Goal: Task Accomplishment & Management: Complete application form

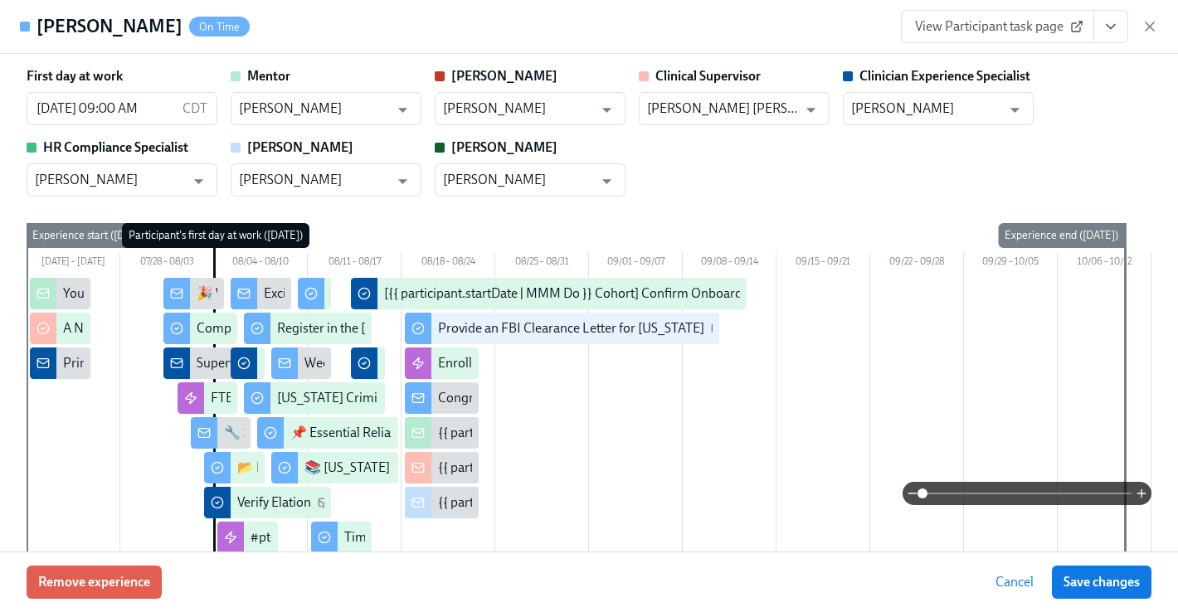
scroll to position [1490, 0]
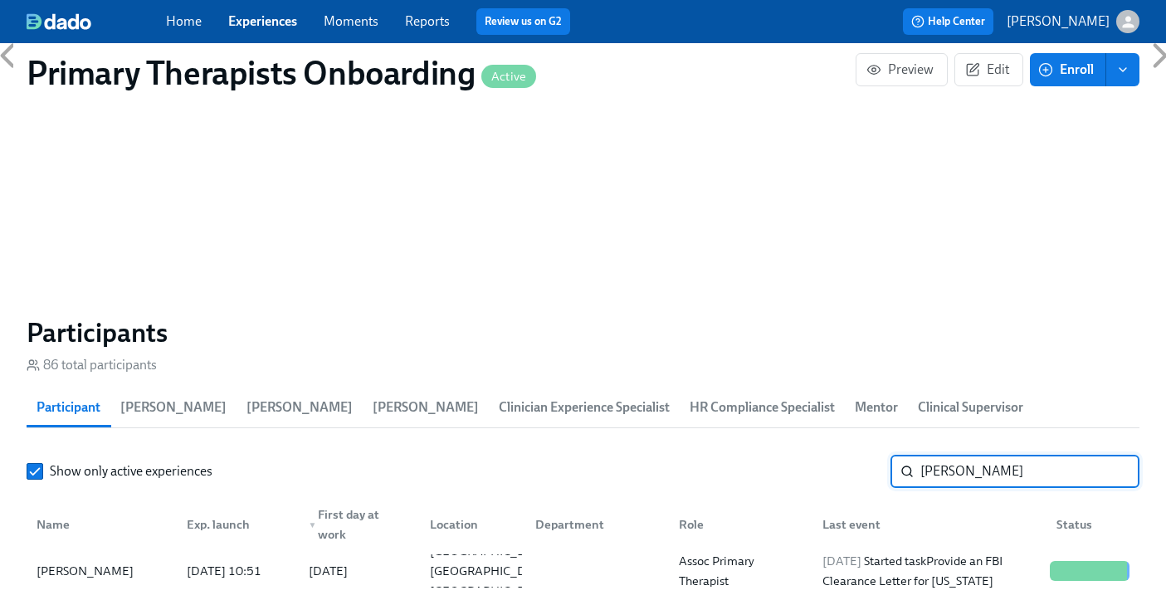
click at [993, 455] on input "mathilde" at bounding box center [1029, 471] width 219 height 33
type input "m"
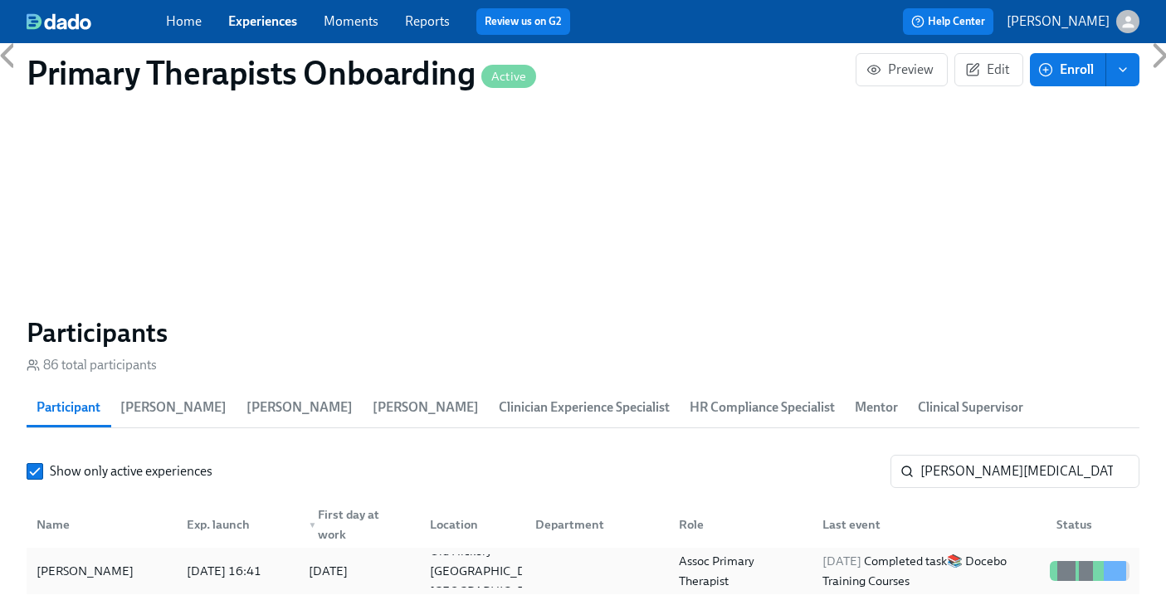
click at [89, 554] on div "[PERSON_NAME]" at bounding box center [102, 570] width 144 height 33
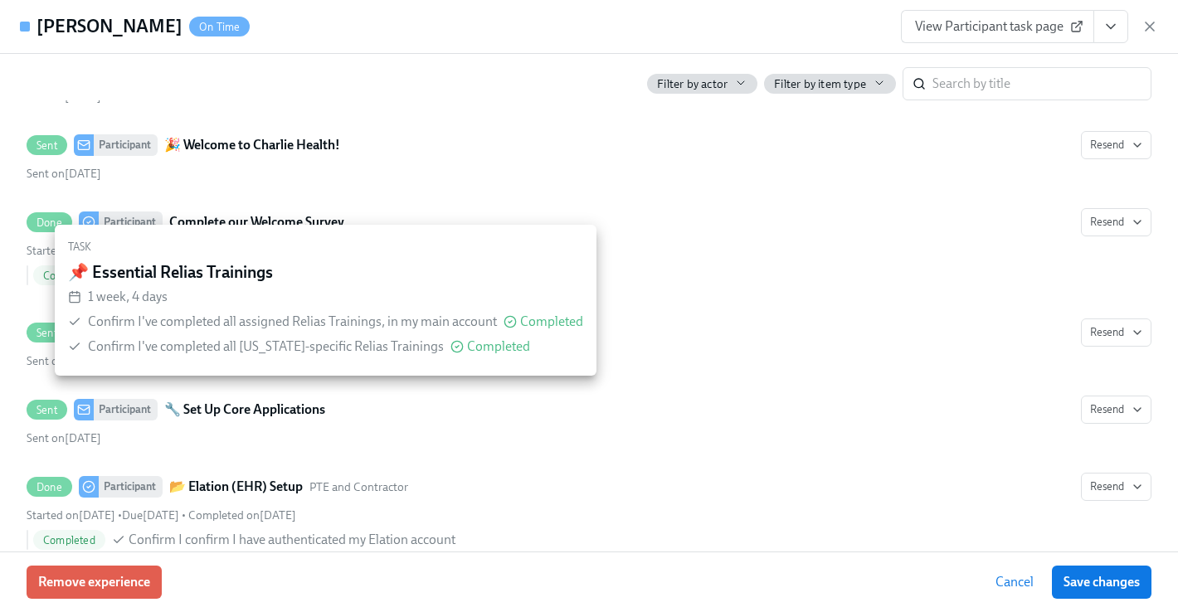
scroll to position [584, 0]
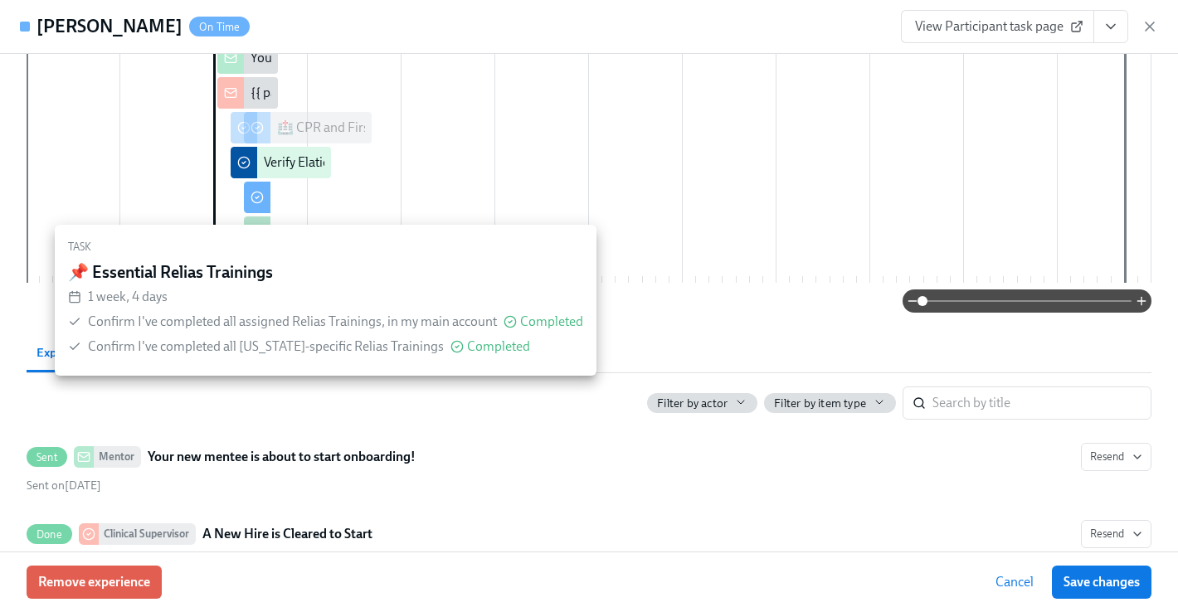
click at [39, 395] on div "Filter by actor Filter by item type ​" at bounding box center [589, 396] width 1125 height 46
click at [555, 315] on span "Completed" at bounding box center [551, 321] width 63 height 13
click at [541, 271] on div "📌 Essential Relias Trainings" at bounding box center [325, 272] width 515 height 18
click at [775, 329] on div "First day at work 08/11/2025 09:00 AM CDT ​ Mentor James Lightfoot ​ Clarissa C…" at bounding box center [589, 303] width 1178 height 498
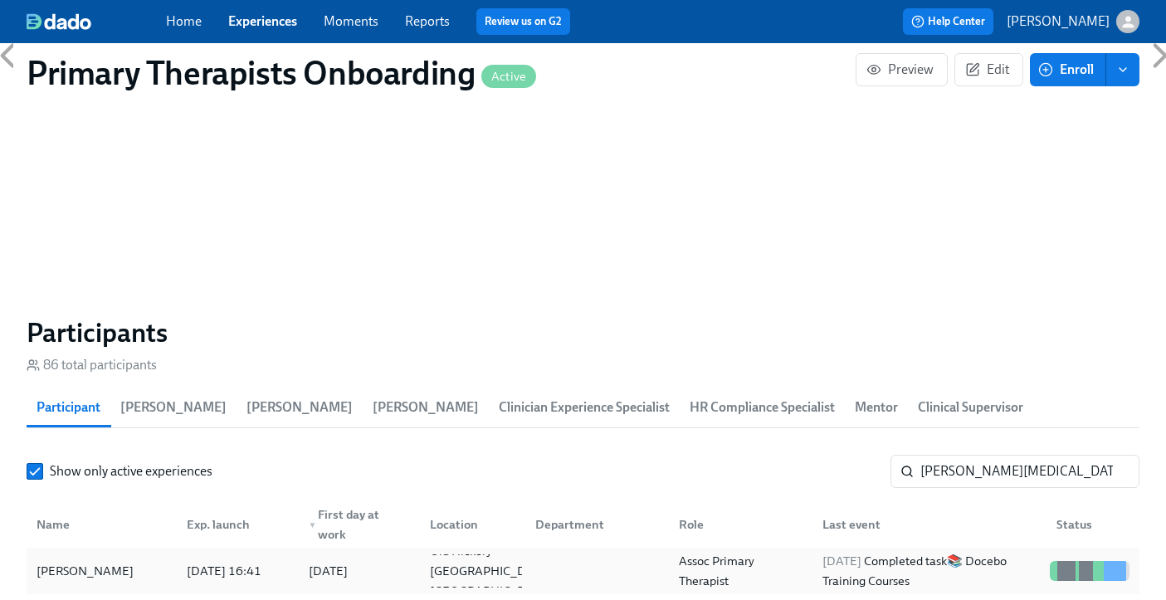
click at [119, 561] on div "[PERSON_NAME]" at bounding box center [85, 571] width 110 height 20
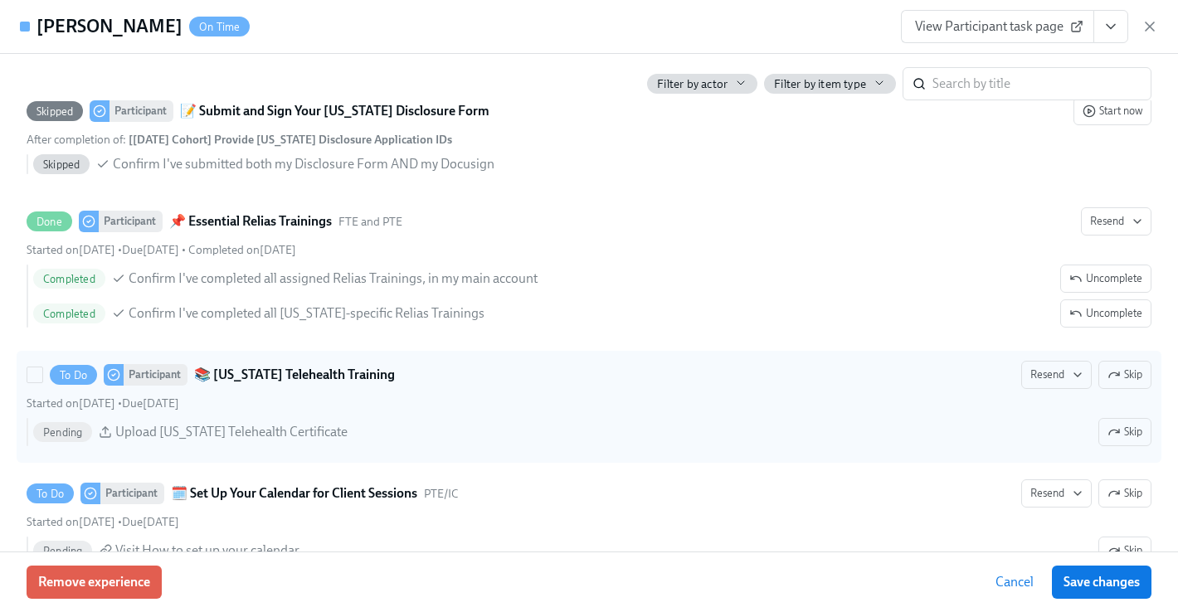
scroll to position [3476, 0]
click at [1122, 371] on span "Skip" at bounding box center [1125, 376] width 35 height 17
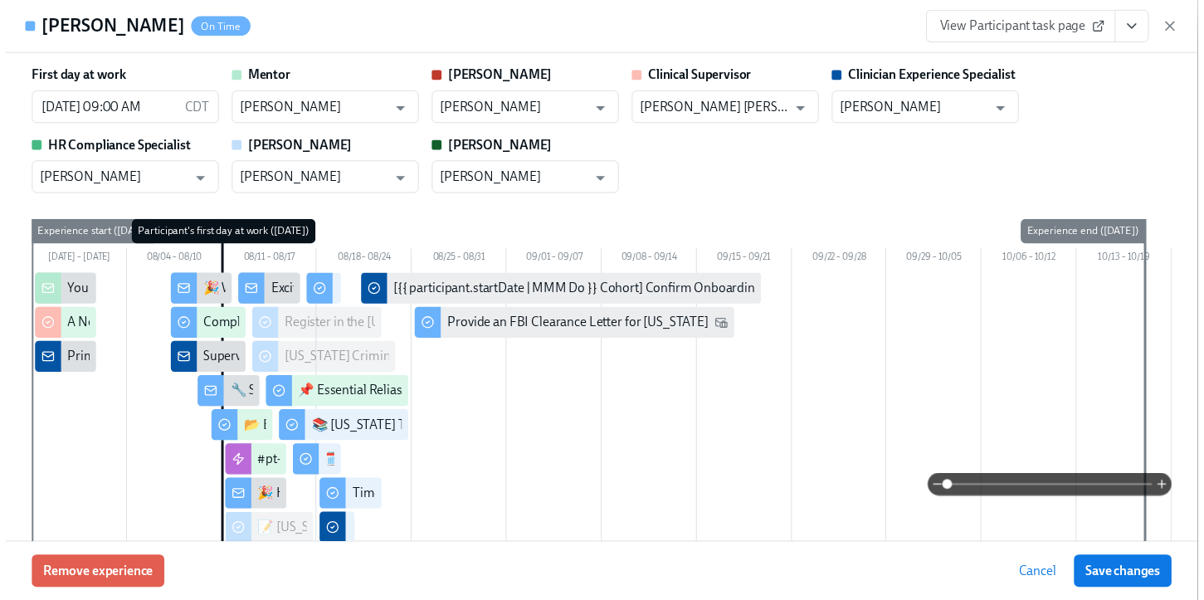
scroll to position [0, 21913]
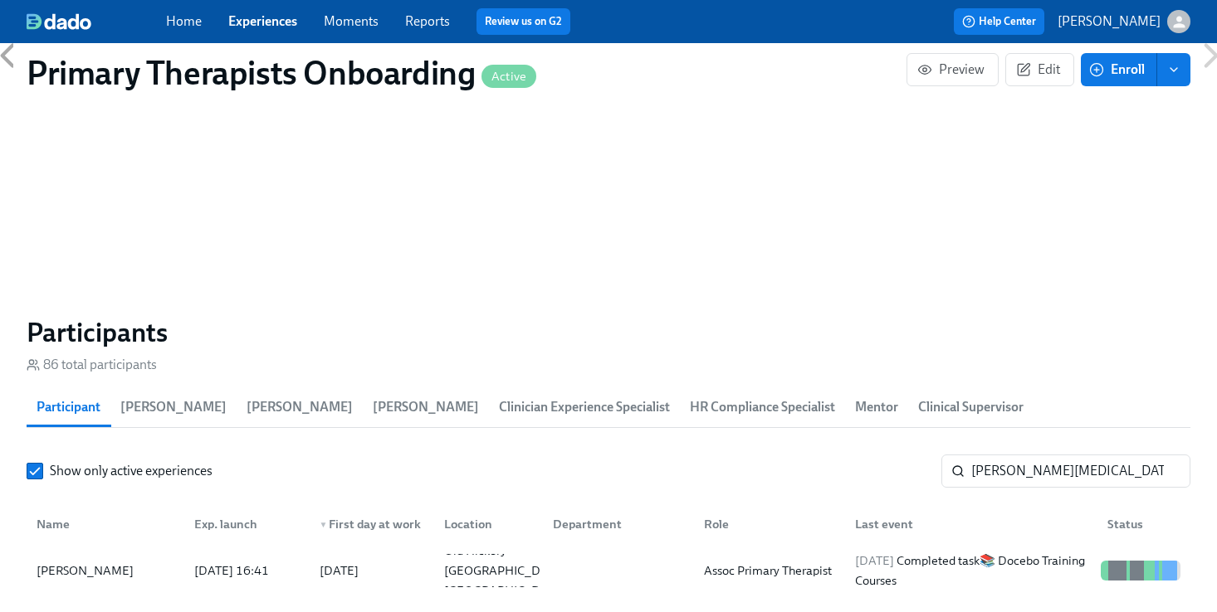
scroll to position [0, 21900]
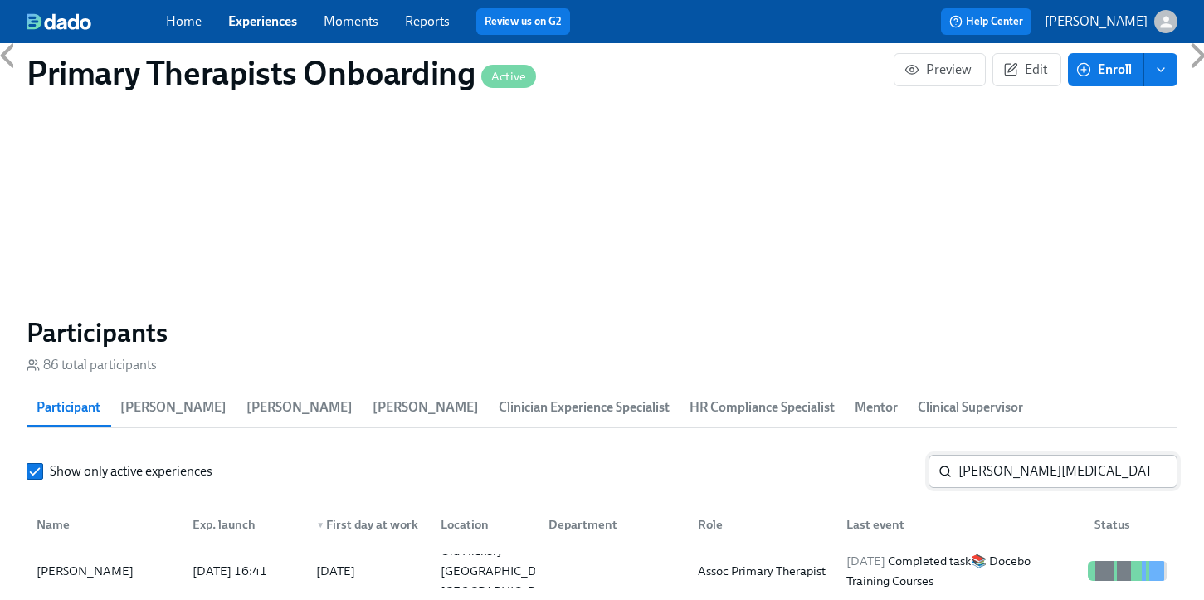
click at [1082, 455] on input "james bal" at bounding box center [1068, 471] width 219 height 33
click at [1037, 455] on input "james bal" at bounding box center [1068, 471] width 219 height 33
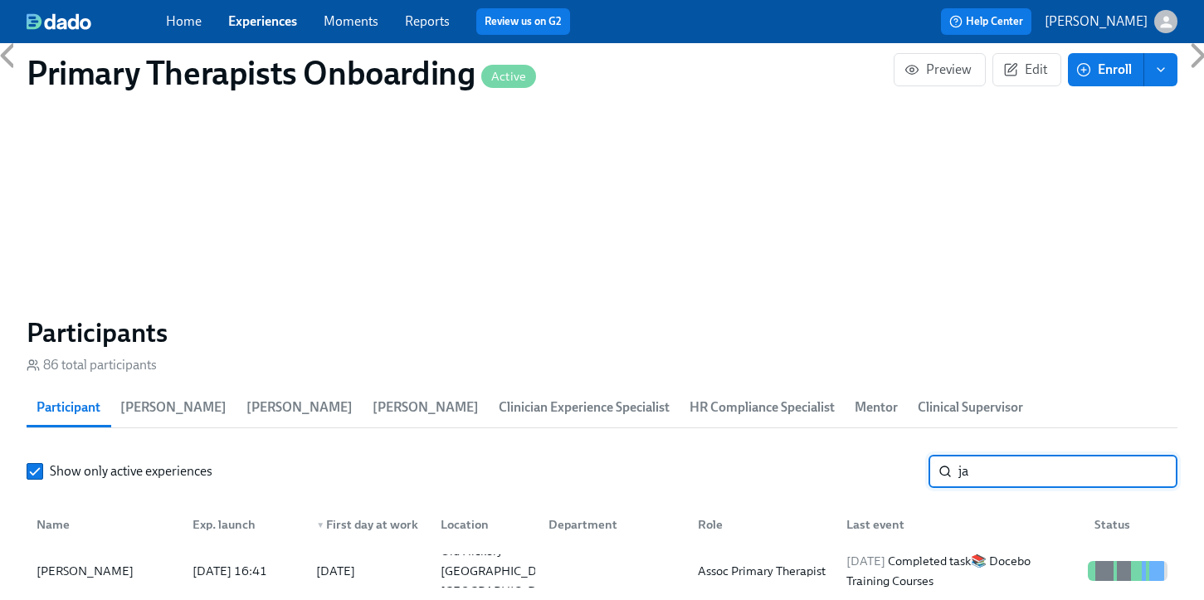
type input "j"
click at [129, 554] on div "[PERSON_NAME]" at bounding box center [104, 570] width 149 height 33
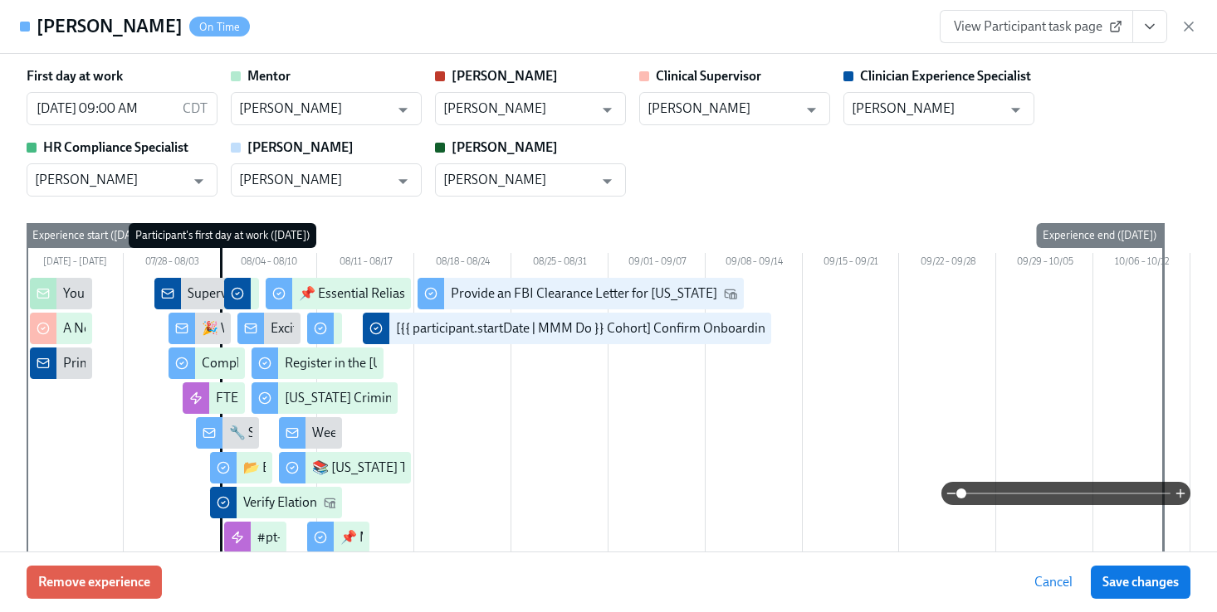
click at [1148, 27] on icon "View task page" at bounding box center [1149, 27] width 8 height 4
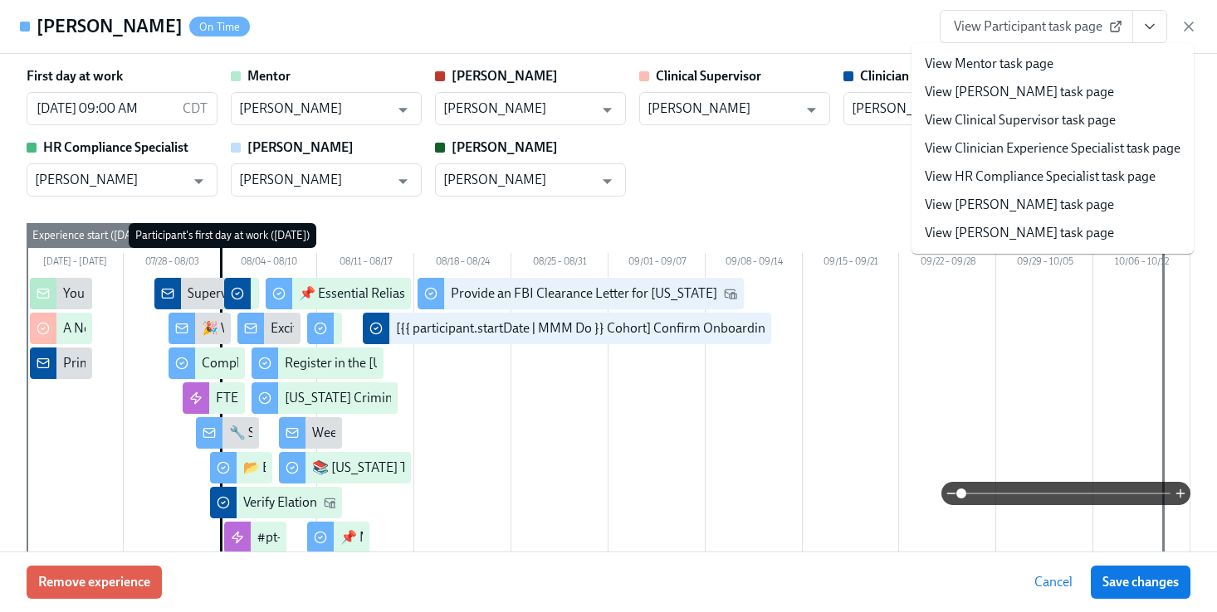
click at [1069, 144] on link "View Clinician Experience Specialist task page" at bounding box center [1052, 148] width 256 height 18
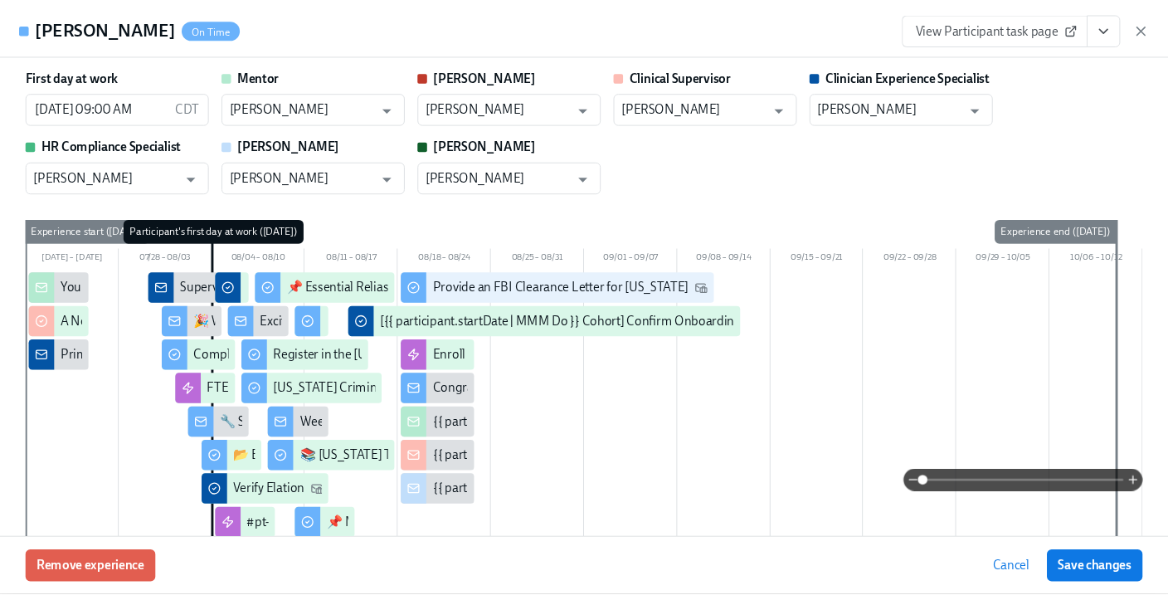
scroll to position [0, 21913]
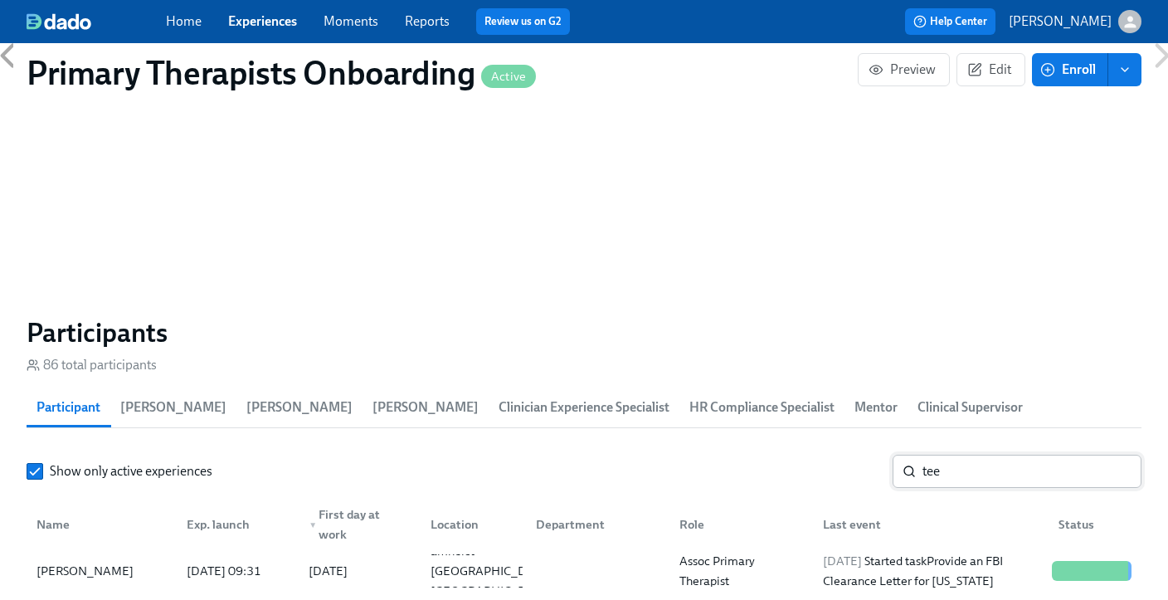
click at [1023, 455] on input "tee" at bounding box center [1032, 471] width 219 height 33
type input "t"
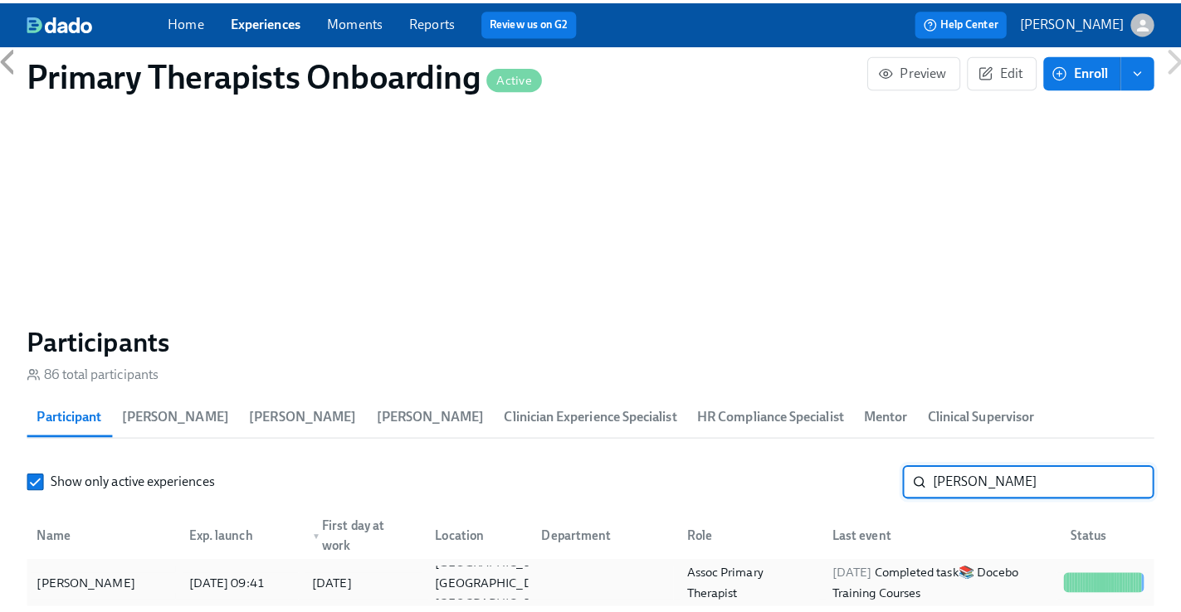
scroll to position [1486, 0]
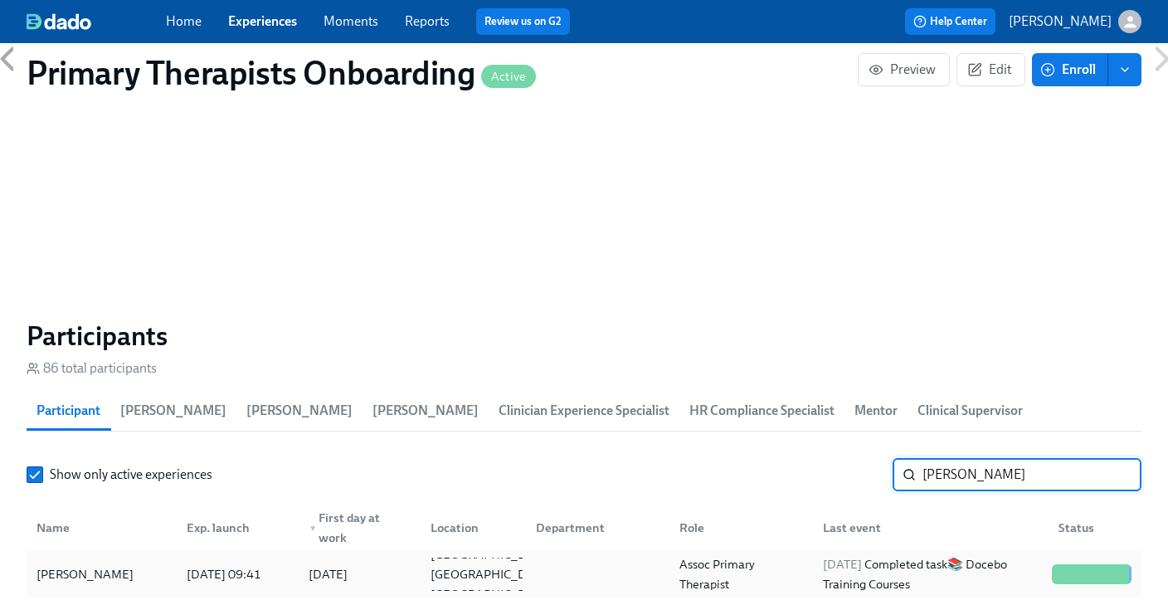
click at [100, 564] on div "[PERSON_NAME]" at bounding box center [85, 574] width 110 height 20
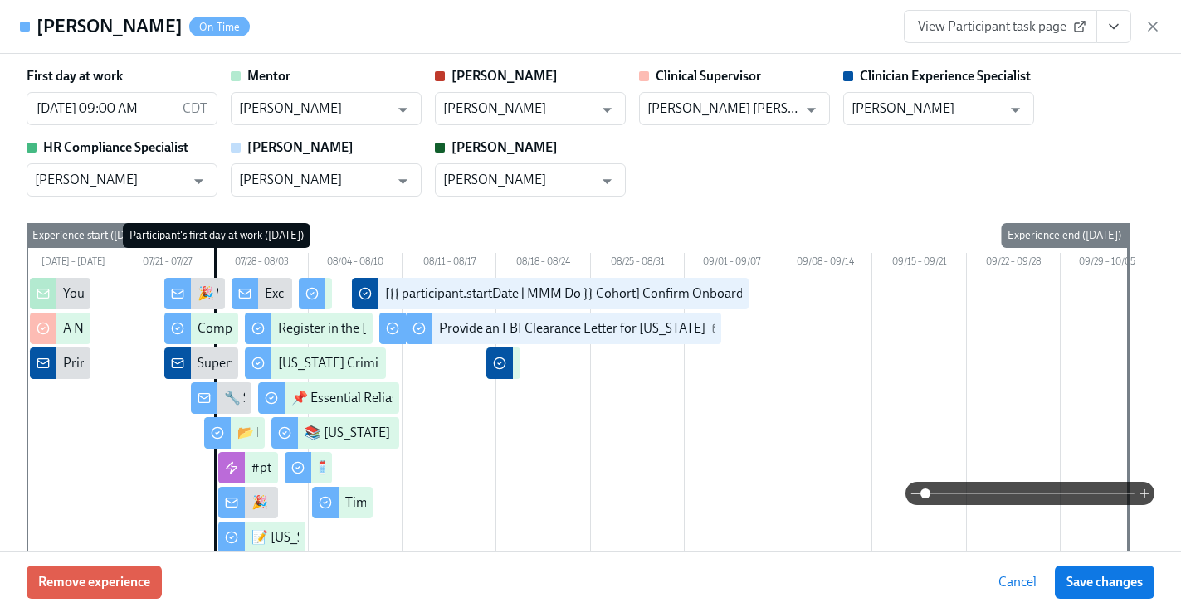
click at [1115, 22] on icon "View task page" at bounding box center [1113, 26] width 17 height 17
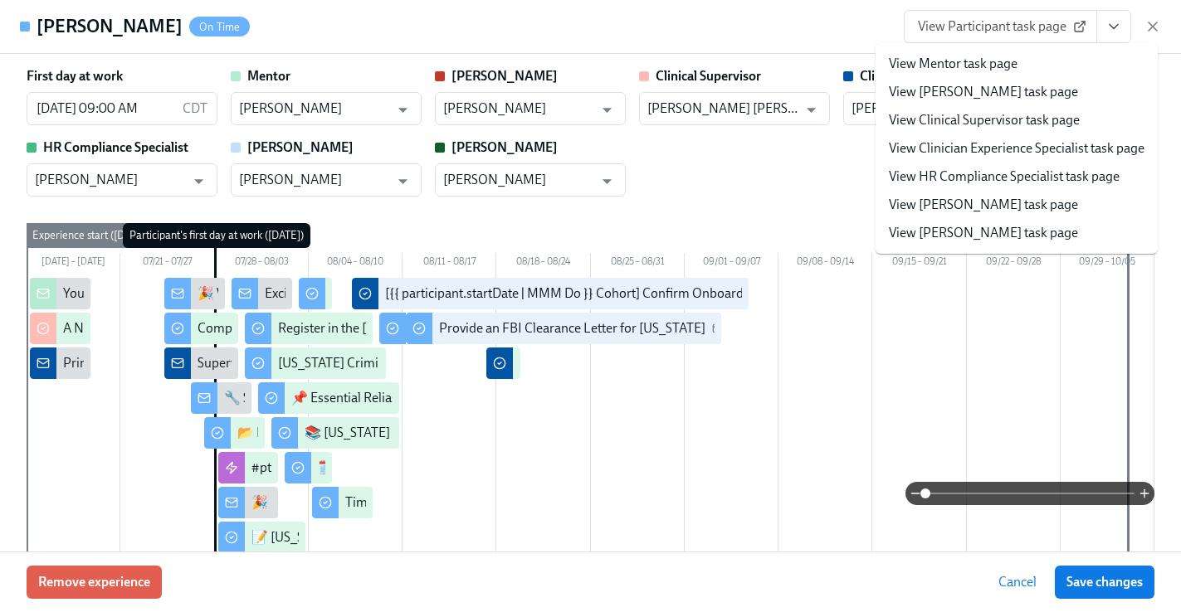
click at [1019, 147] on link "View Clinician Experience Specialist task page" at bounding box center [1017, 148] width 256 height 18
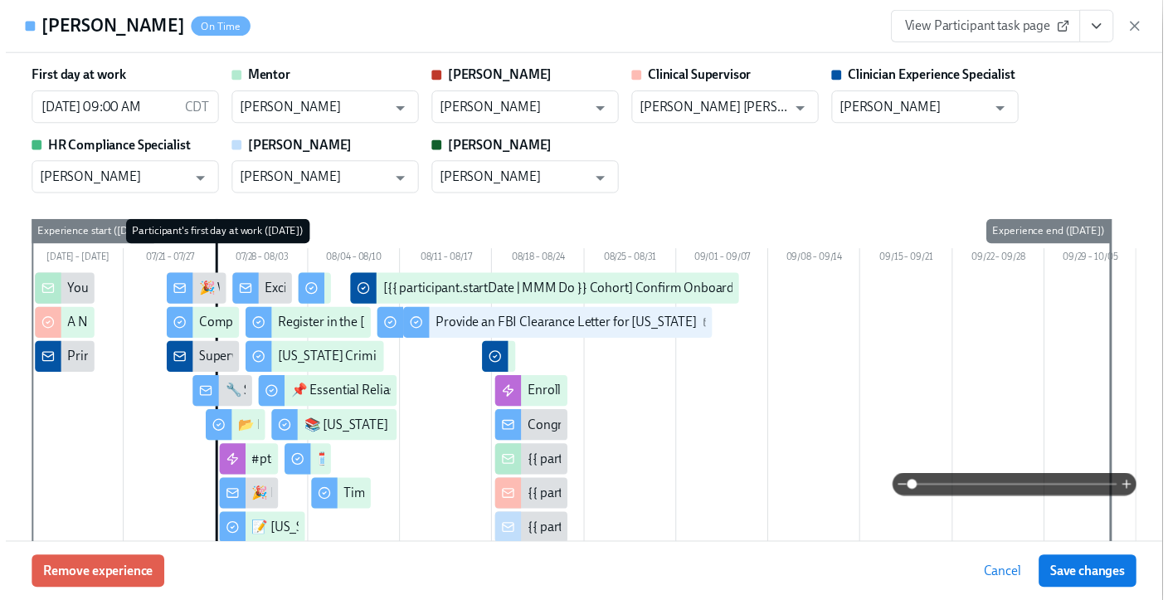
scroll to position [0, 21948]
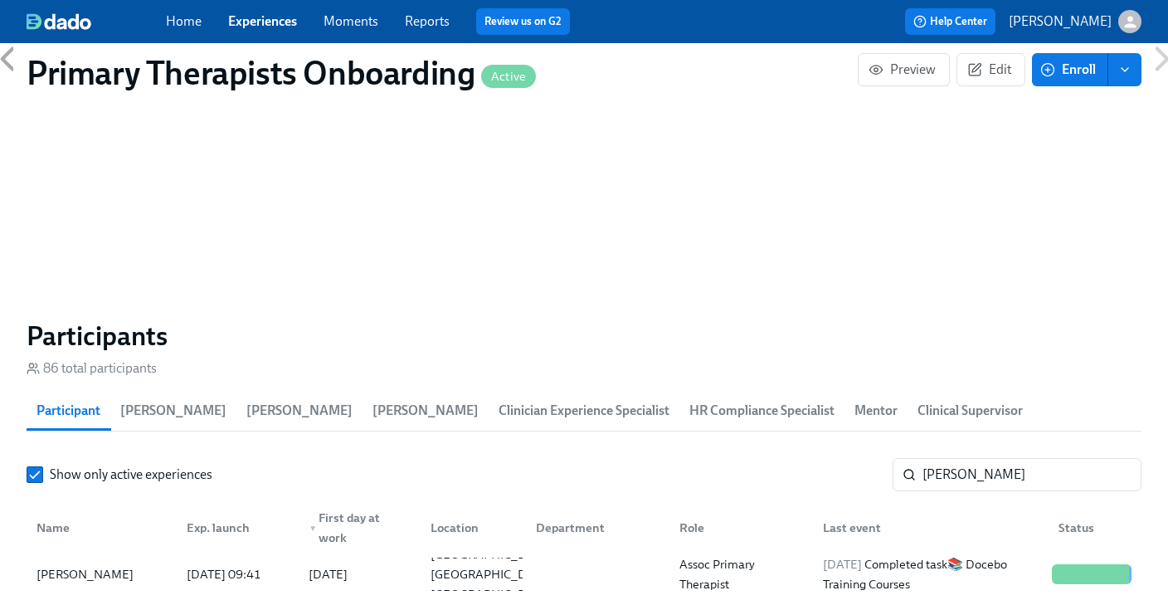
scroll to position [0, 21936]
click at [984, 458] on input "[PERSON_NAME]" at bounding box center [1032, 474] width 219 height 33
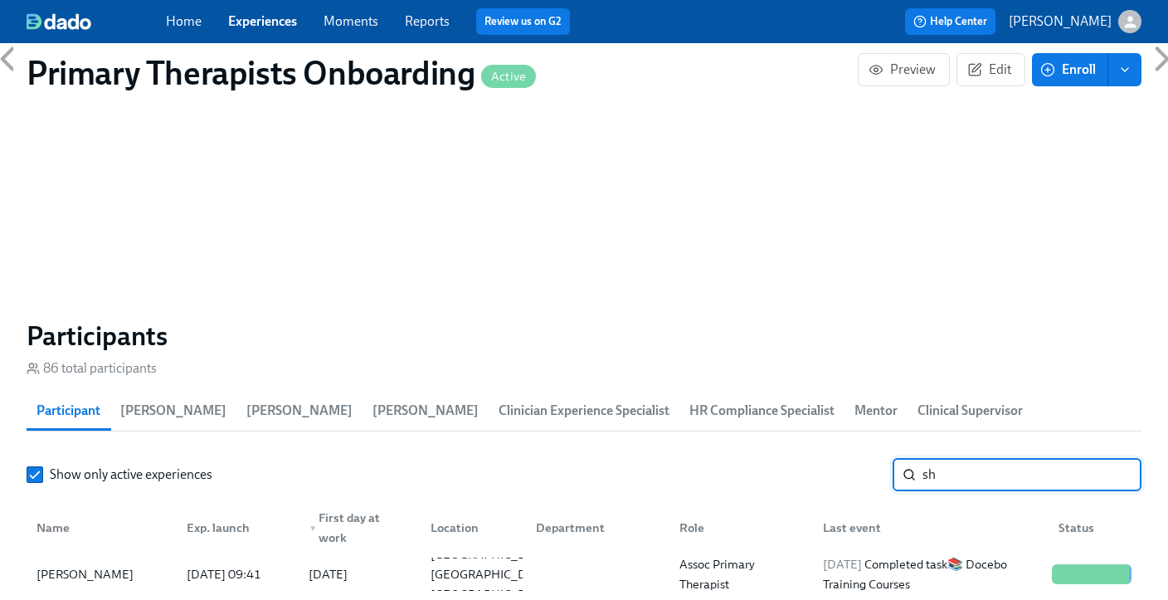
type input "s"
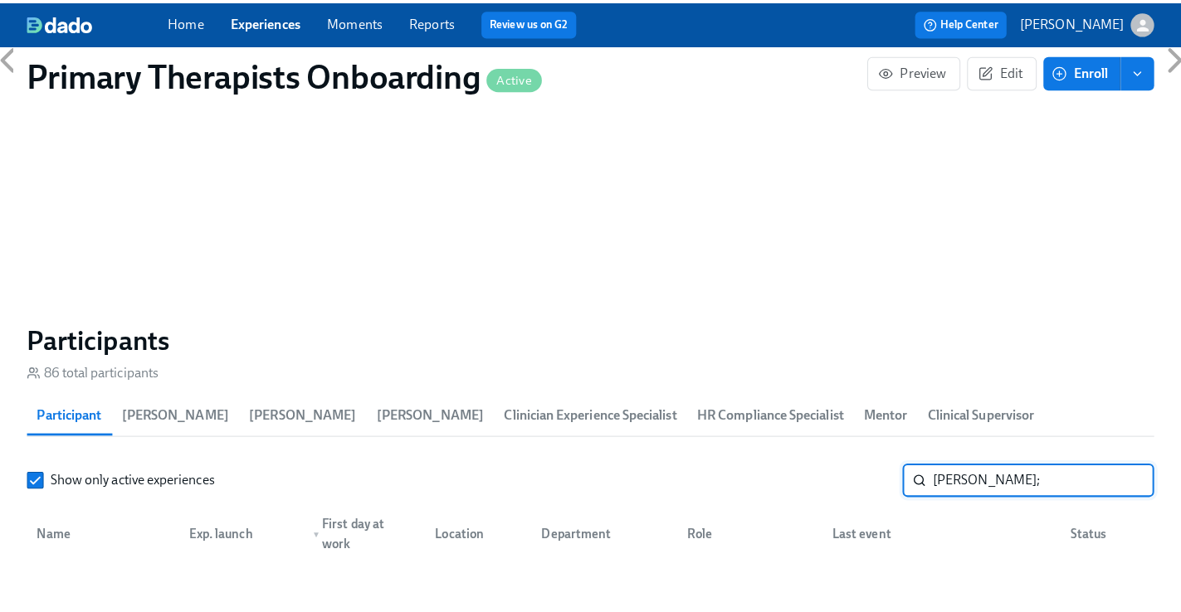
scroll to position [1490, 0]
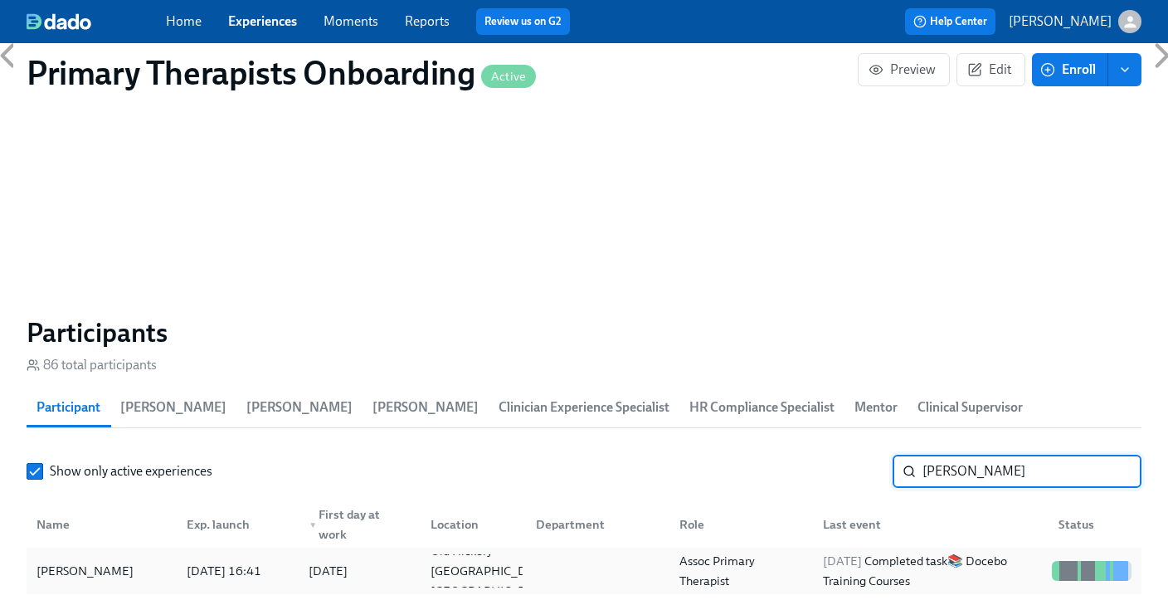
type input "James b"
click at [105, 561] on div "[PERSON_NAME]" at bounding box center [85, 571] width 110 height 20
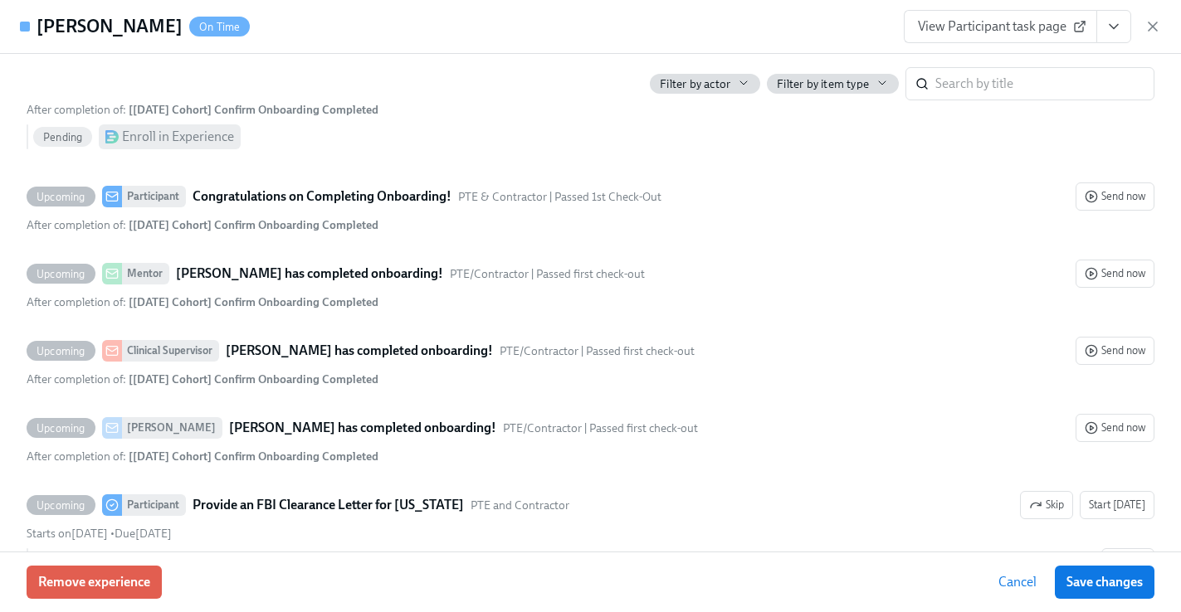
scroll to position [4812, 0]
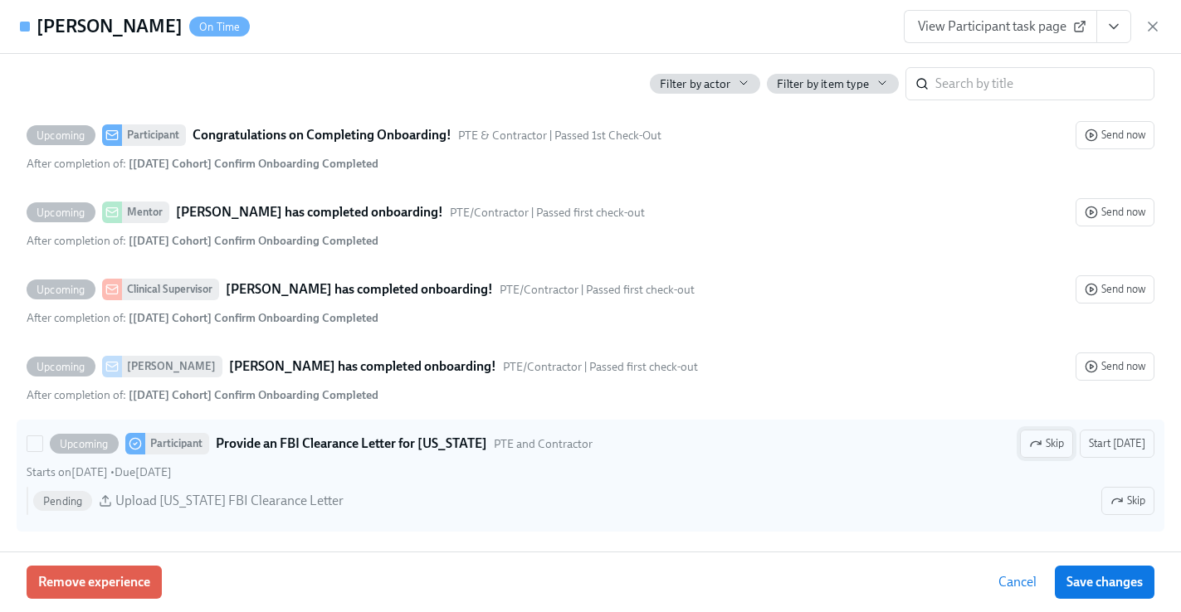
click at [1042, 449] on span "Skip" at bounding box center [1046, 444] width 35 height 17
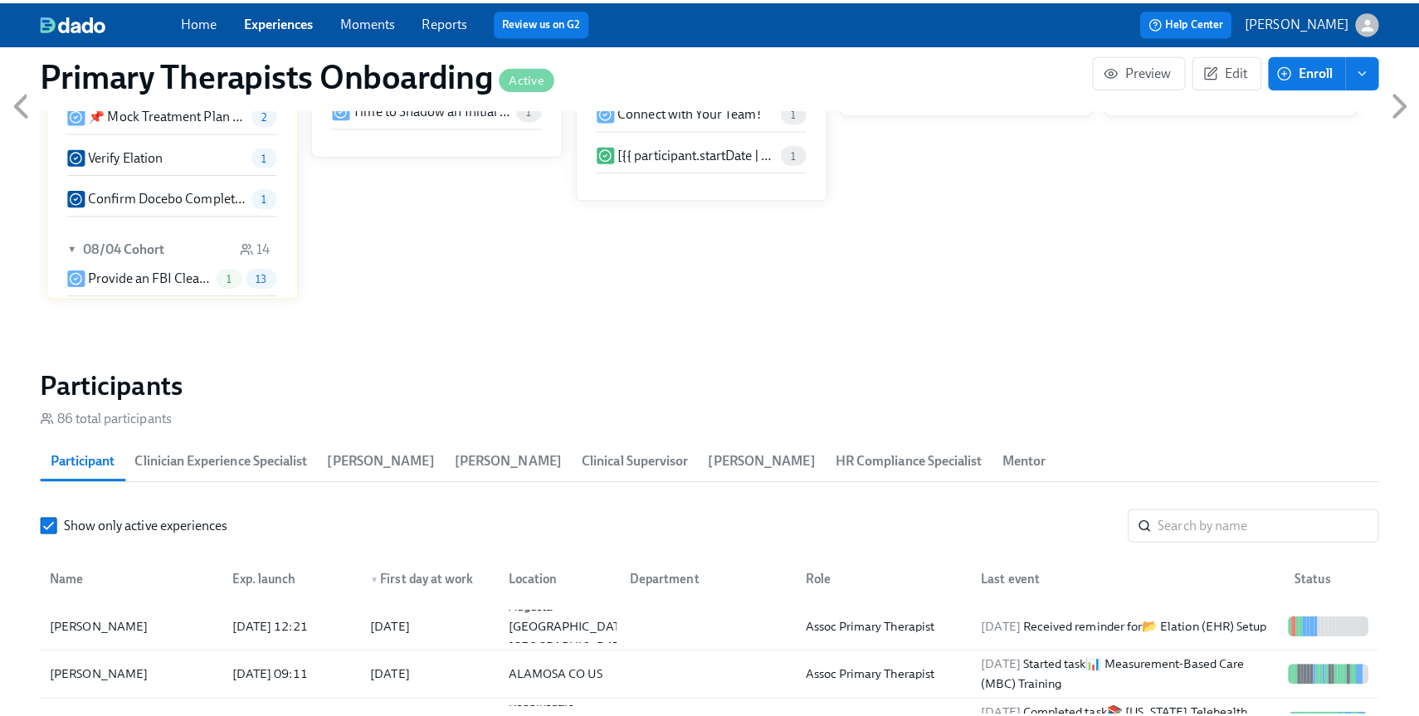
scroll to position [1407, 0]
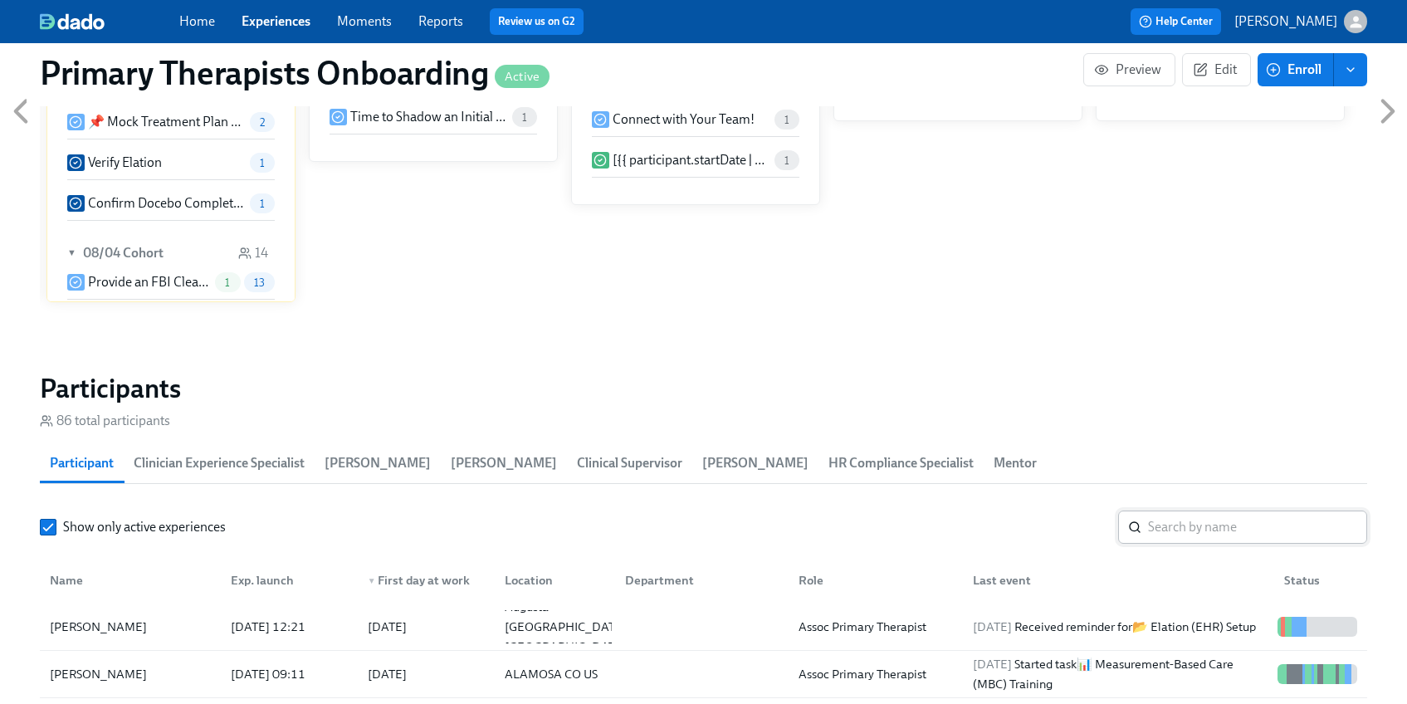
click at [1237, 528] on input "search" at bounding box center [1257, 526] width 219 height 33
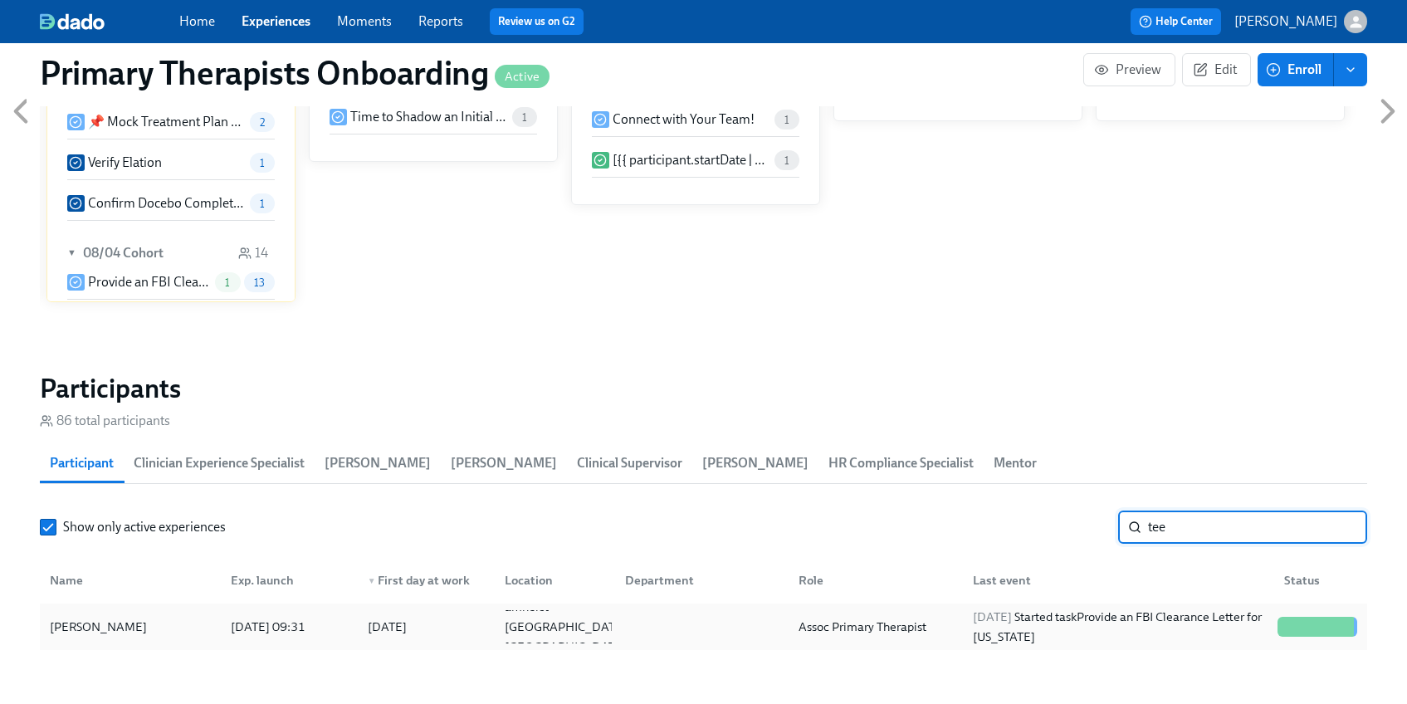
click at [113, 634] on div "Tee Malachi" at bounding box center [98, 627] width 110 height 20
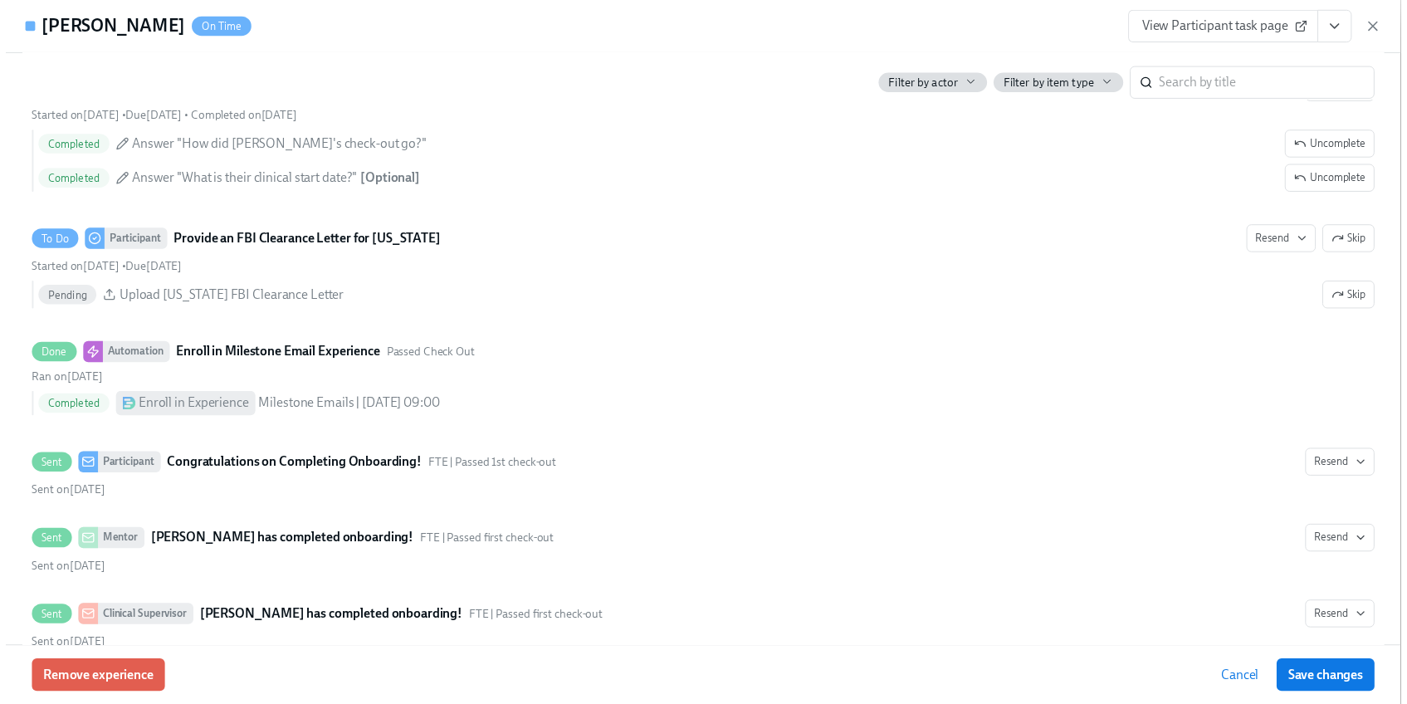
scroll to position [0, 21737]
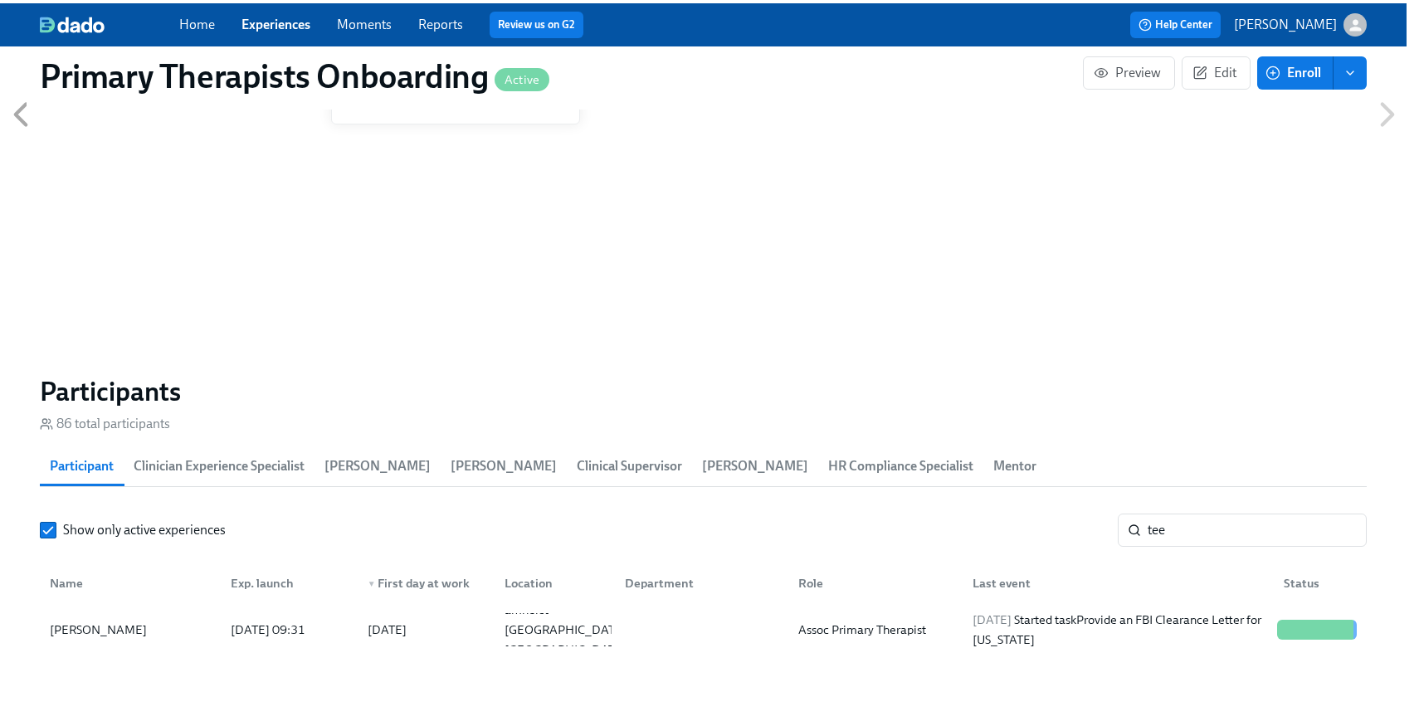
scroll to position [0, 21724]
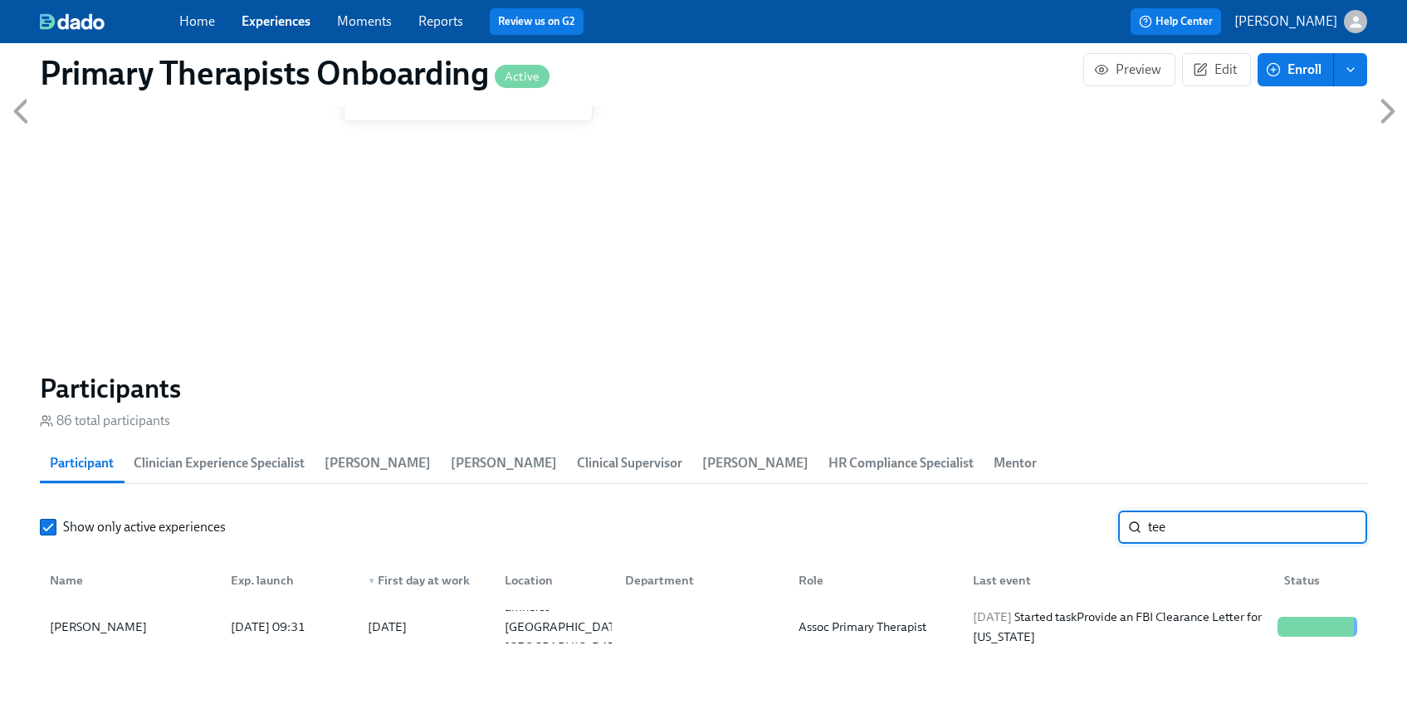
click at [1216, 537] on input "tee" at bounding box center [1257, 526] width 219 height 33
type input "t"
type input "[PERSON_NAME]"
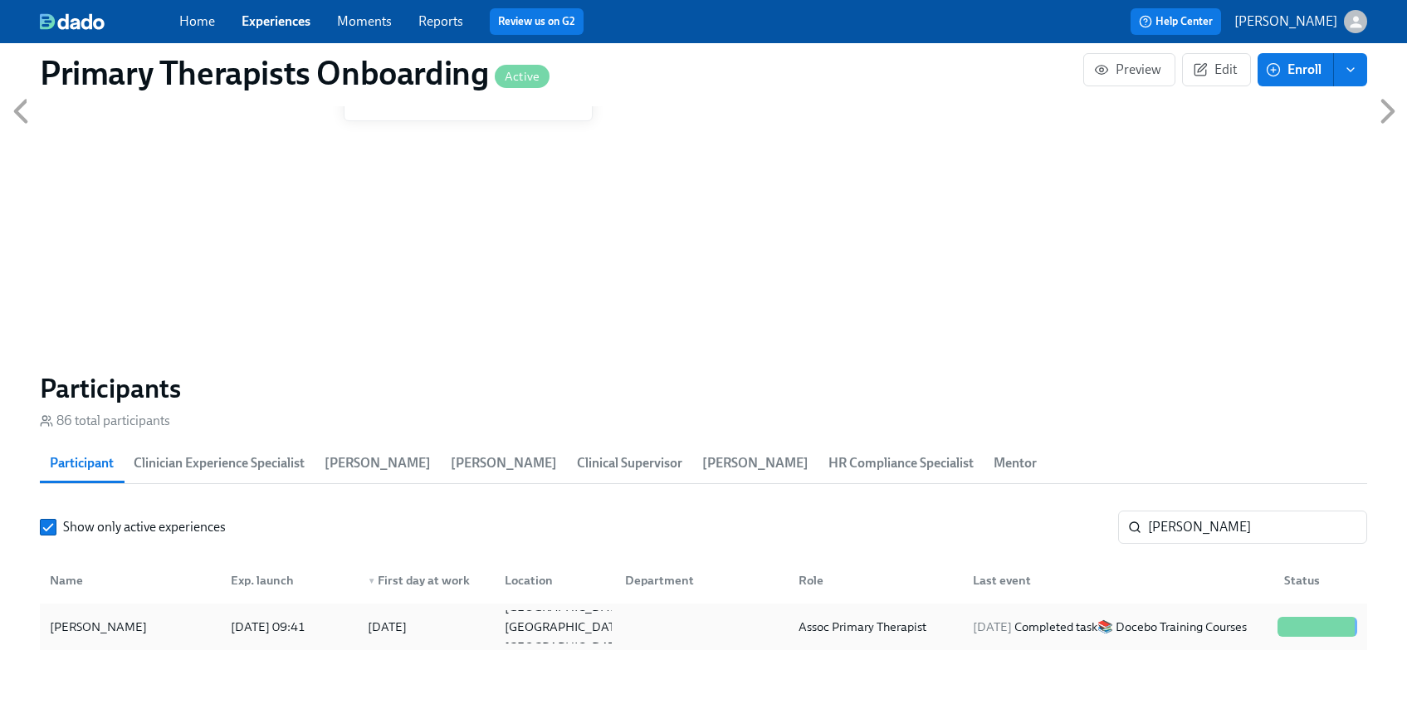
click at [100, 643] on div "Sheena Martinez 2025/07/24 09:41 2025/07/28 San Antonio TX US Assoc Primary The…" at bounding box center [703, 626] width 1327 height 46
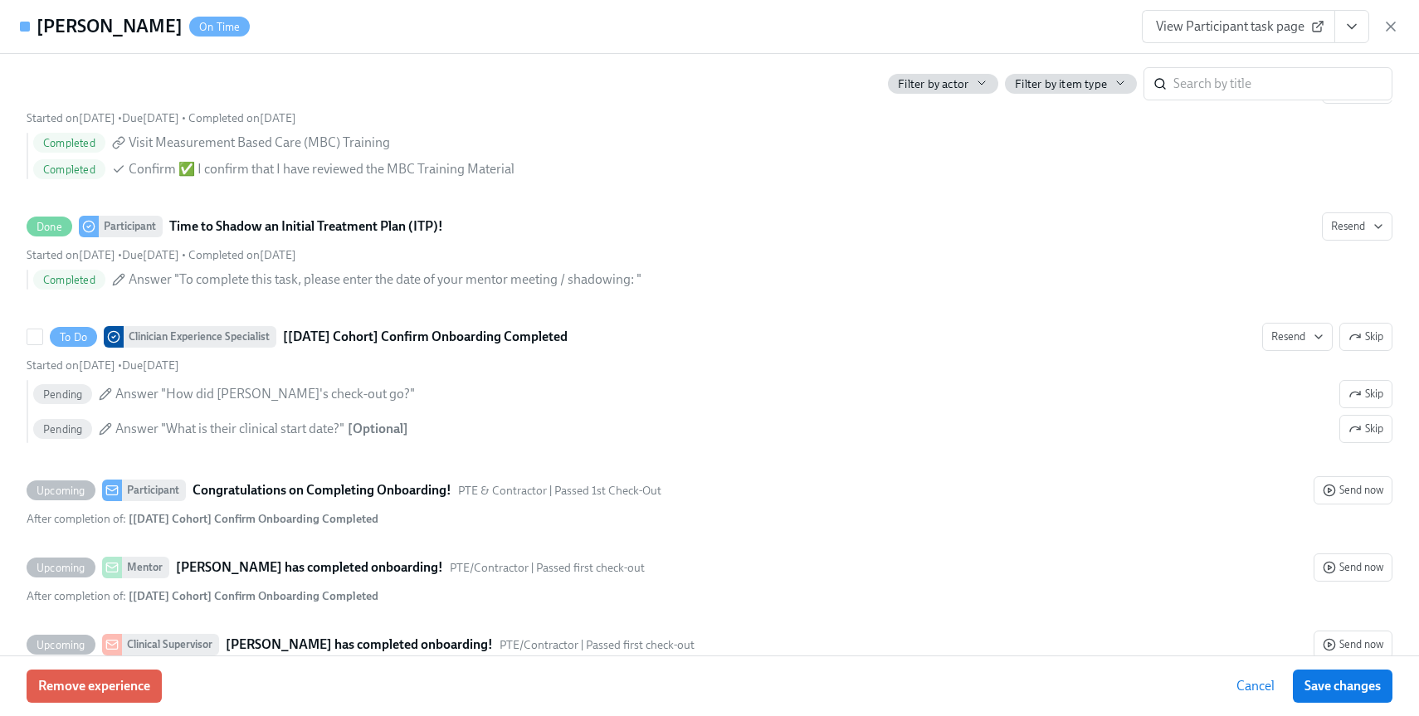
scroll to position [3994, 0]
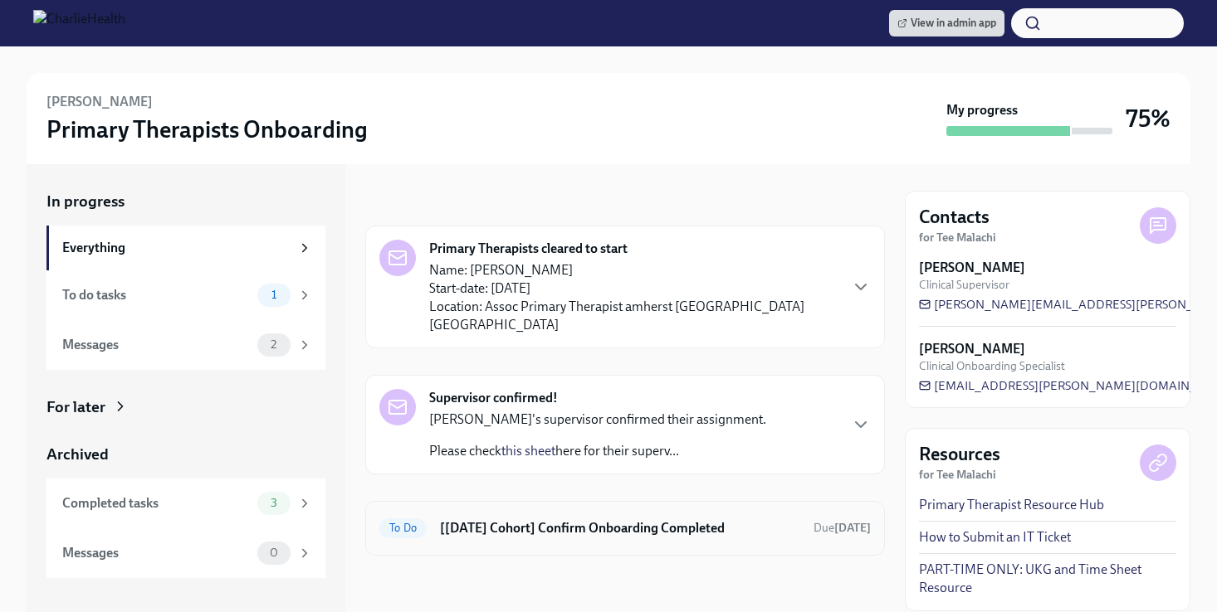
click at [529, 520] on h6 "[[DATE] Cohort] Confirm Onboarding Completed" at bounding box center [620, 529] width 360 height 18
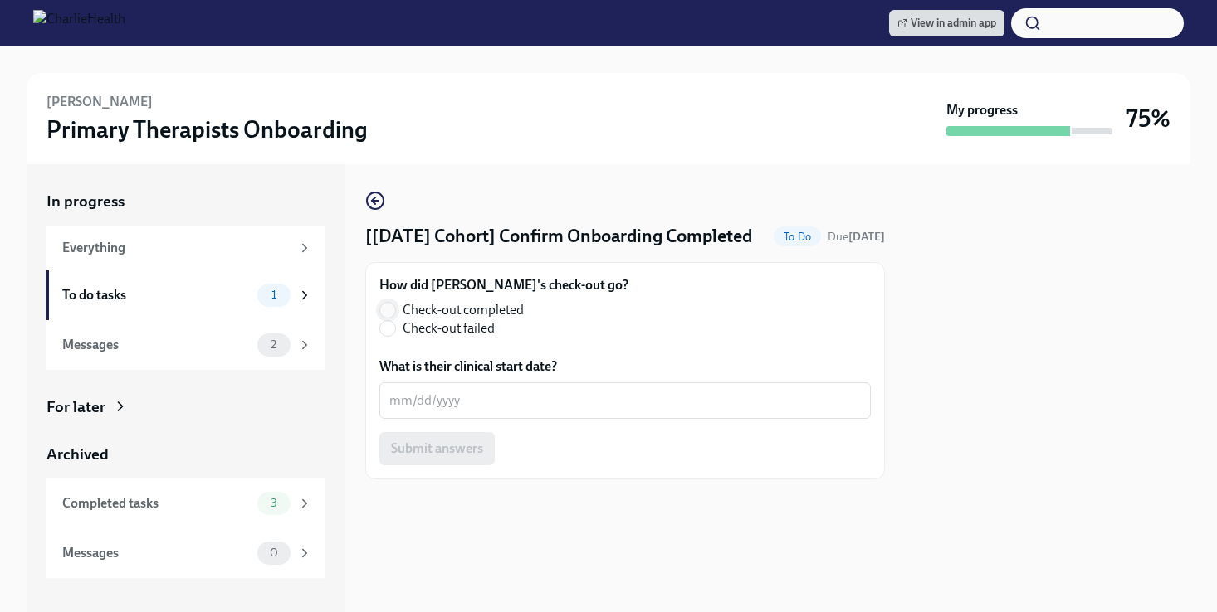
click at [389, 318] on input "Check-out completed" at bounding box center [387, 310] width 15 height 15
radio input "true"
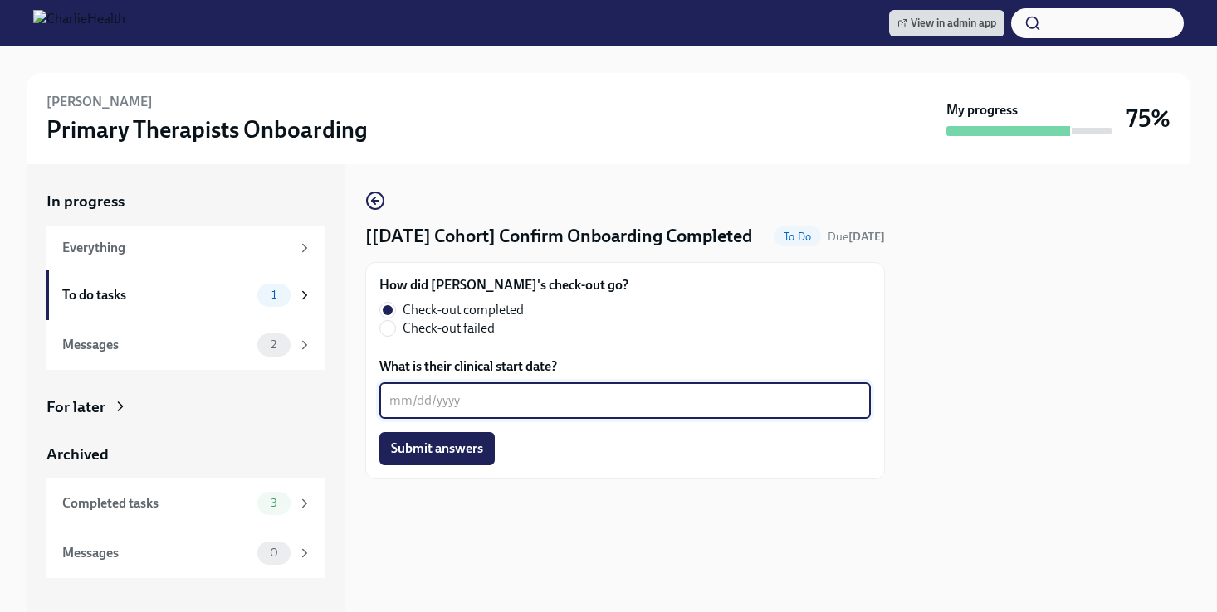
click at [480, 411] on textarea "What is their clinical start date?" at bounding box center [624, 401] width 471 height 20
type textarea "08/18/2025"
click at [468, 457] on span "Submit answers" at bounding box center [437, 449] width 92 height 17
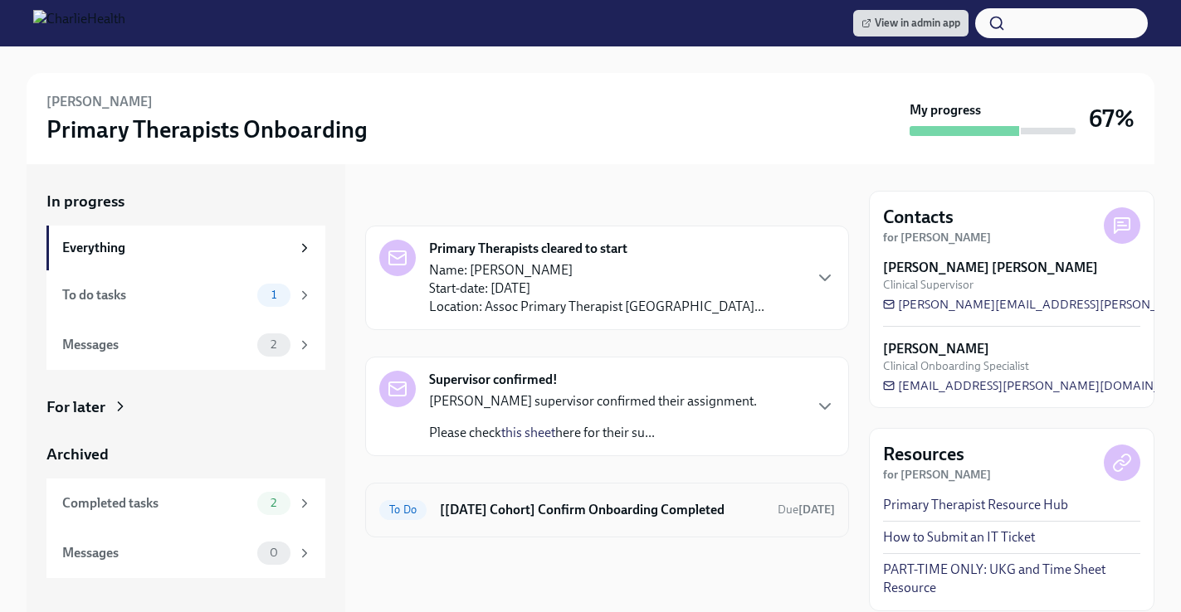
click at [615, 505] on h6 "[[DATE] Cohort] Confirm Onboarding Completed" at bounding box center [602, 510] width 324 height 18
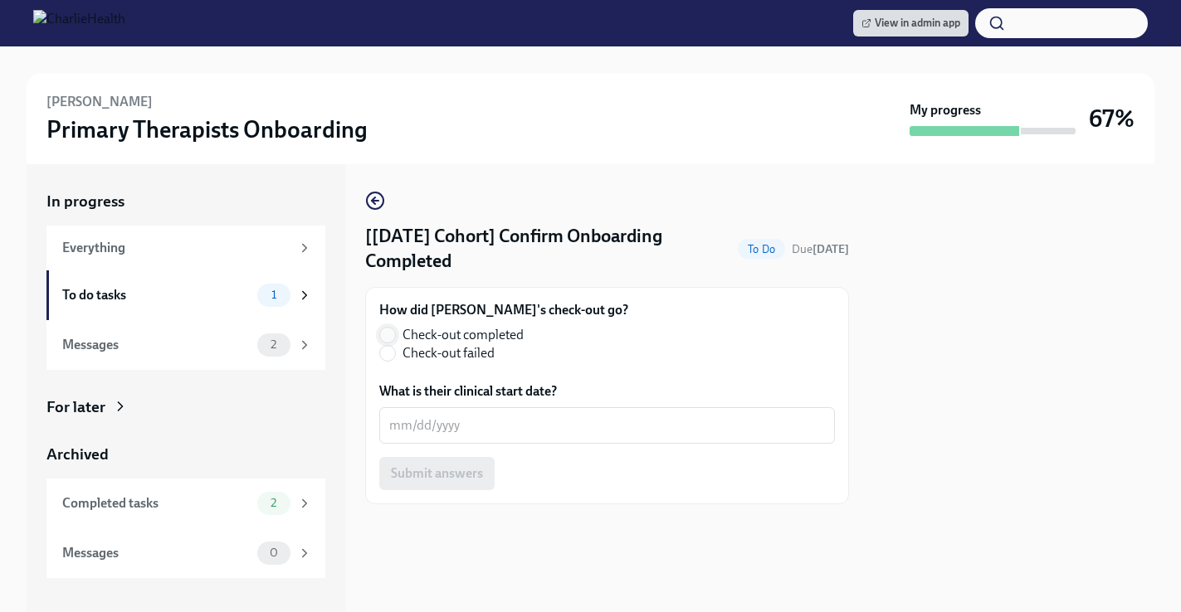
click at [389, 333] on input "Check-out completed" at bounding box center [387, 335] width 15 height 15
radio input "true"
click at [468, 428] on textarea "What is their clinical start date?" at bounding box center [607, 426] width 436 height 20
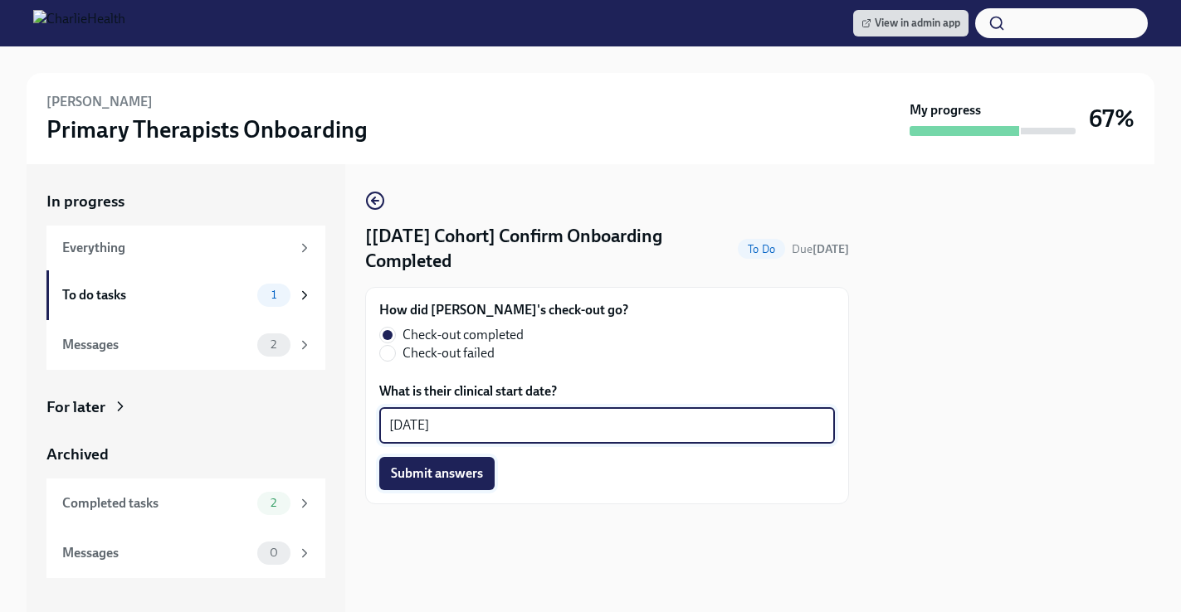
type textarea "08/18/2025"
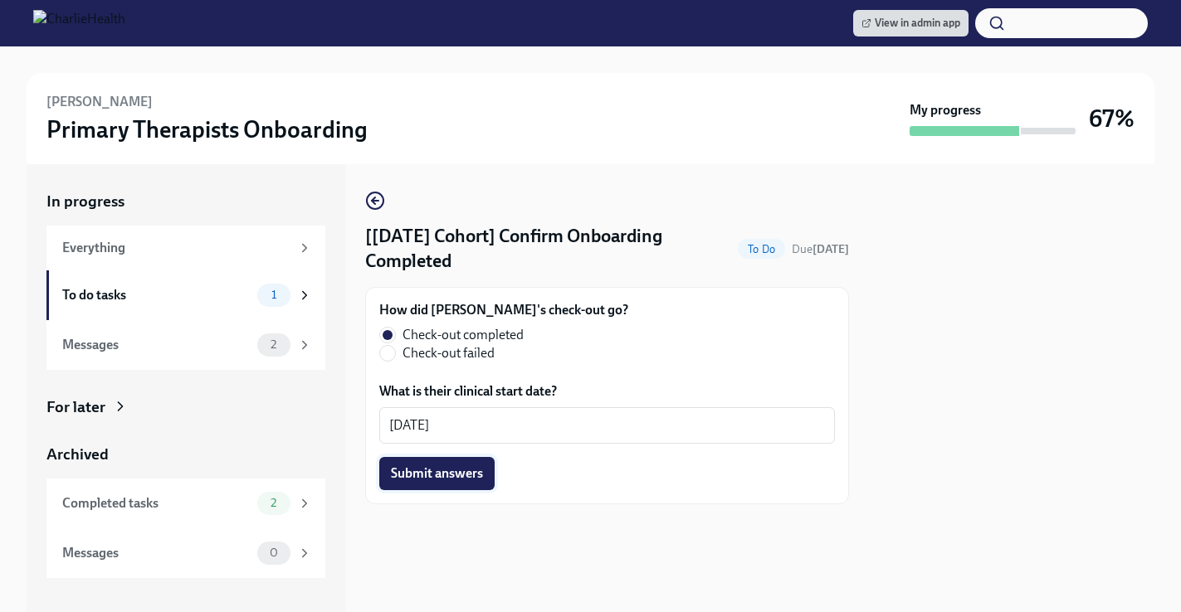
click at [427, 457] on button "Submit answers" at bounding box center [436, 473] width 115 height 33
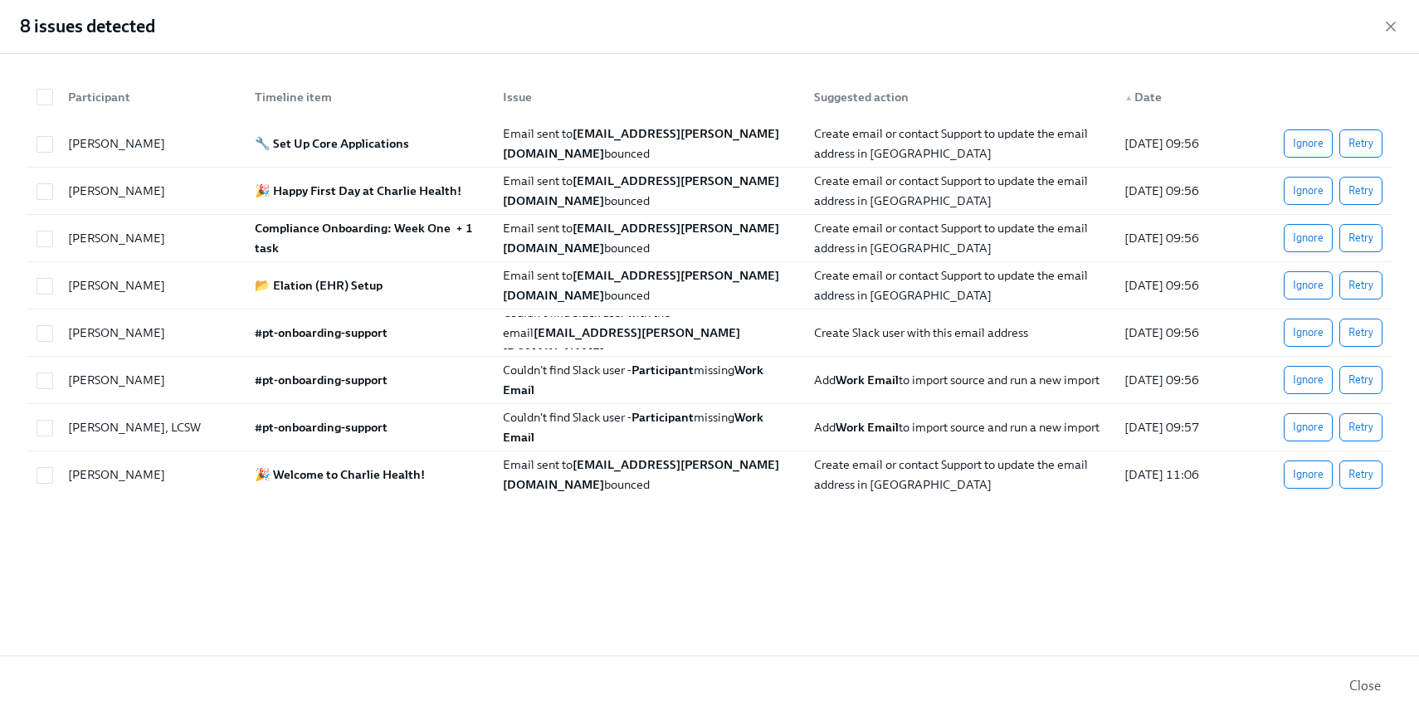
scroll to position [0, 2069]
click at [1357, 139] on span "Retry" at bounding box center [1361, 143] width 25 height 17
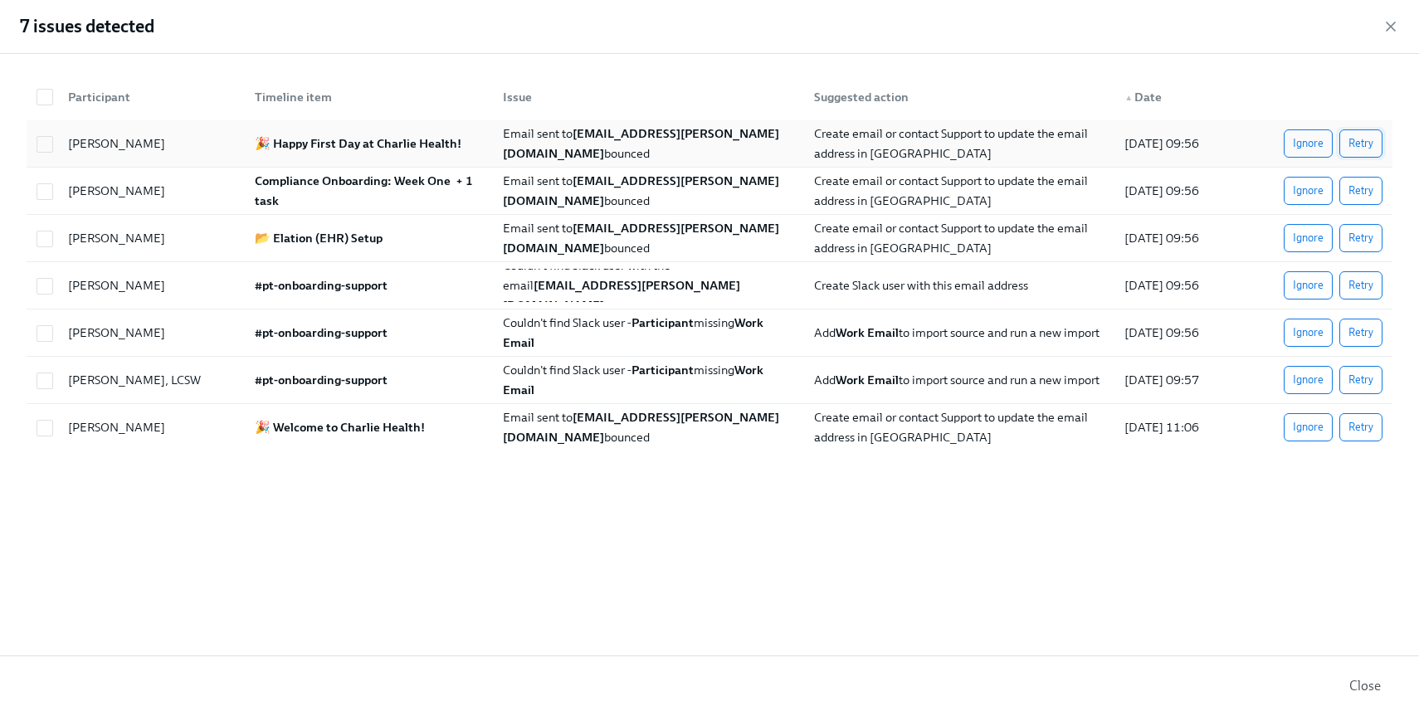
click at [1365, 134] on button "Retry" at bounding box center [1360, 143] width 43 height 28
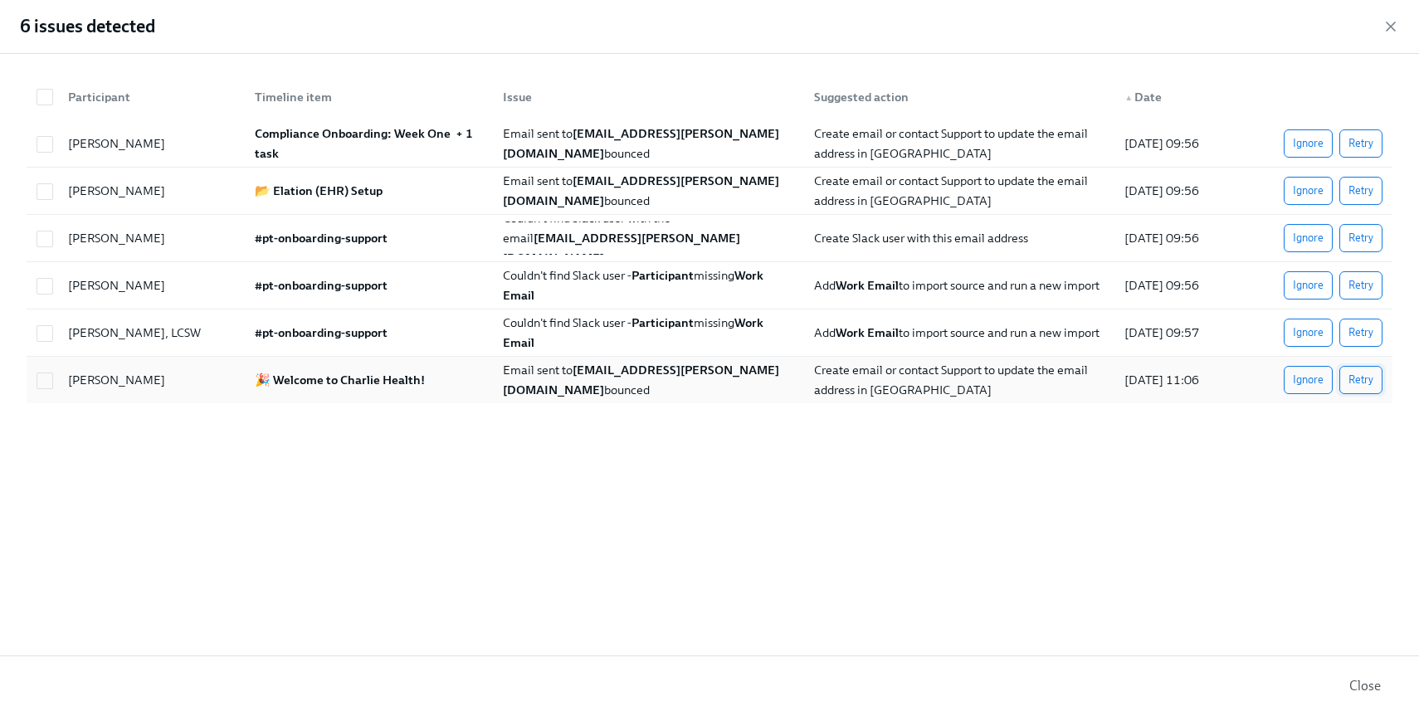
click at [1355, 383] on span "Retry" at bounding box center [1361, 380] width 25 height 17
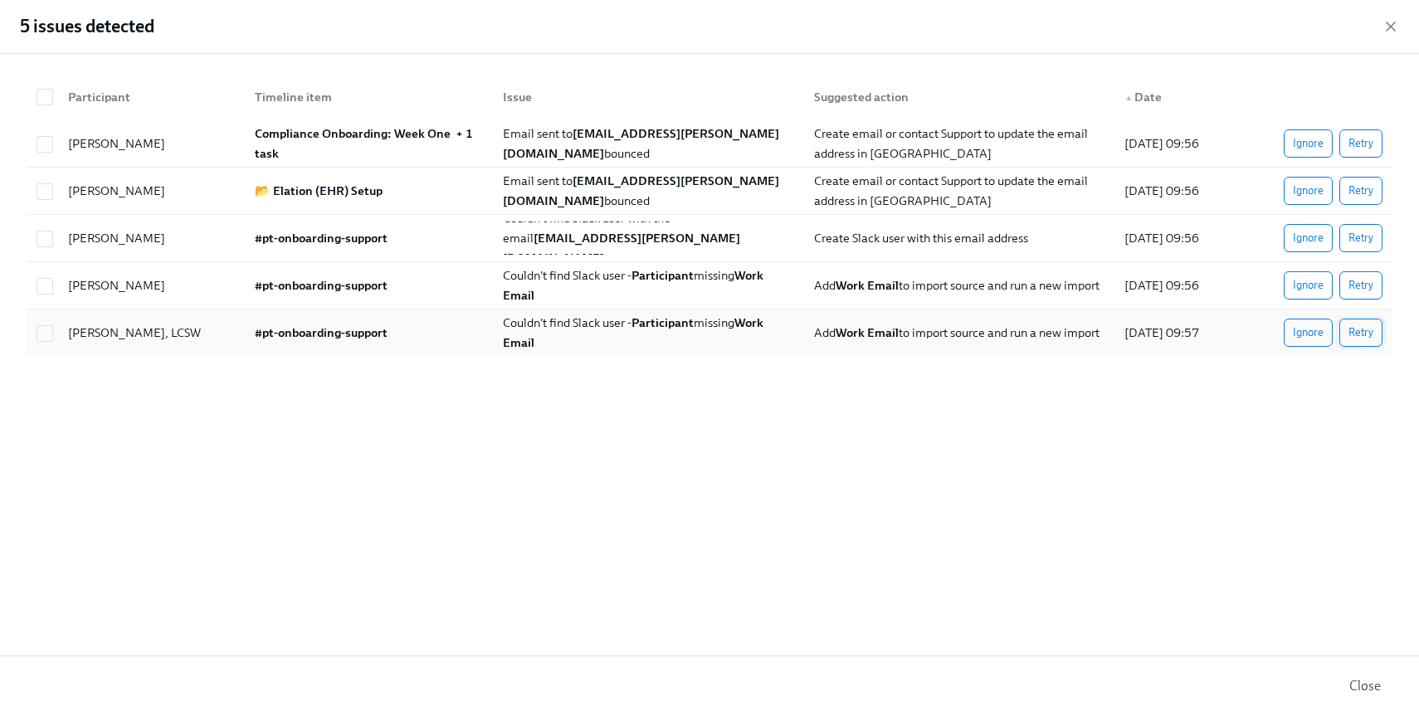
click at [1358, 328] on span "Retry" at bounding box center [1361, 332] width 25 height 17
click at [1370, 244] on span "Retry" at bounding box center [1361, 238] width 25 height 17
click at [1369, 198] on span "Retry" at bounding box center [1361, 191] width 25 height 17
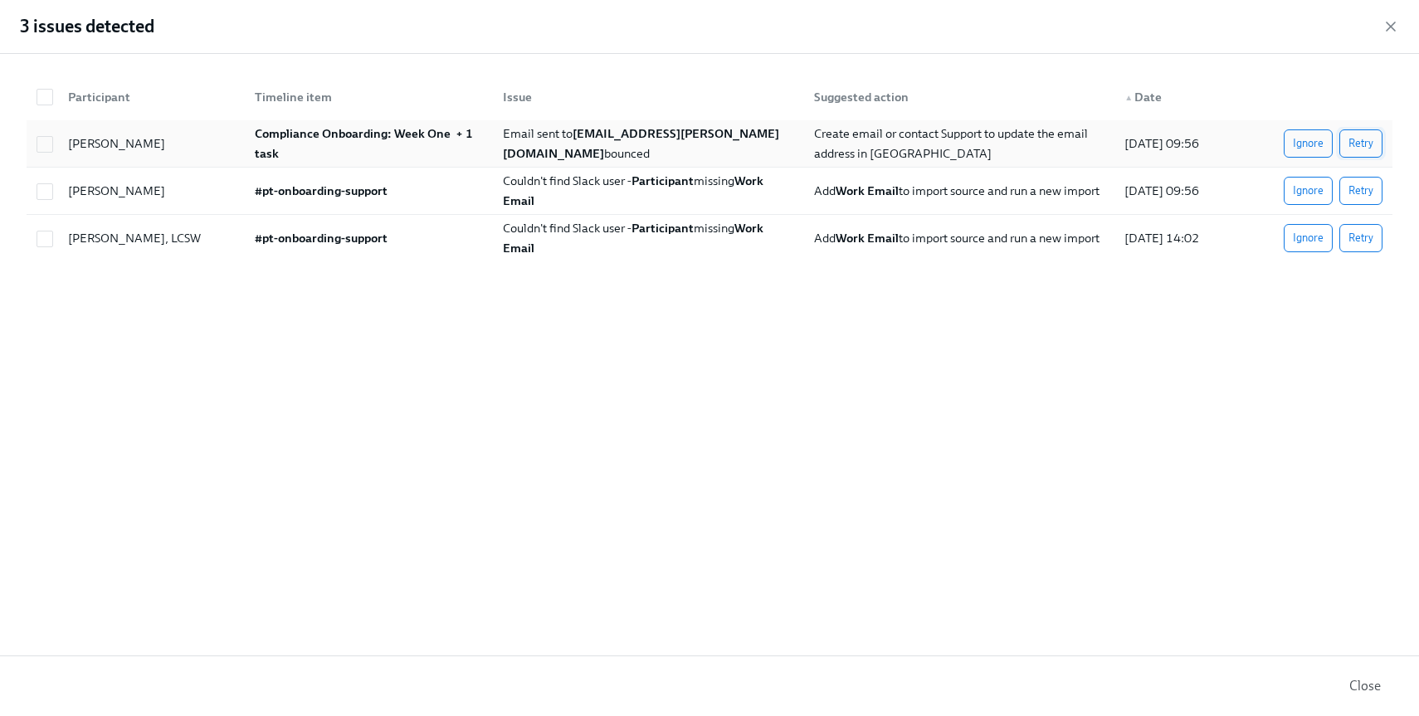
click at [1364, 139] on span "Retry" at bounding box center [1361, 143] width 25 height 17
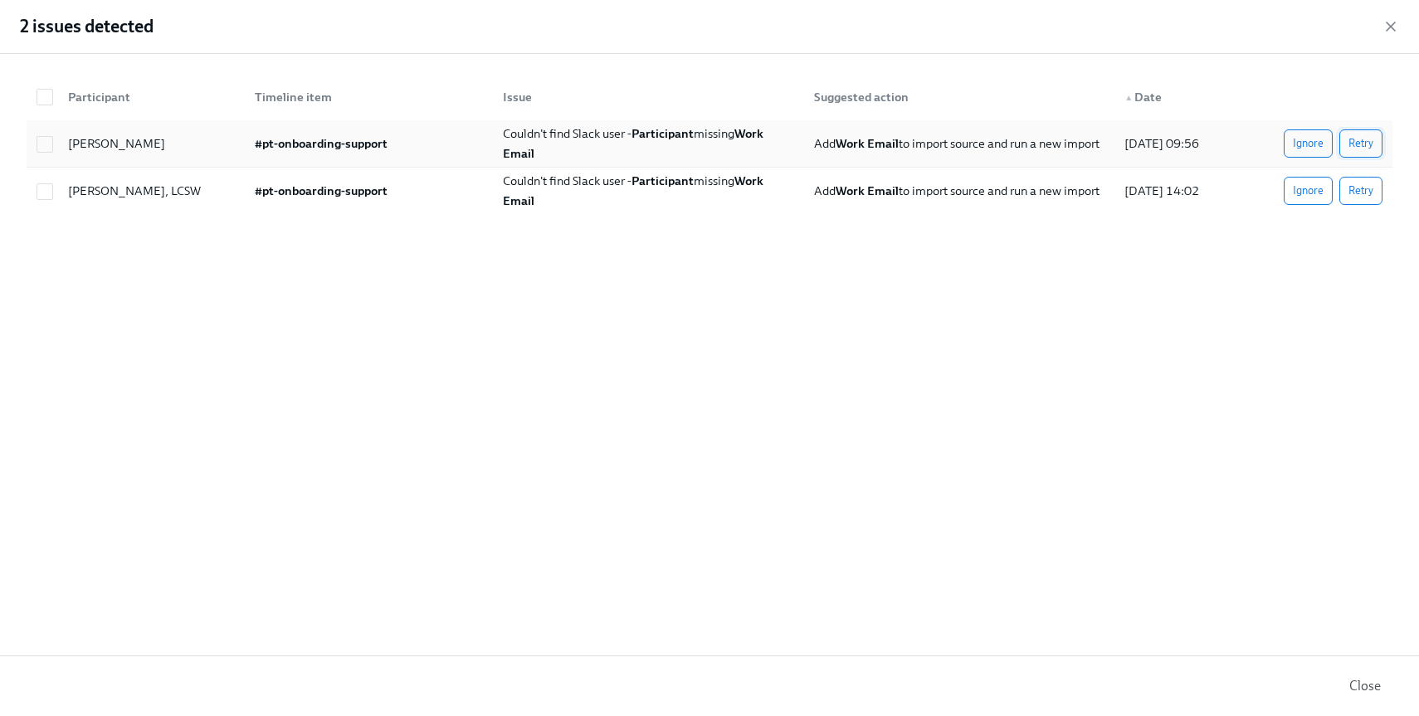
click at [1361, 154] on button "Retry" at bounding box center [1360, 143] width 43 height 28
click at [1356, 184] on span "Retry" at bounding box center [1361, 191] width 25 height 17
click at [1317, 145] on span "Ignore" at bounding box center [1308, 143] width 31 height 17
click at [1311, 184] on span "Ignore" at bounding box center [1308, 191] width 31 height 17
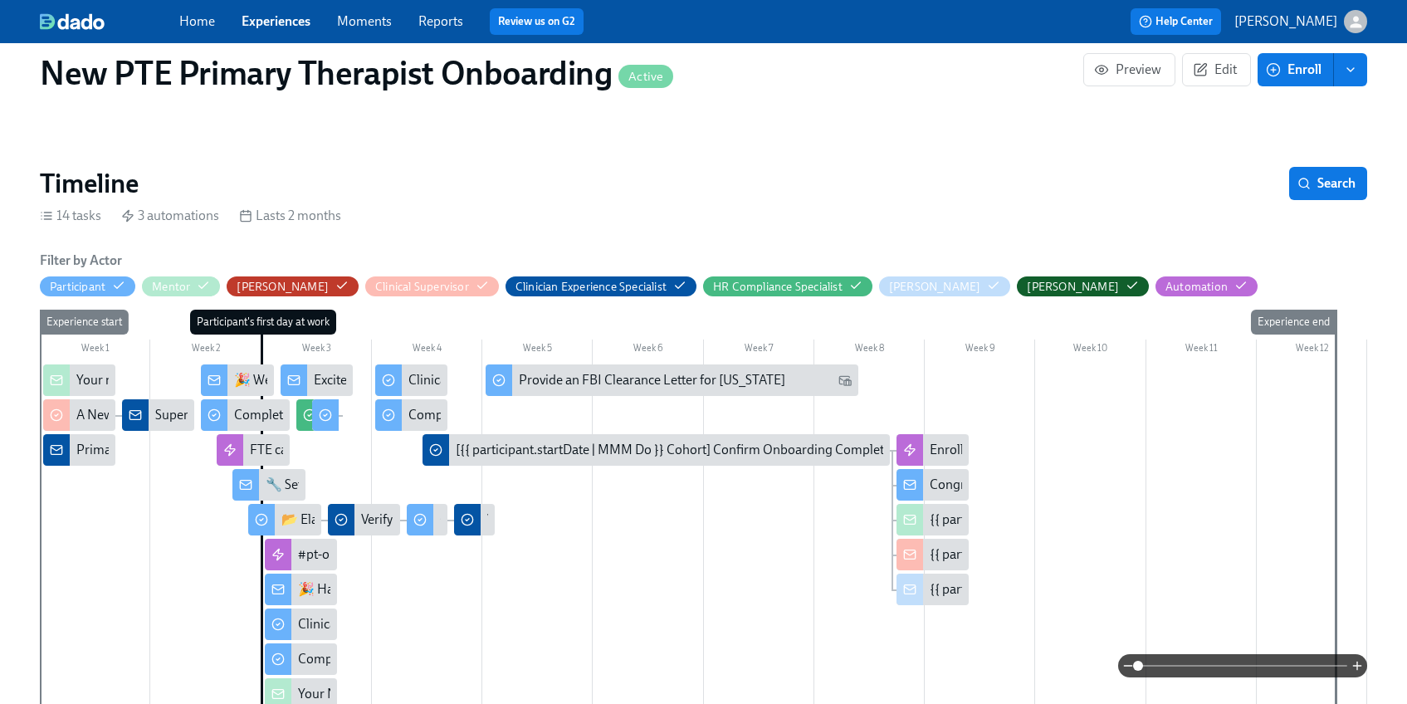
scroll to position [0, 0]
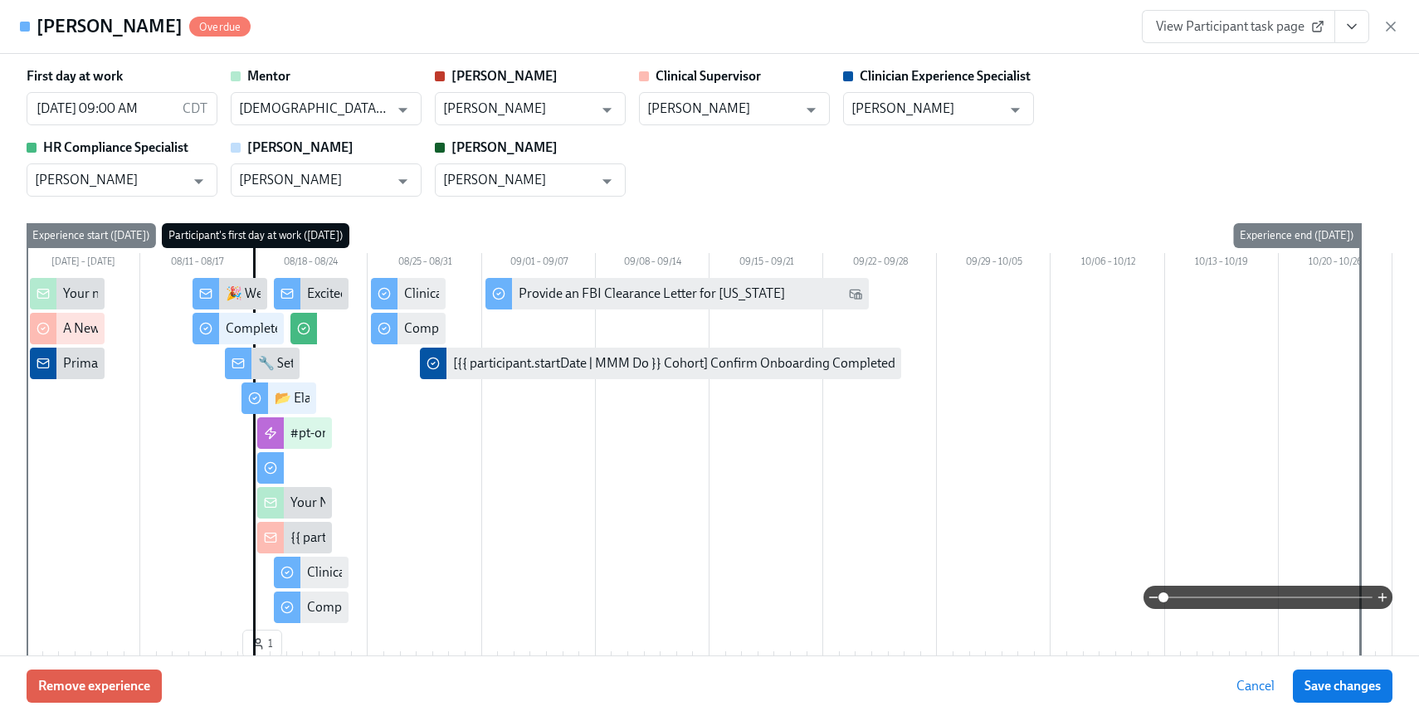
scroll to position [0, 1282]
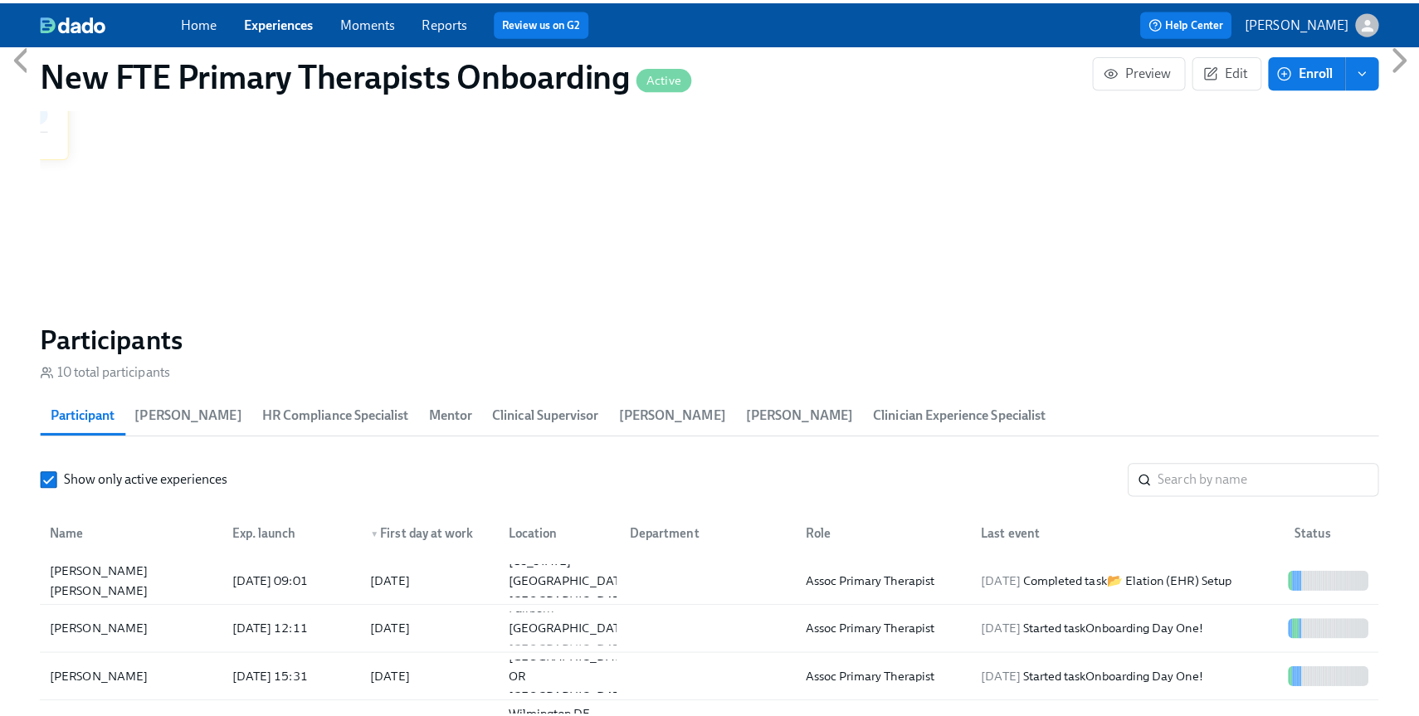
scroll to position [1212, 0]
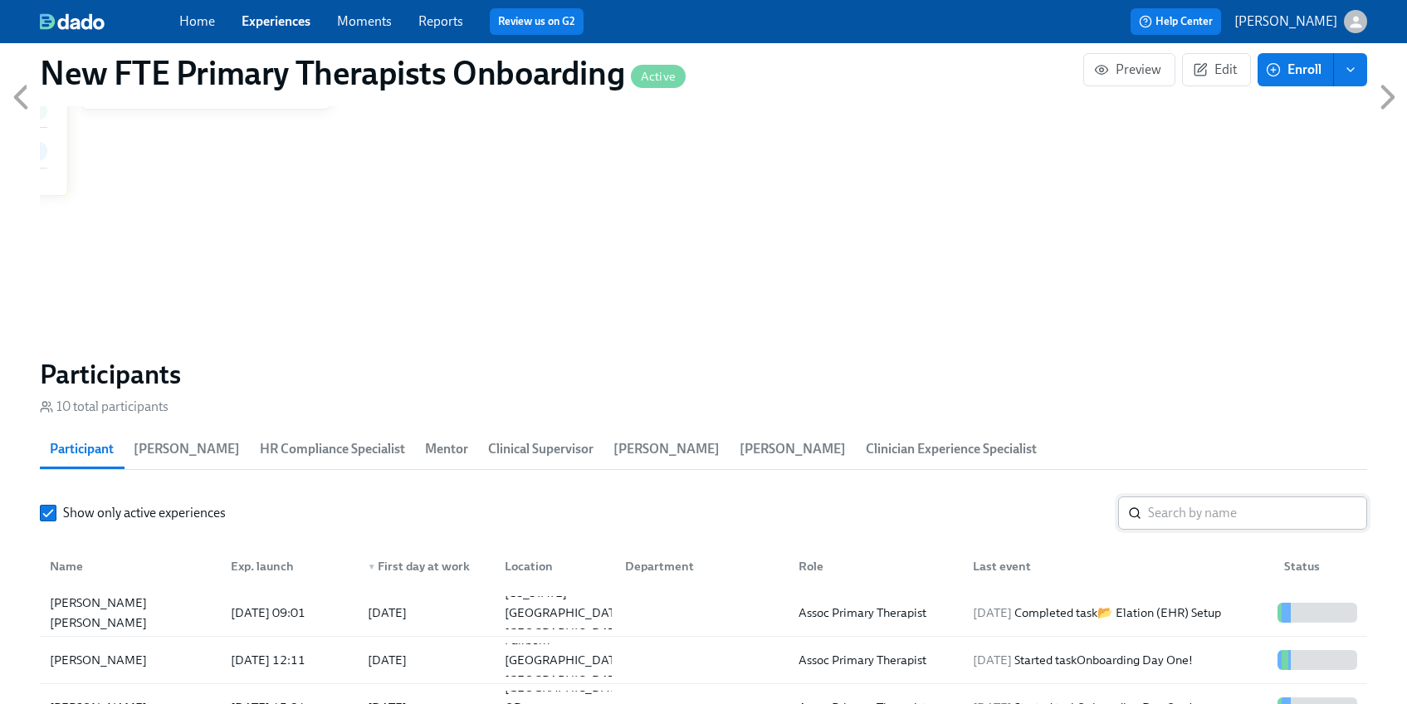
click at [1188, 515] on input "search" at bounding box center [1257, 512] width 219 height 33
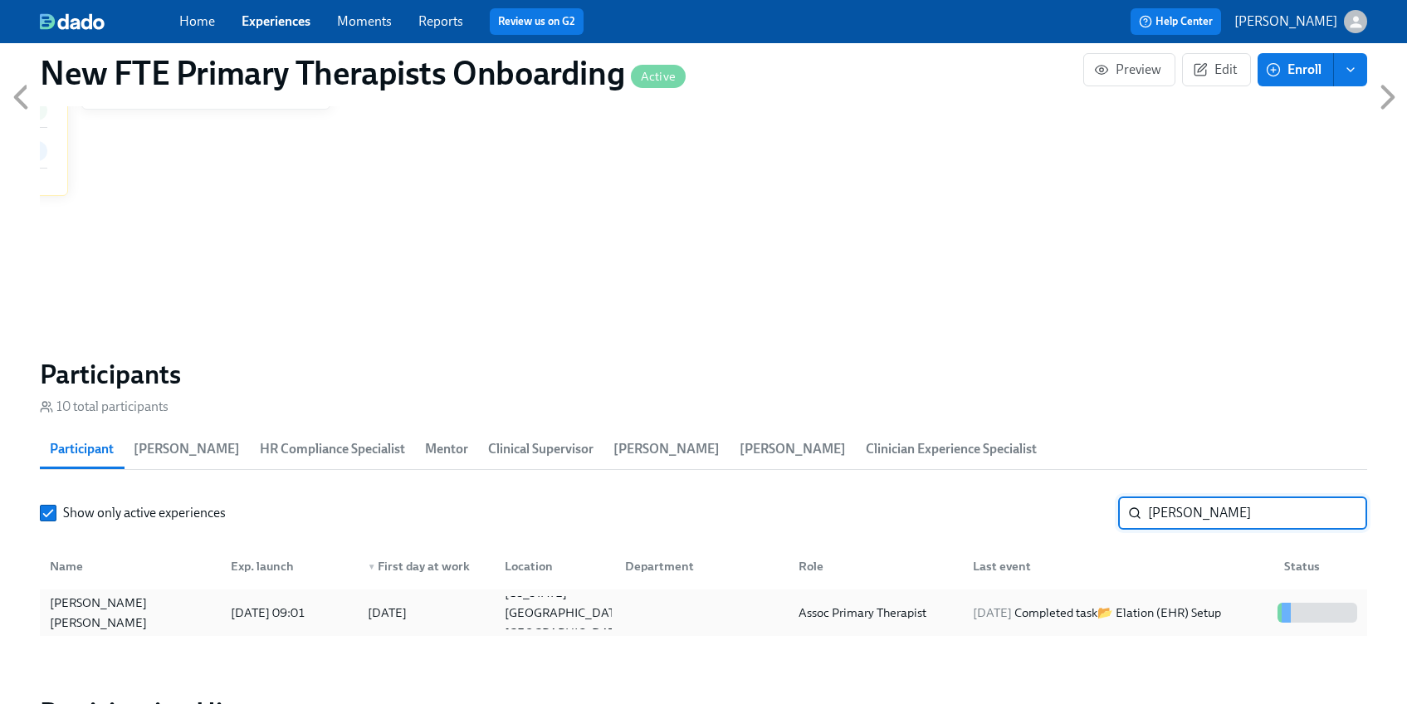
type input "[PERSON_NAME]"
click at [103, 615] on div "[PERSON_NAME] [PERSON_NAME]" at bounding box center [130, 613] width 174 height 40
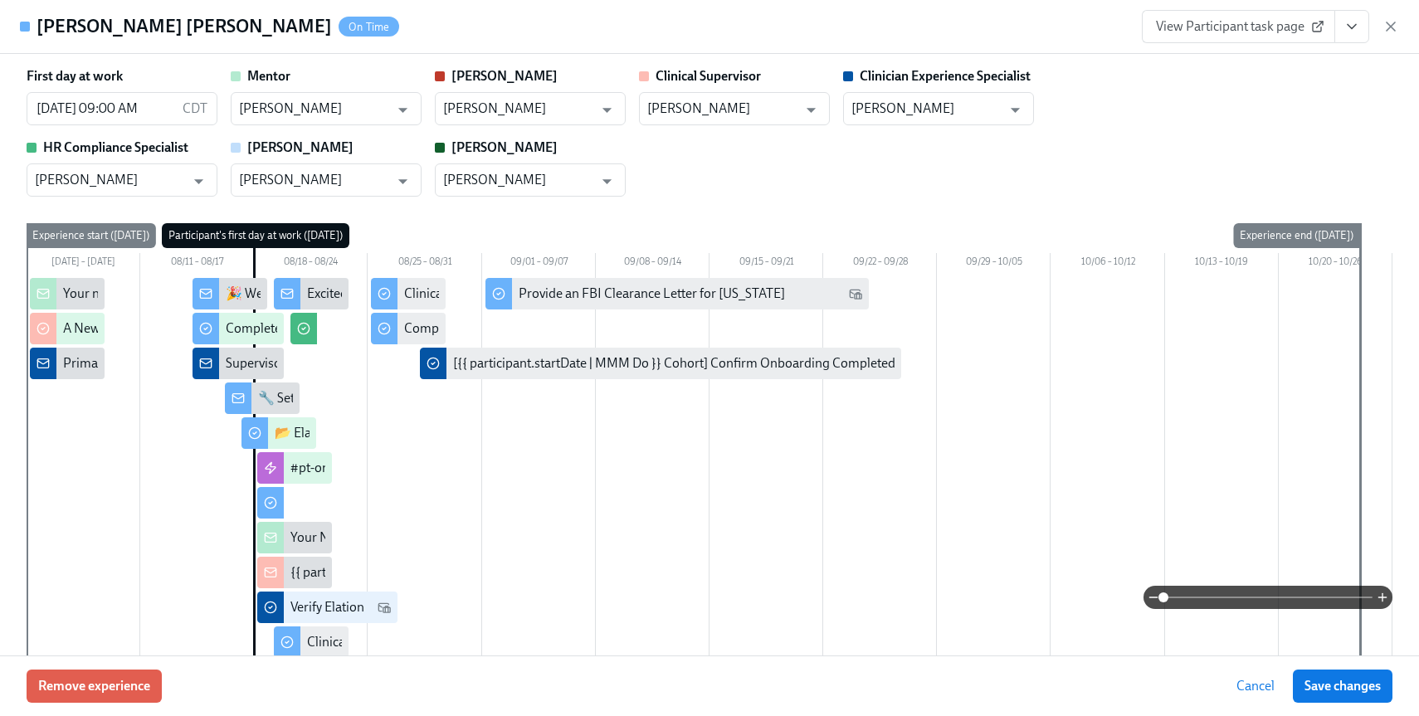
click at [1354, 28] on icon "View task page" at bounding box center [1352, 26] width 17 height 17
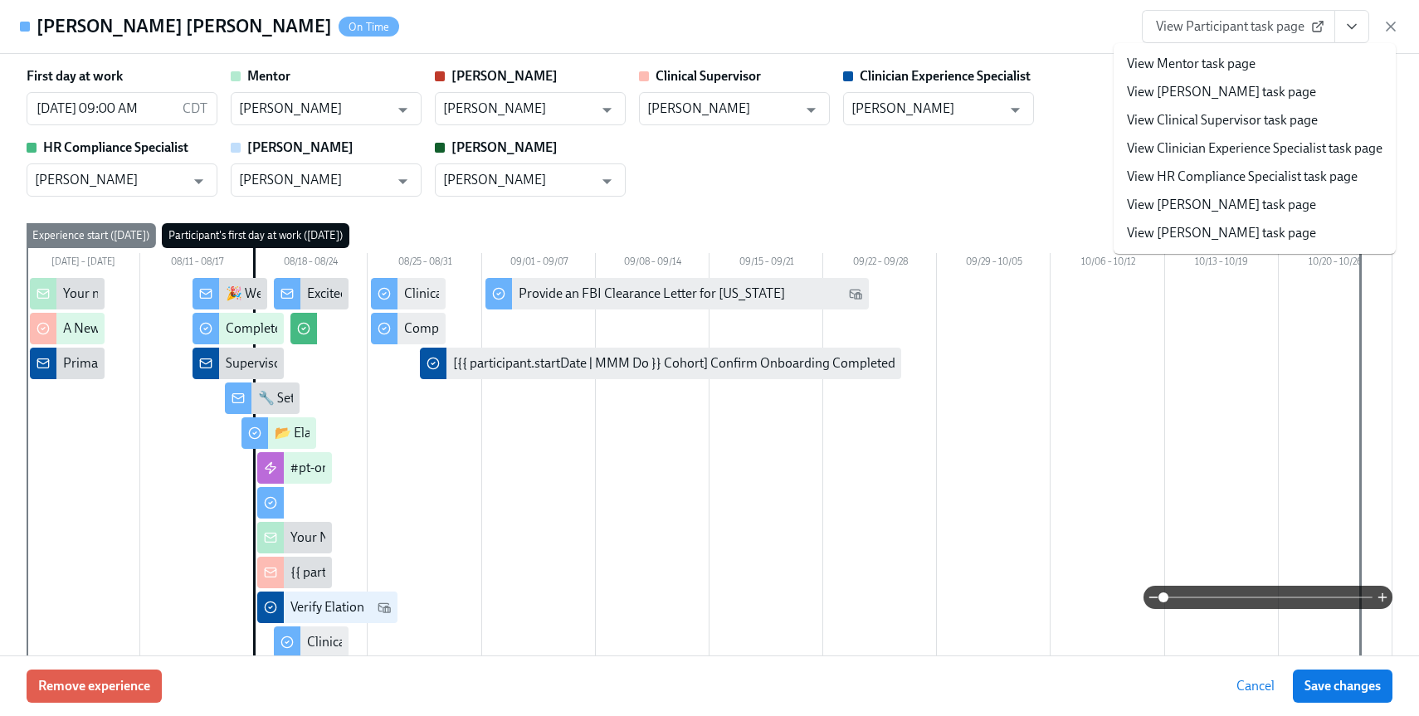
click at [1244, 21] on span "View Participant task page" at bounding box center [1238, 26] width 165 height 17
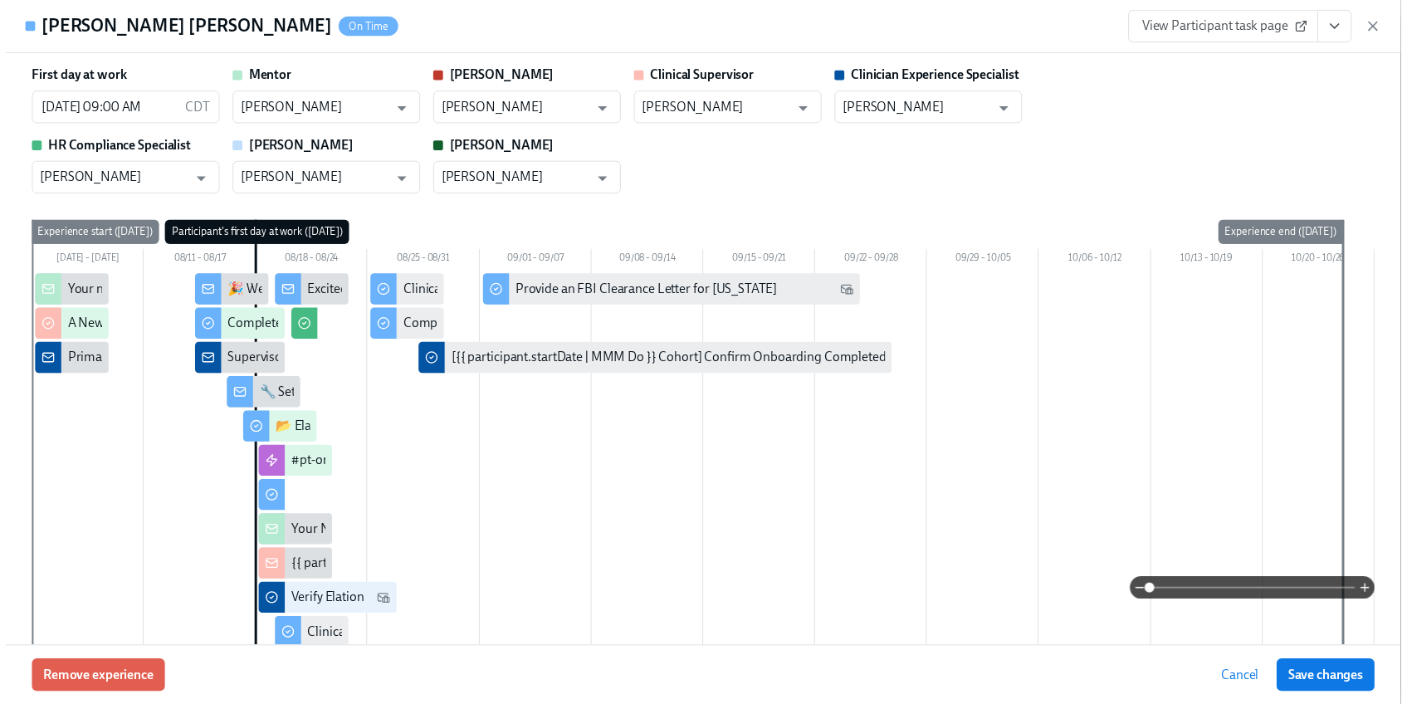
scroll to position [0, 1282]
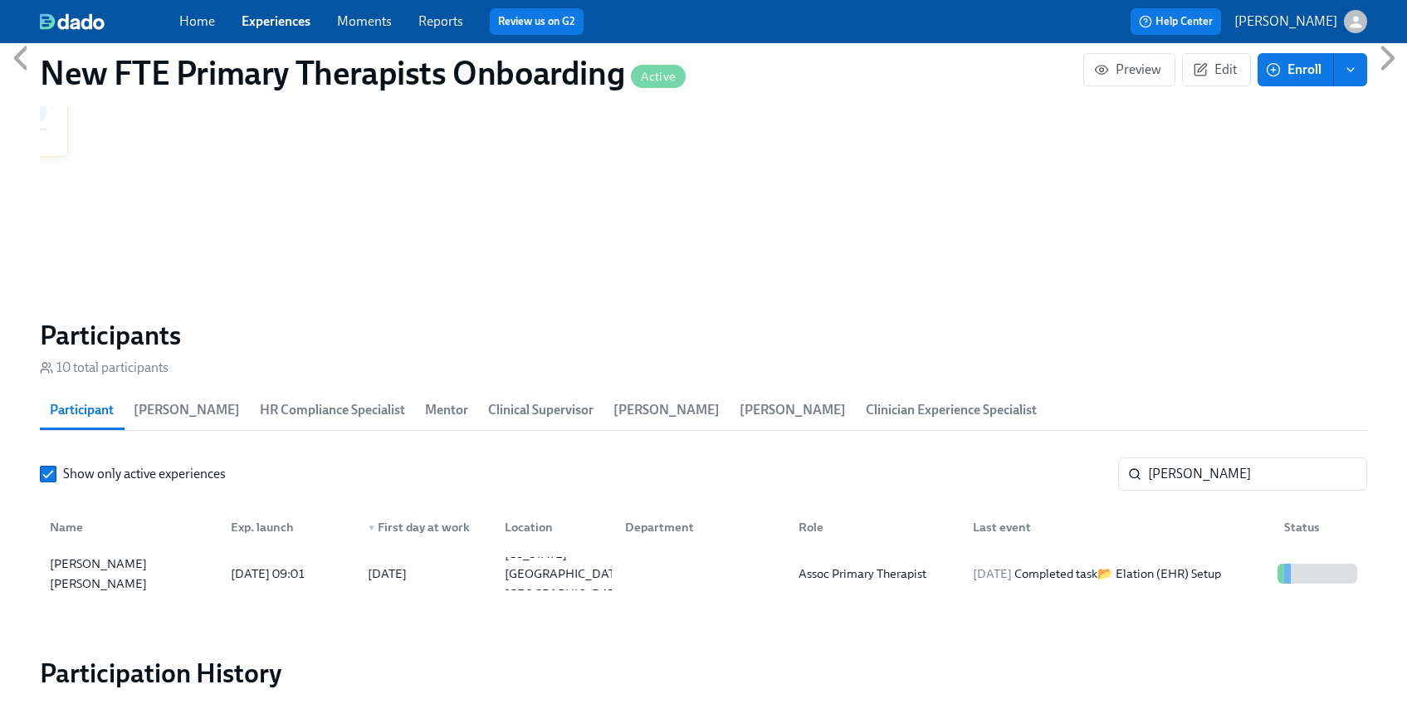
scroll to position [1246, 0]
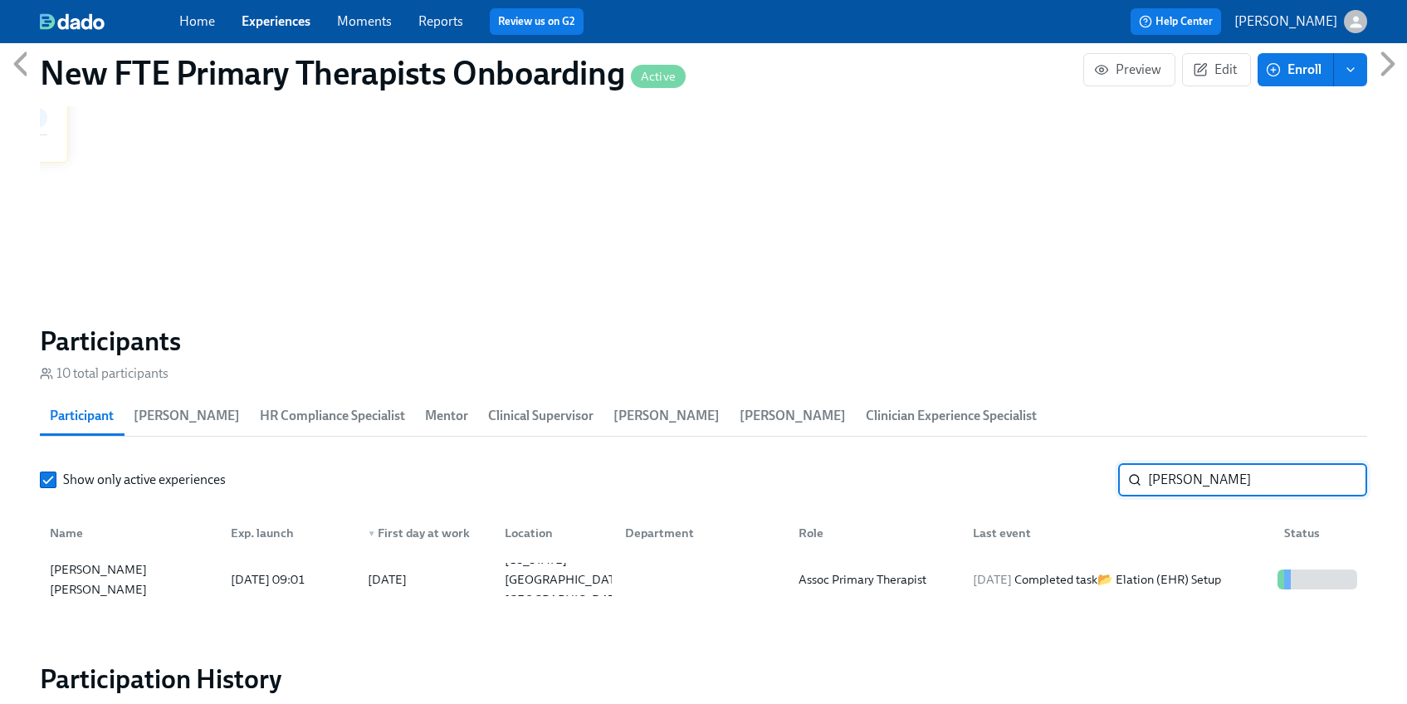
drag, startPoint x: 1197, startPoint y: 482, endPoint x: 1138, endPoint y: 478, distance: 59.1
click at [1138, 478] on div "shakira ​" at bounding box center [1242, 479] width 249 height 33
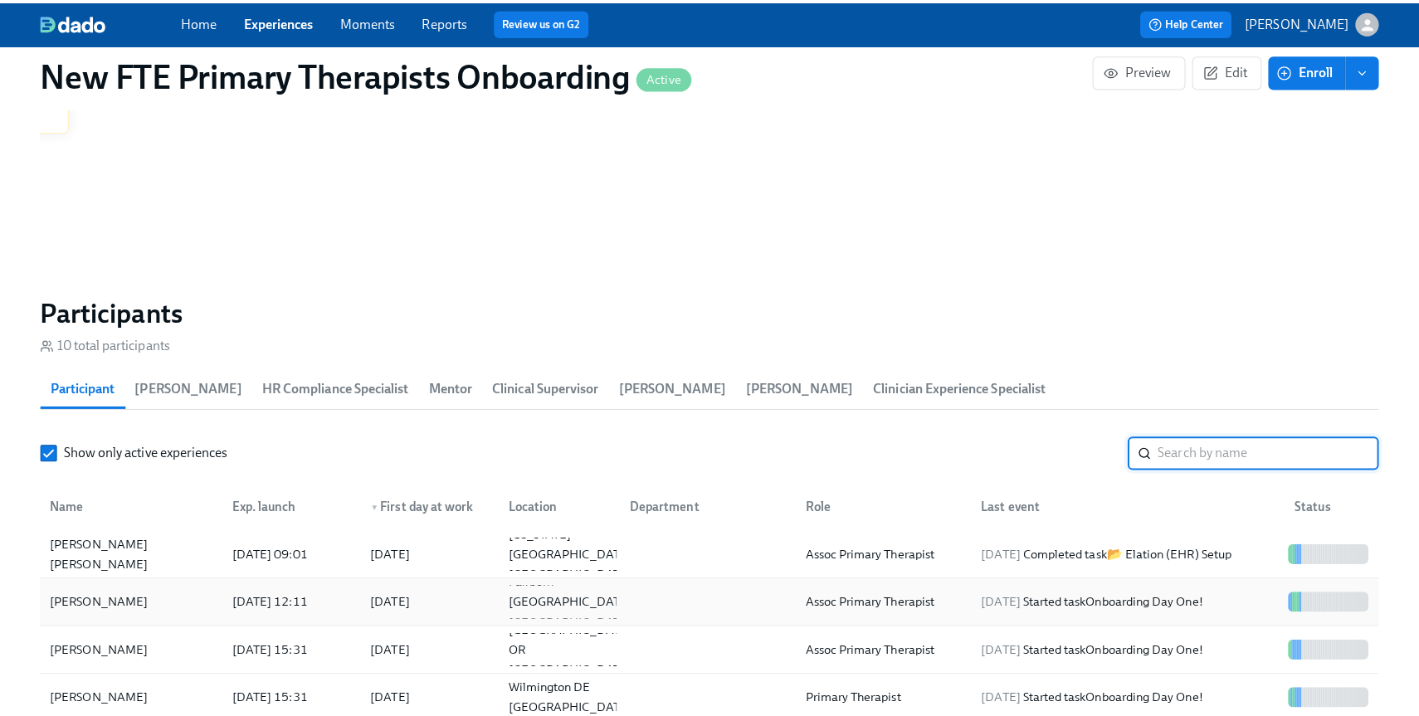
scroll to position [1276, 0]
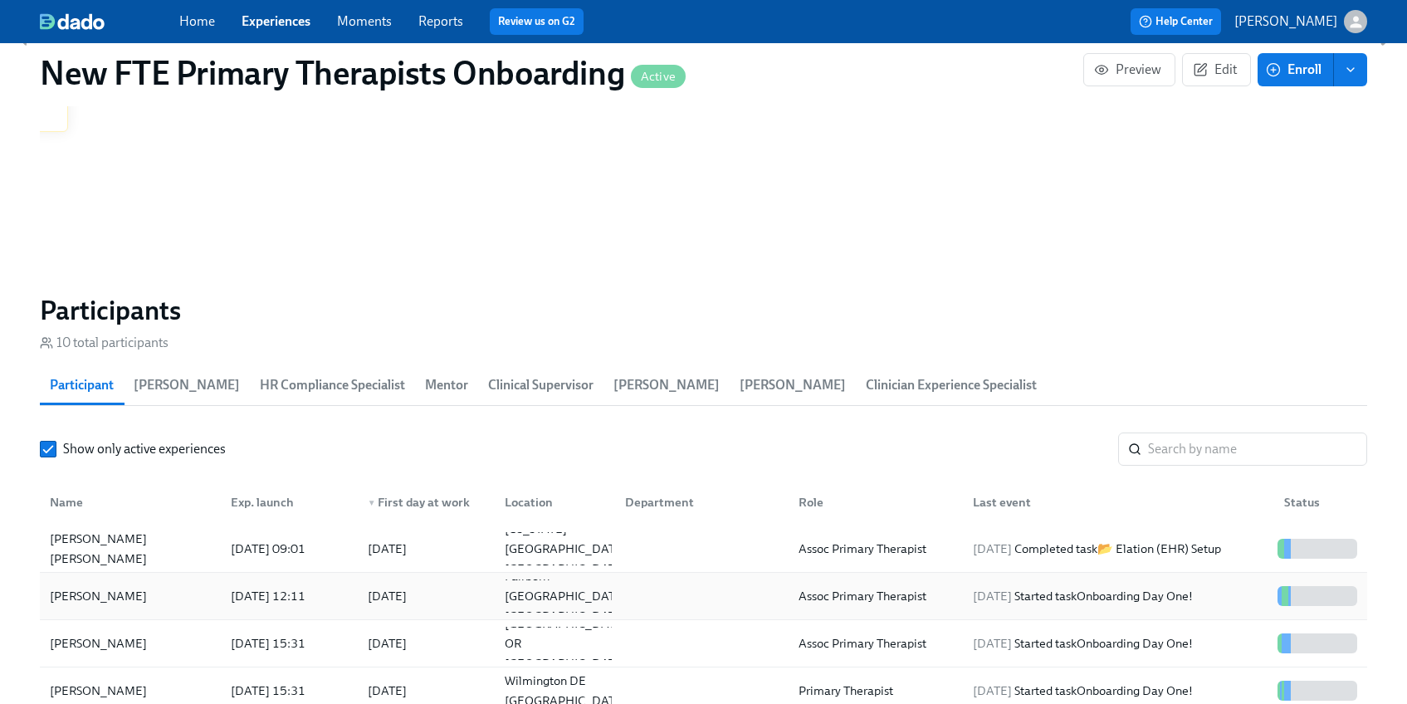
click at [63, 603] on div "Zachary Porter" at bounding box center [98, 596] width 110 height 20
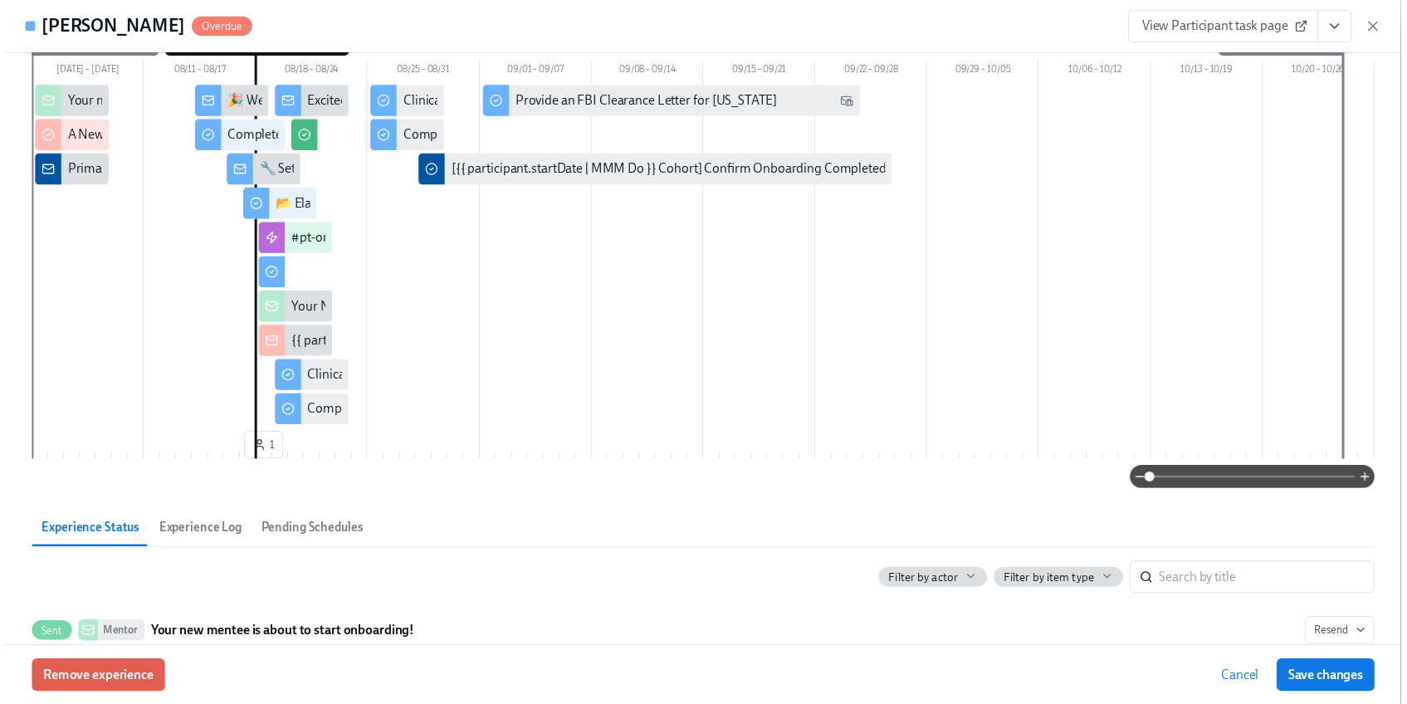
scroll to position [0, 1282]
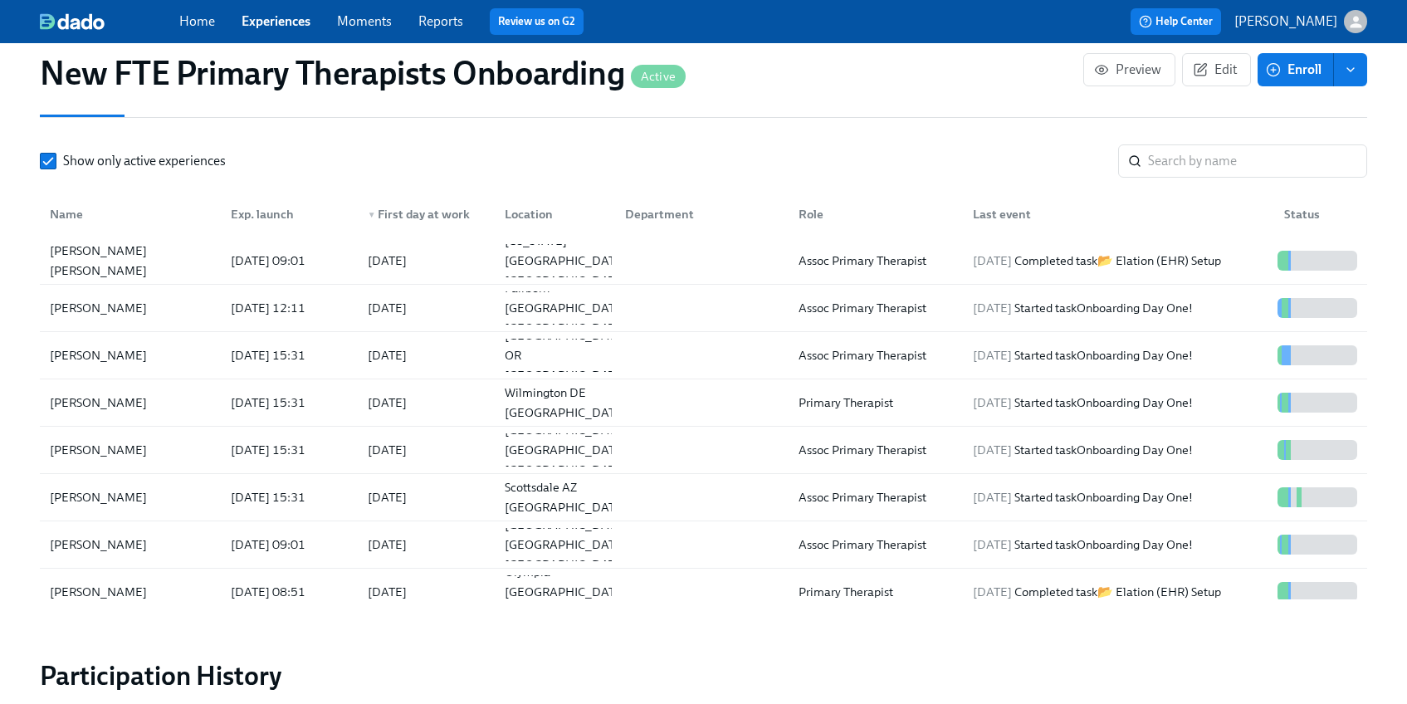
scroll to position [1533, 0]
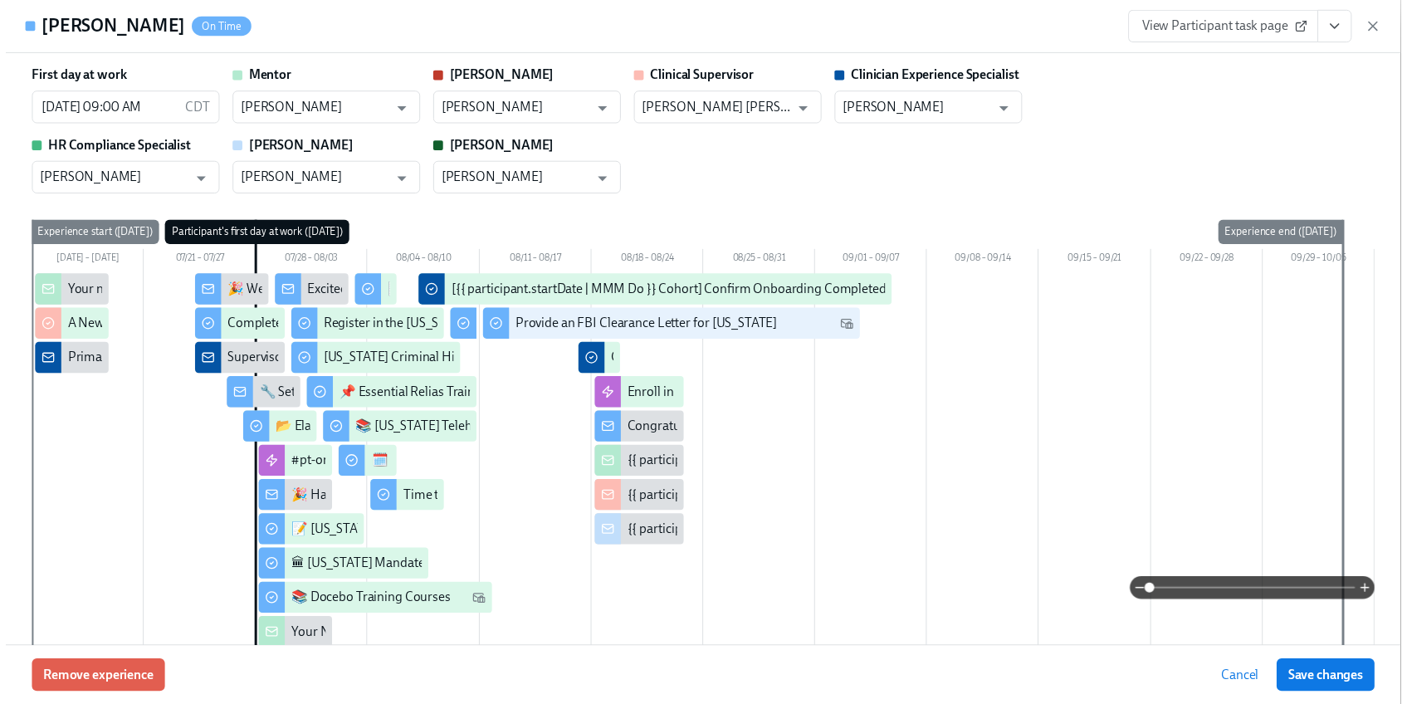
scroll to position [3994, 0]
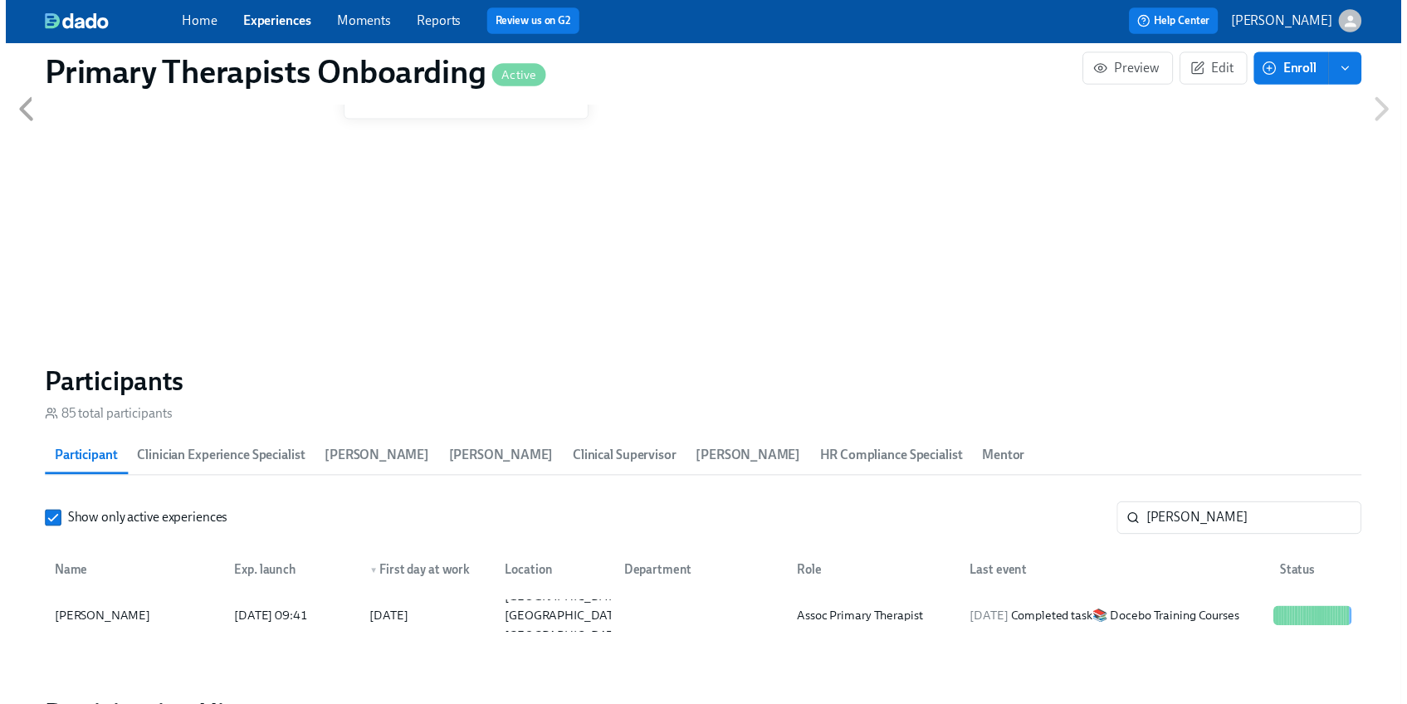
scroll to position [0, 21462]
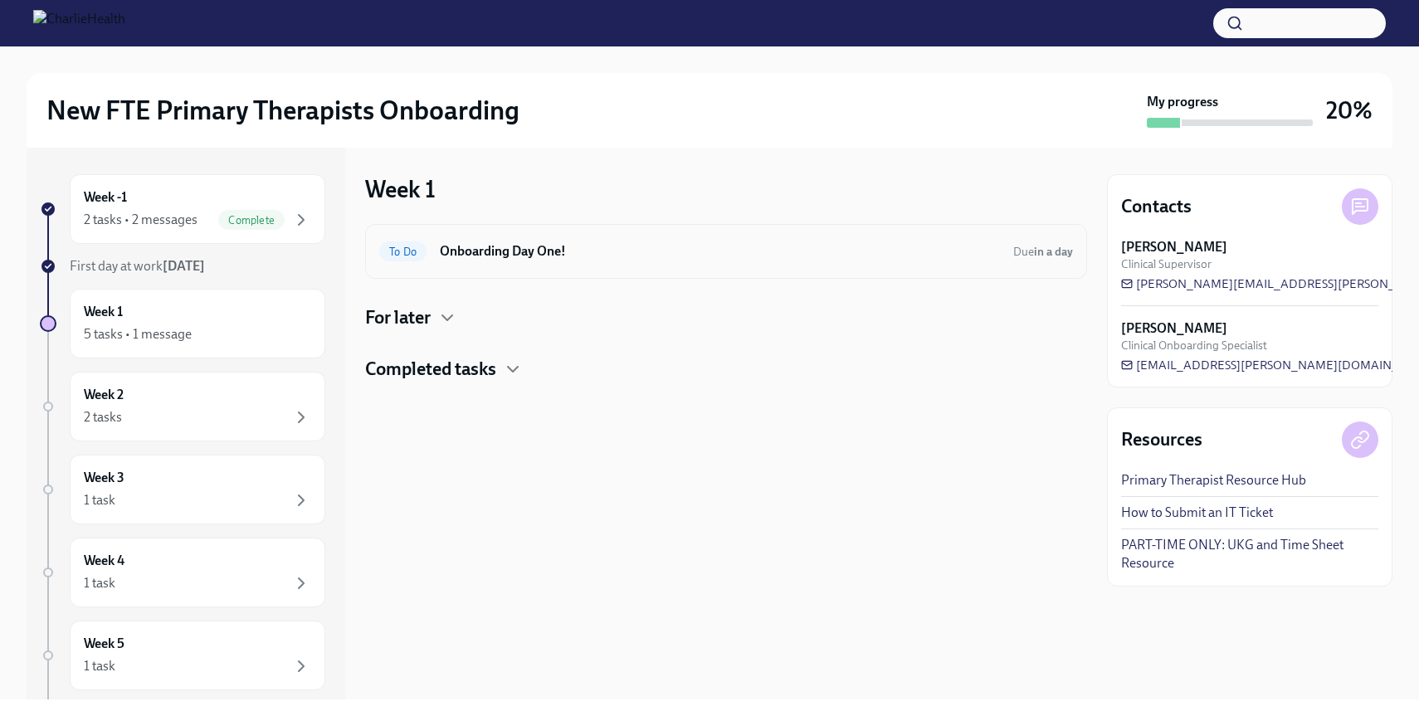
click at [533, 257] on h6 "Onboarding Day One!" at bounding box center [720, 251] width 560 height 18
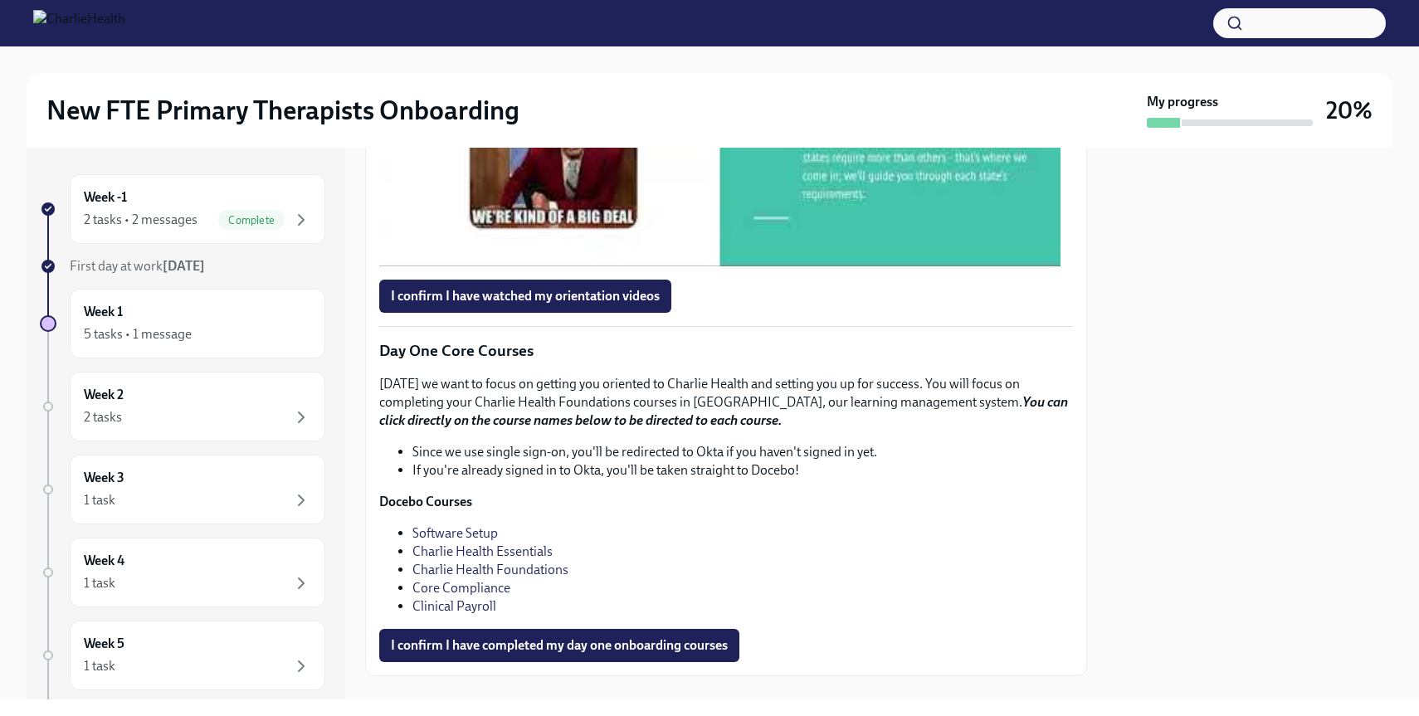
scroll to position [2116, 0]
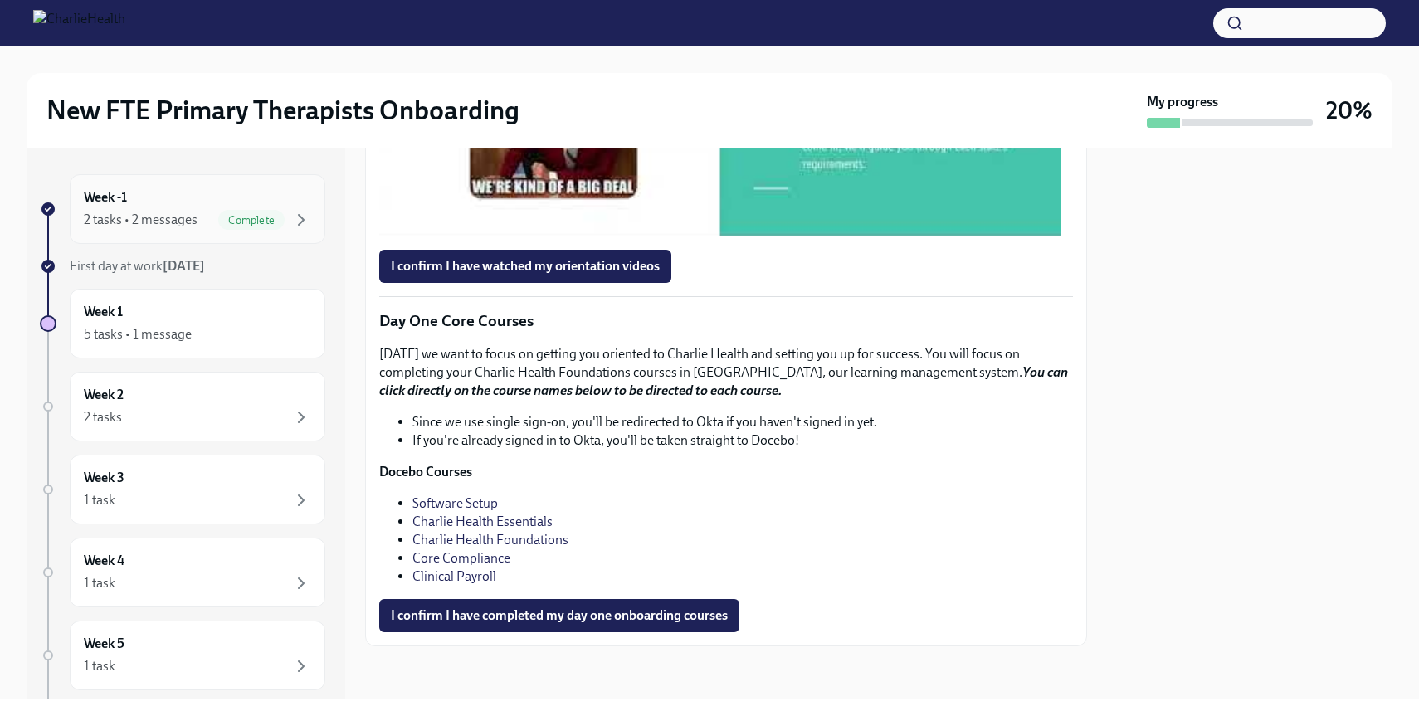
click at [173, 193] on div "Week -1 2 tasks • 2 messages Complete" at bounding box center [197, 208] width 227 height 41
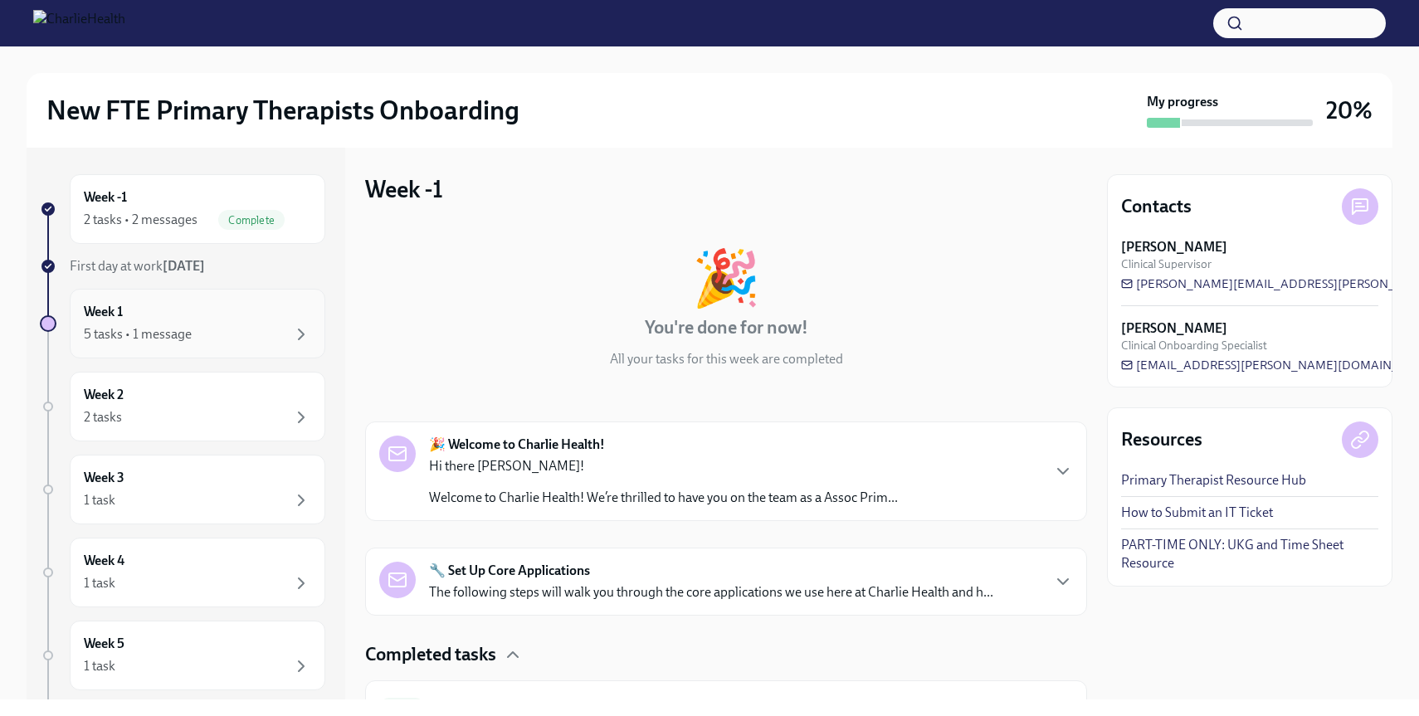
click at [232, 317] on div "Week 1 5 tasks • 1 message" at bounding box center [197, 323] width 227 height 41
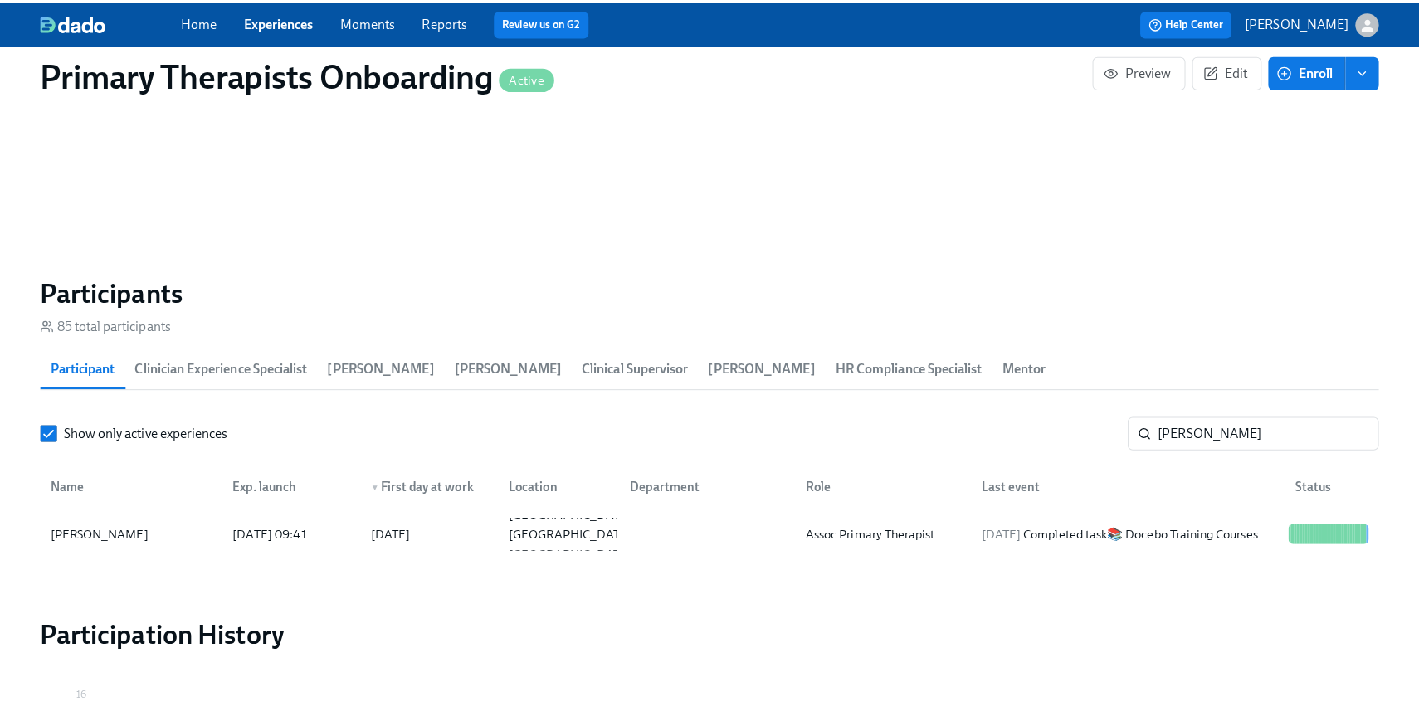
scroll to position [1505, 0]
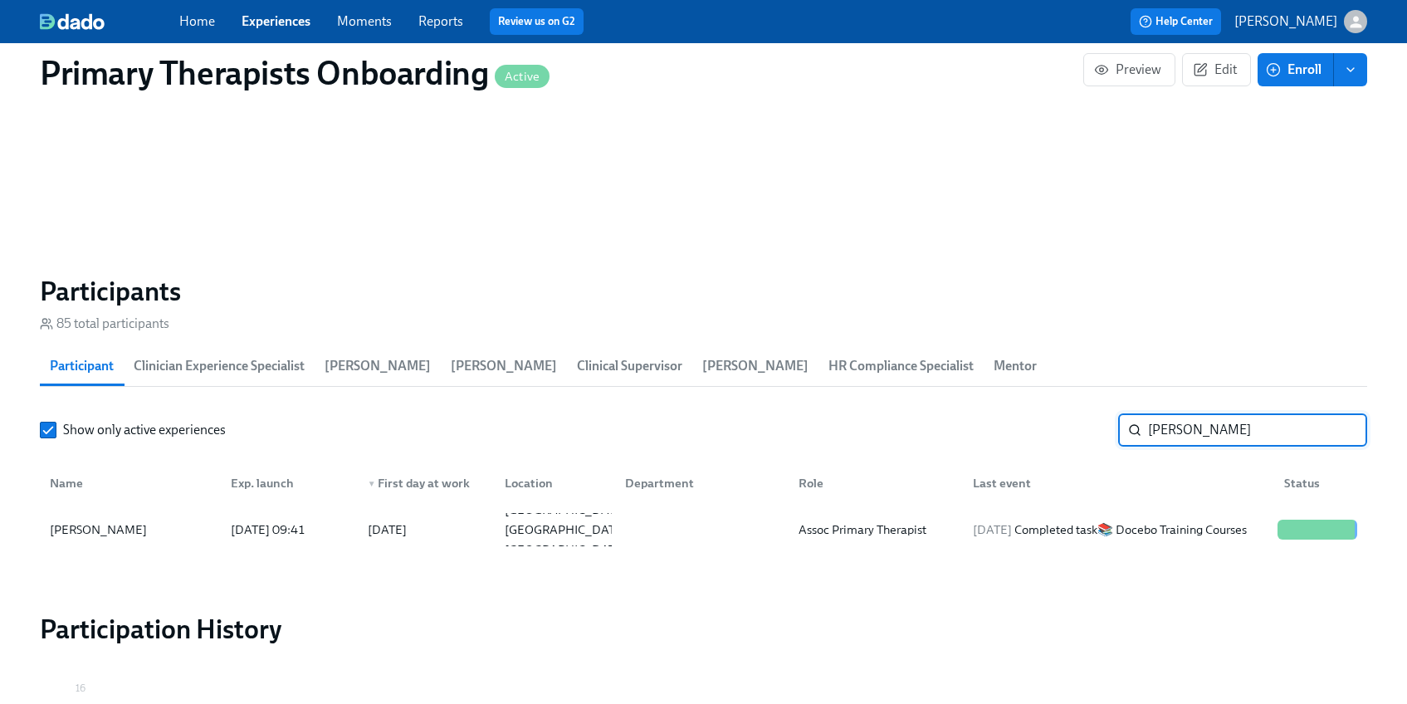
click at [1227, 436] on input "[PERSON_NAME]" at bounding box center [1257, 429] width 219 height 33
type input "s"
click at [143, 533] on div "[PERSON_NAME]" at bounding box center [98, 530] width 110 height 20
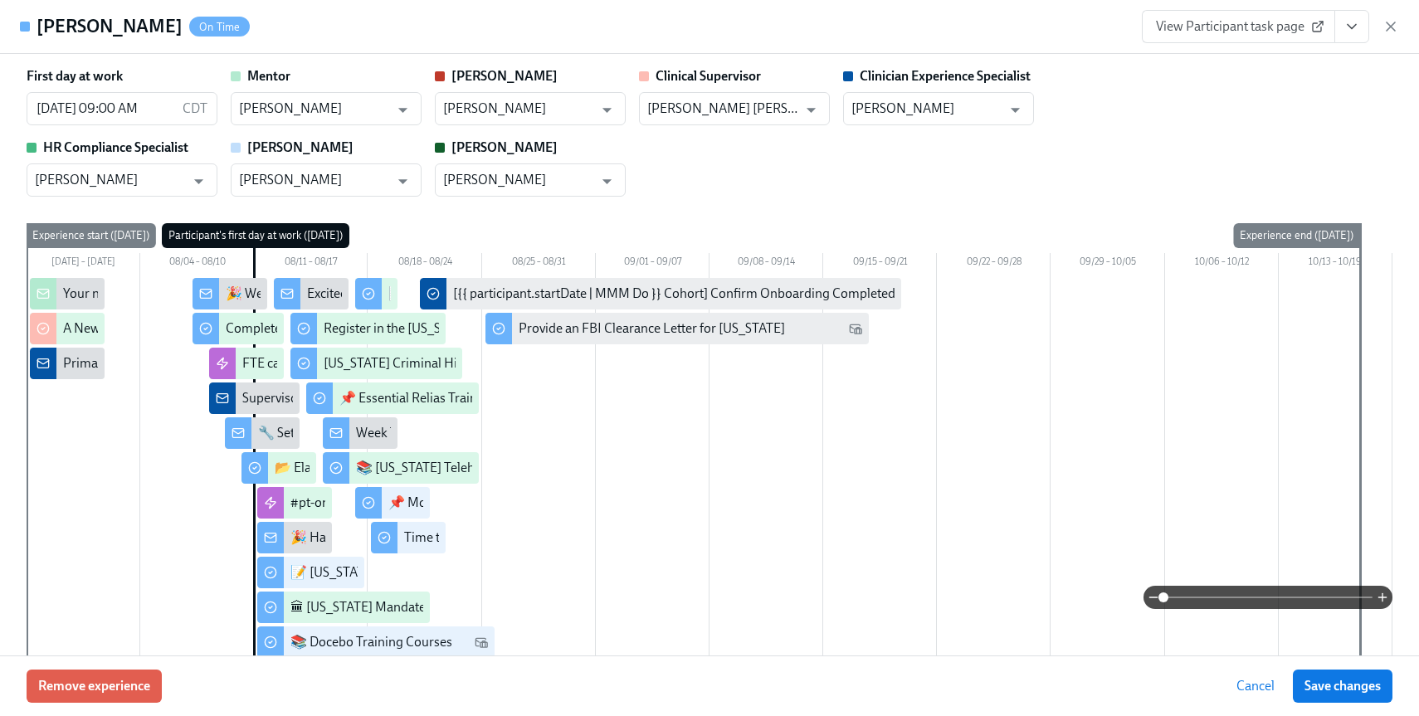
click at [1250, 27] on span "View Participant task page" at bounding box center [1238, 26] width 165 height 17
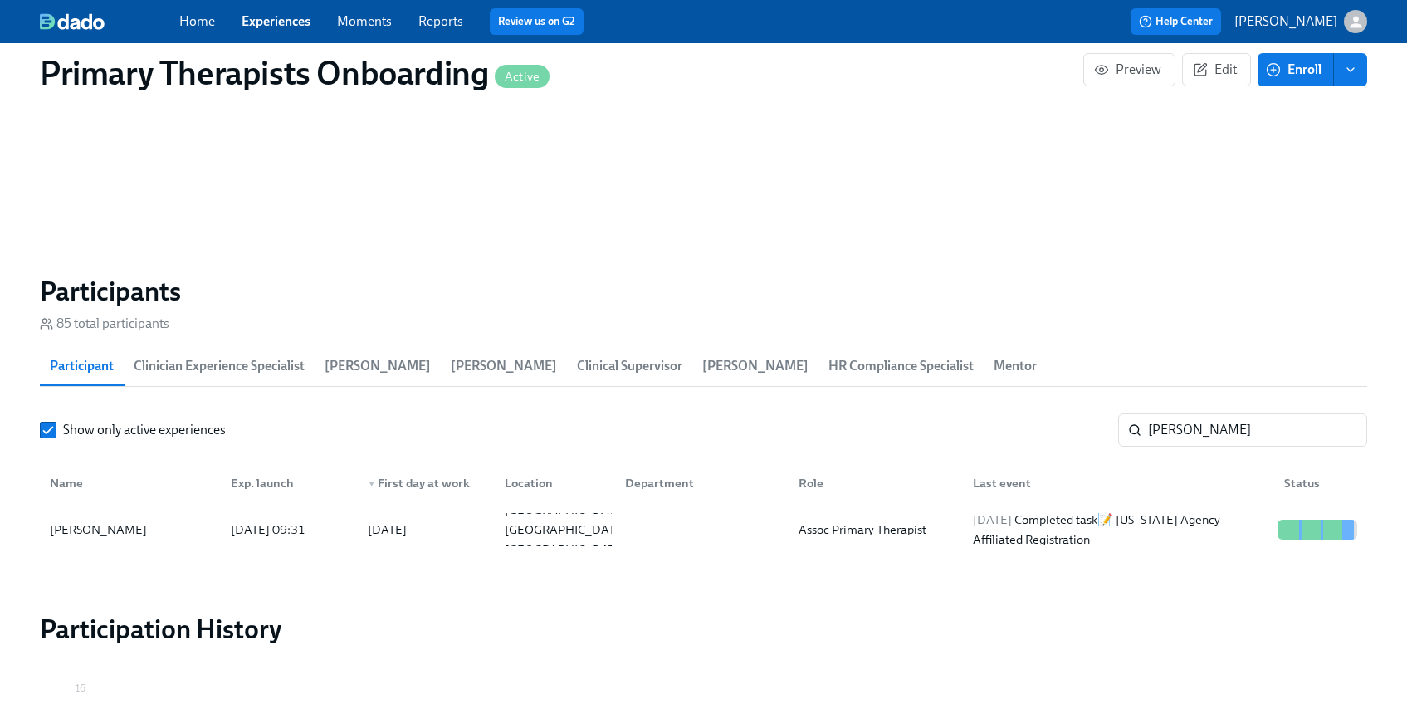
scroll to position [0, 21462]
click at [1227, 427] on input "[PERSON_NAME]" at bounding box center [1257, 429] width 219 height 33
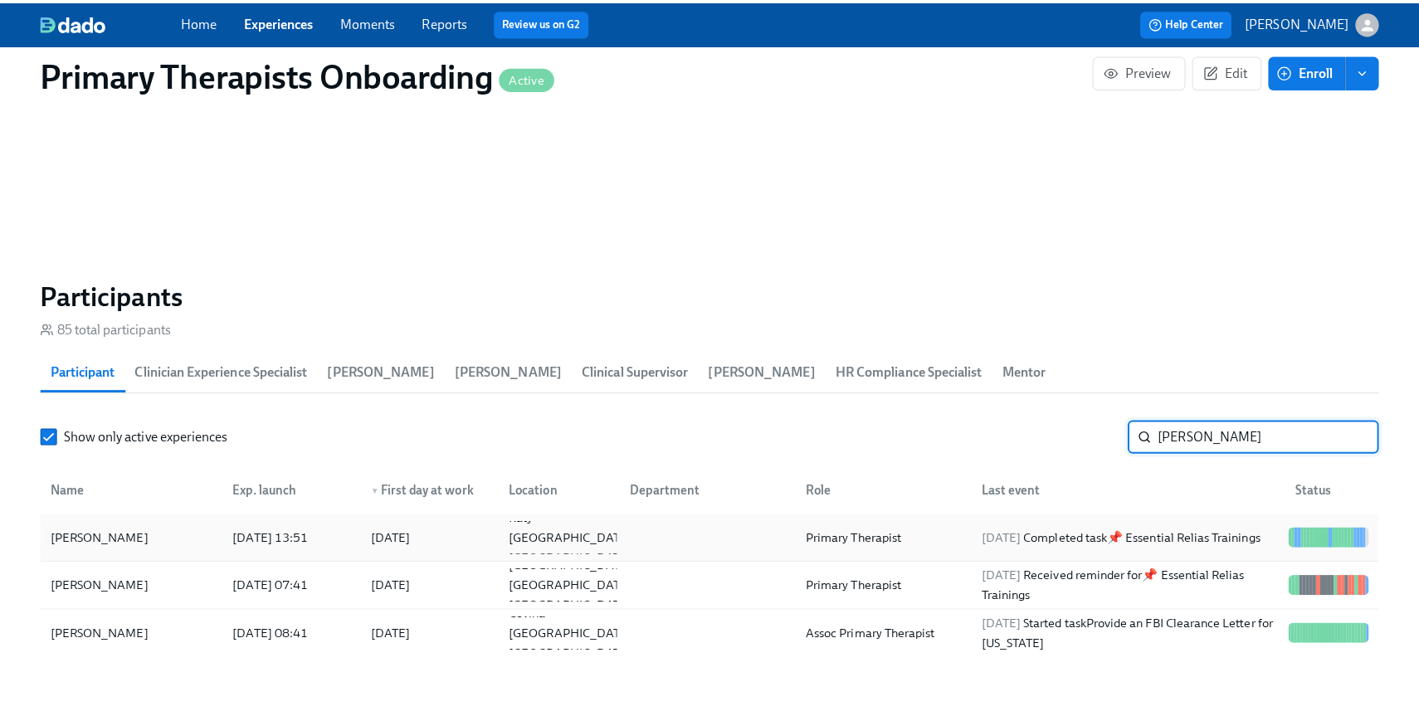
scroll to position [1501, 0]
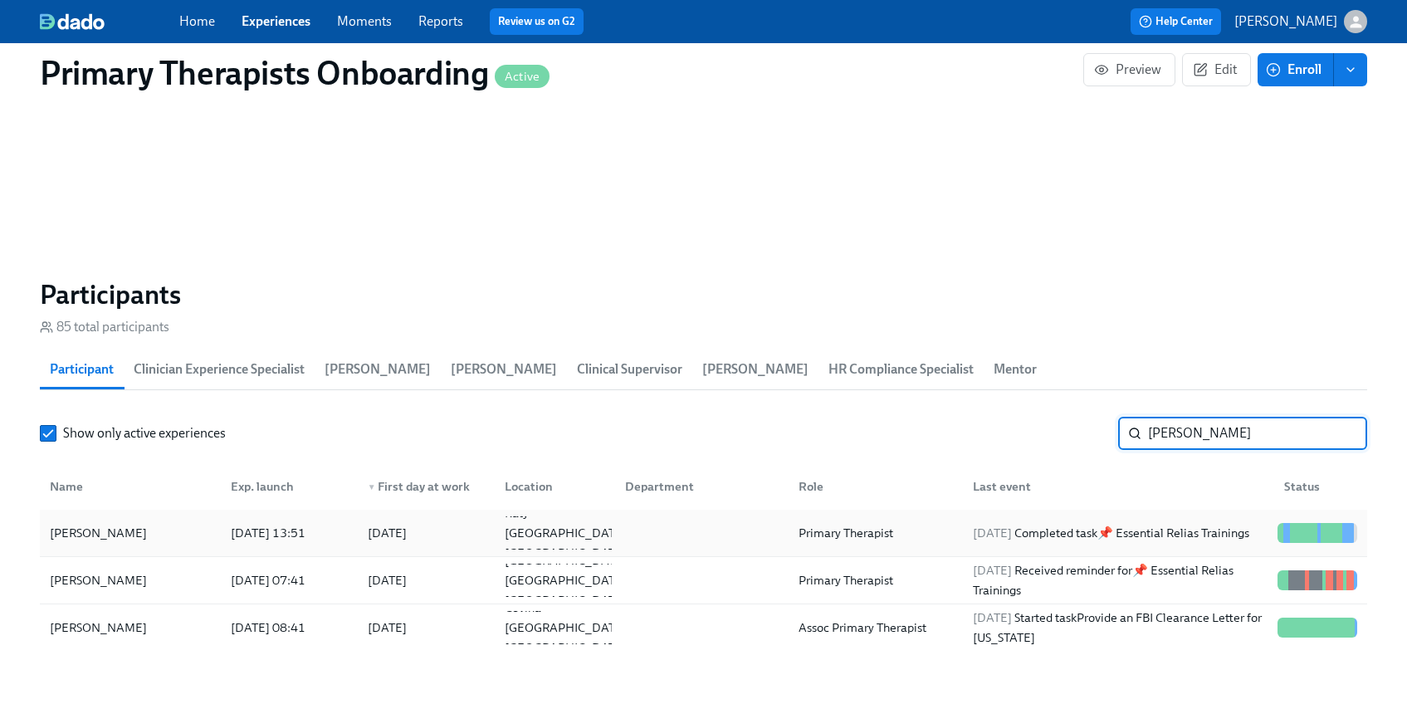
type input "[PERSON_NAME]"
click at [143, 522] on div "[PERSON_NAME]" at bounding box center [130, 532] width 174 height 33
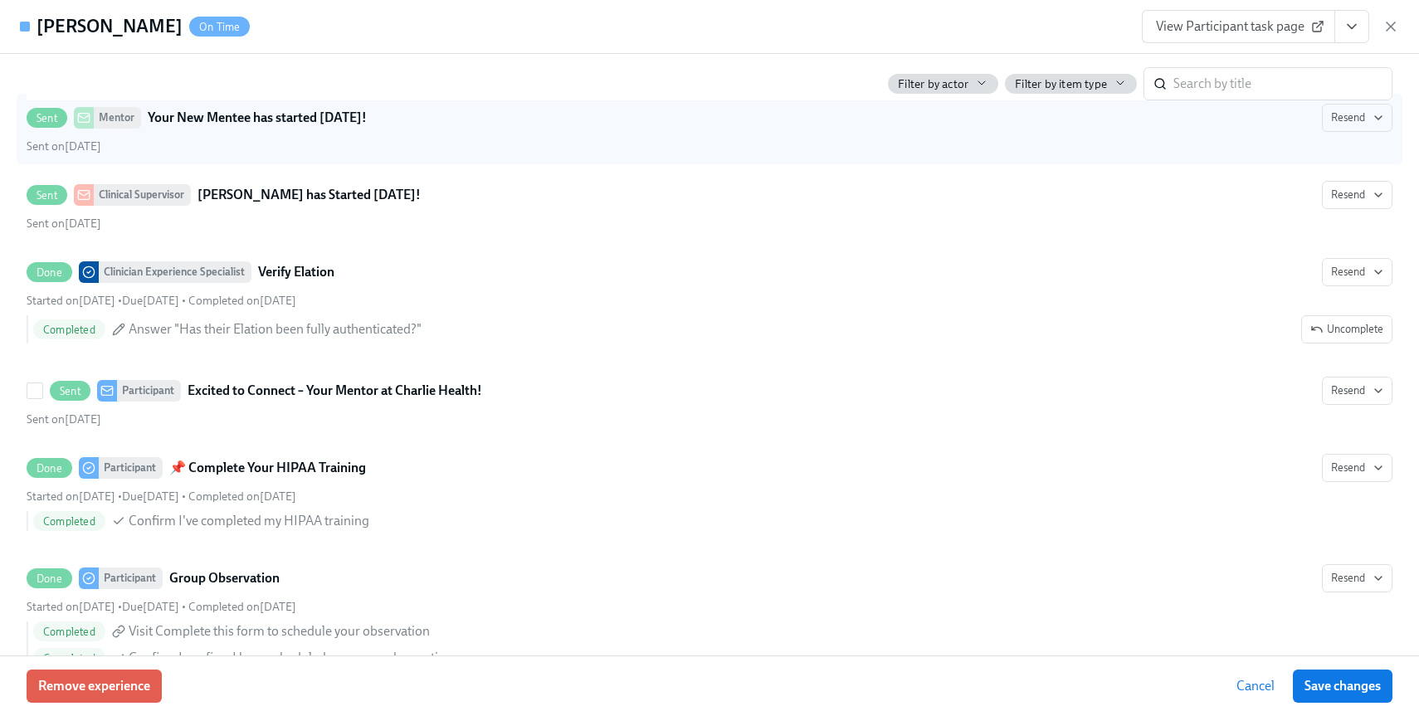
scroll to position [2515, 0]
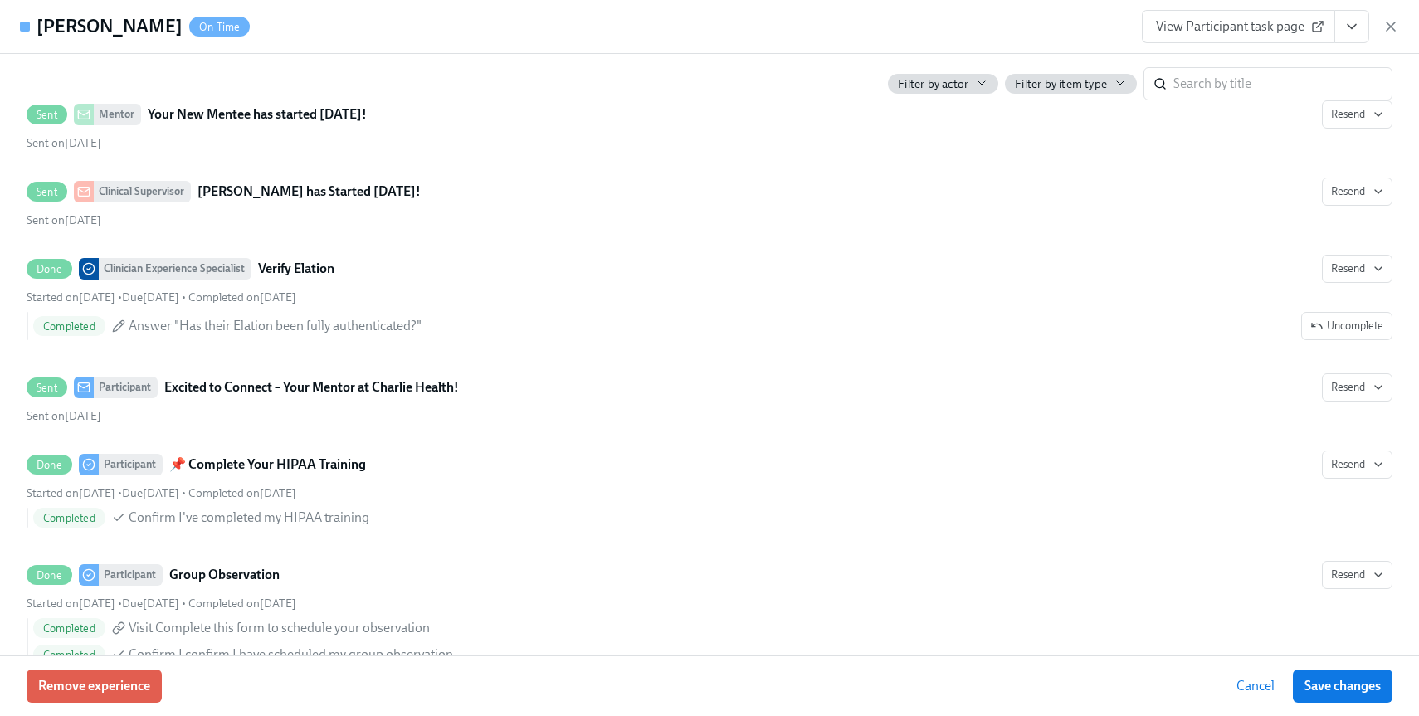
click at [1215, 25] on span "View Participant task page" at bounding box center [1238, 26] width 165 height 17
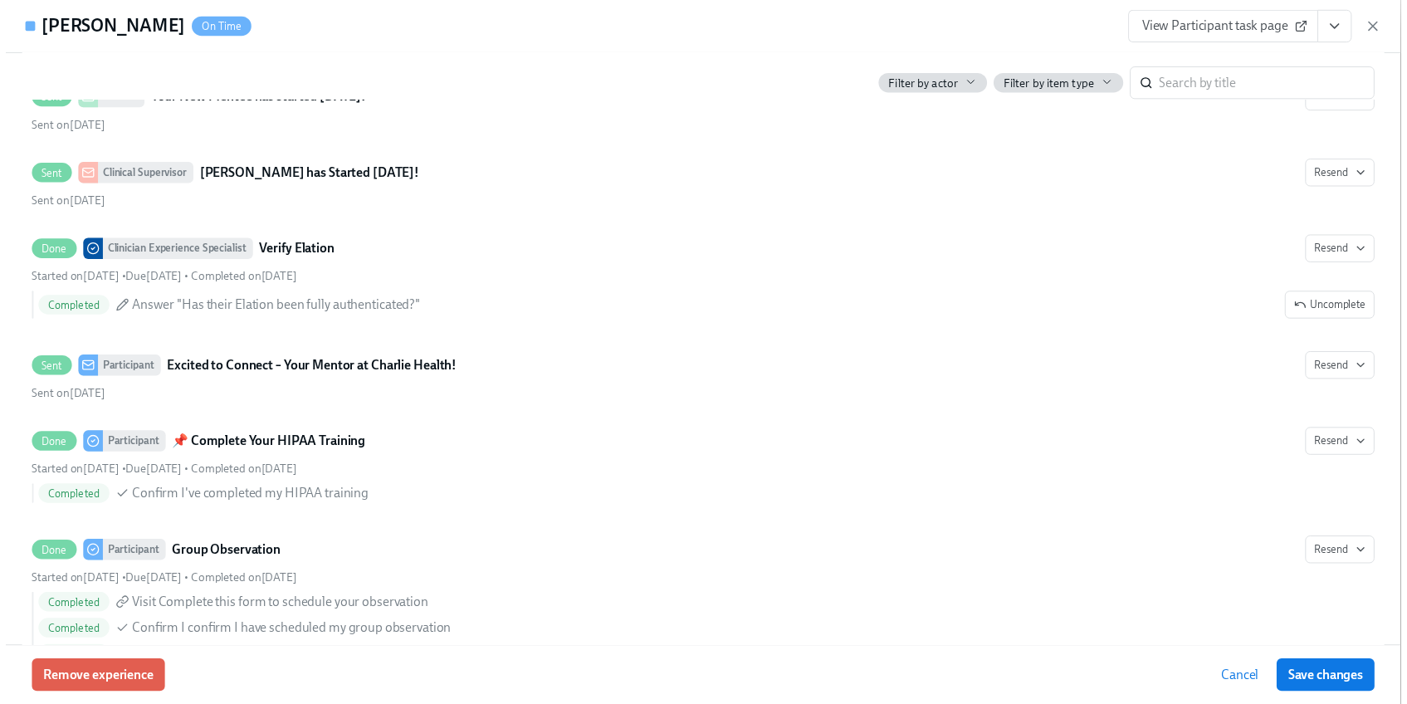
scroll to position [0, 21475]
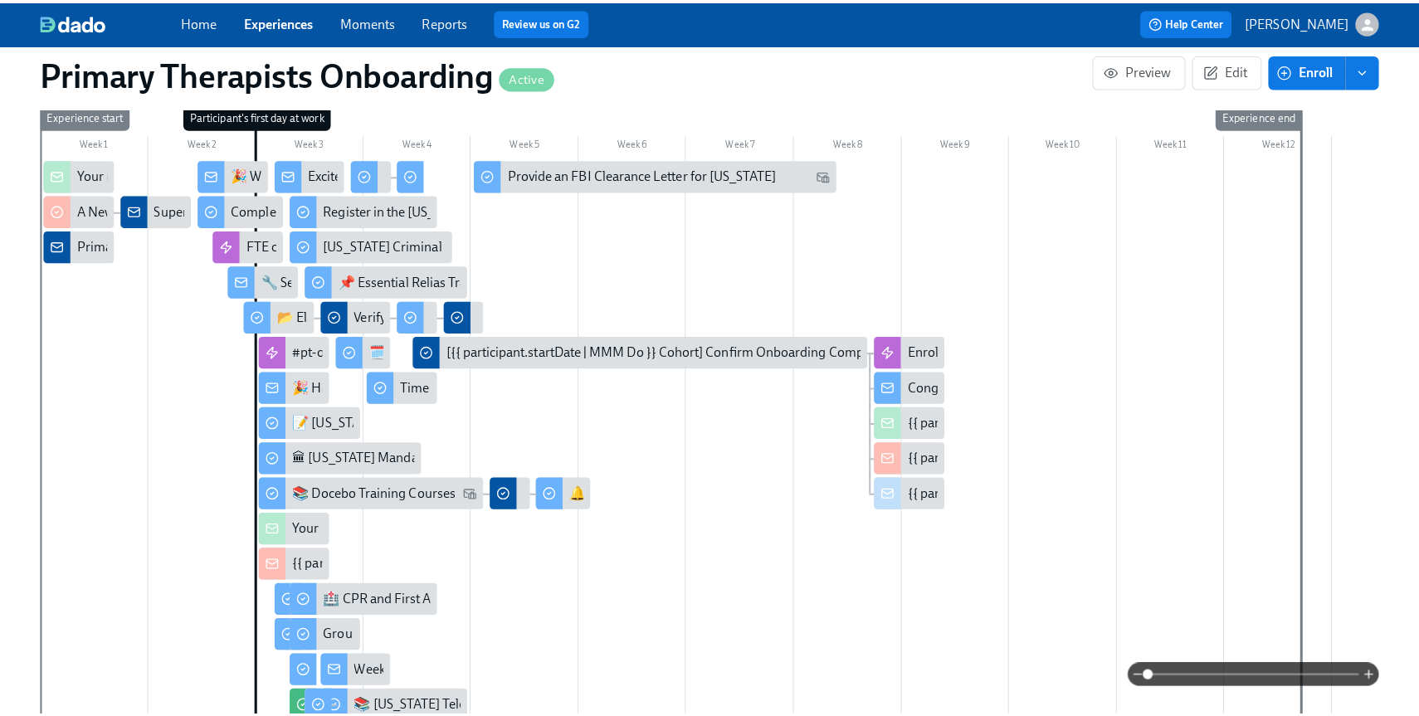
scroll to position [419, 0]
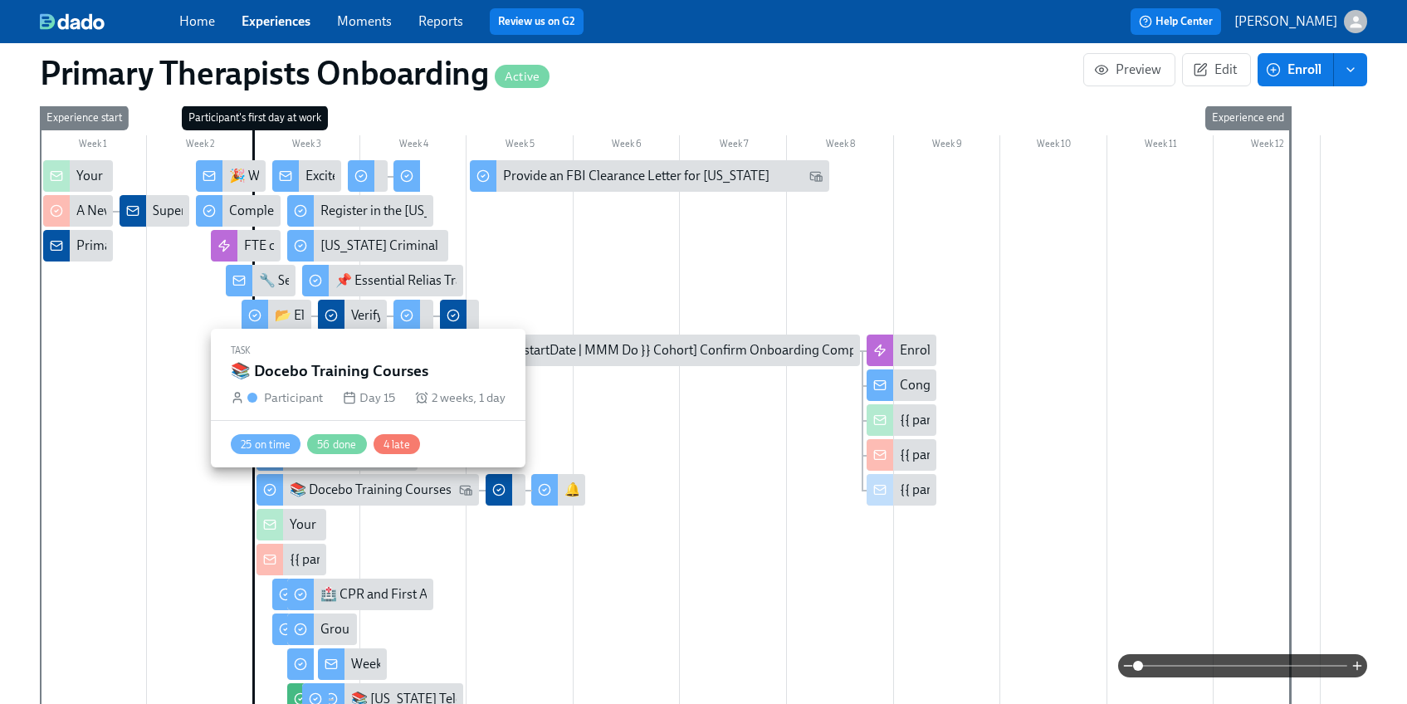
click at [408, 495] on div "📚 Docebo Training Courses" at bounding box center [371, 489] width 162 height 18
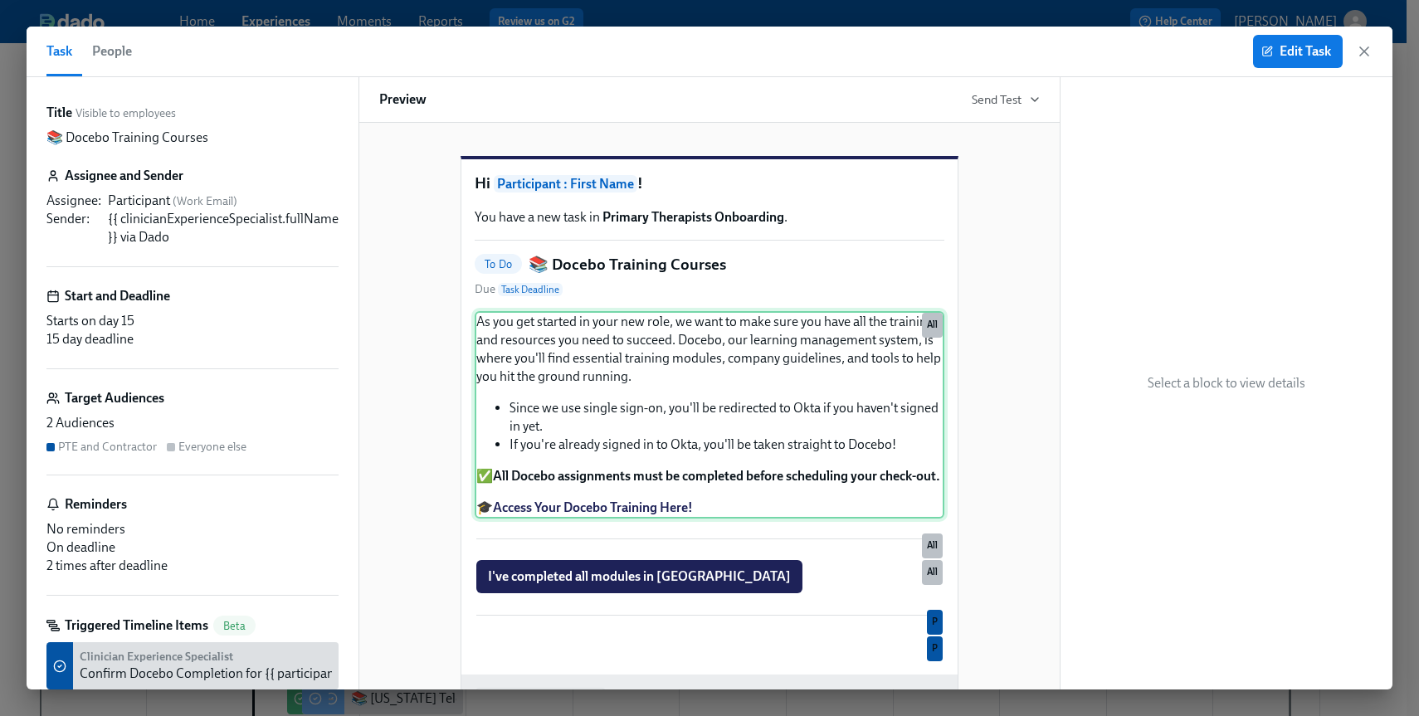
click at [601, 519] on div "As you get started in your new role, we want to make sure you have all the trai…" at bounding box center [710, 414] width 470 height 207
click at [1315, 51] on span "Edit Task" at bounding box center [1298, 51] width 66 height 17
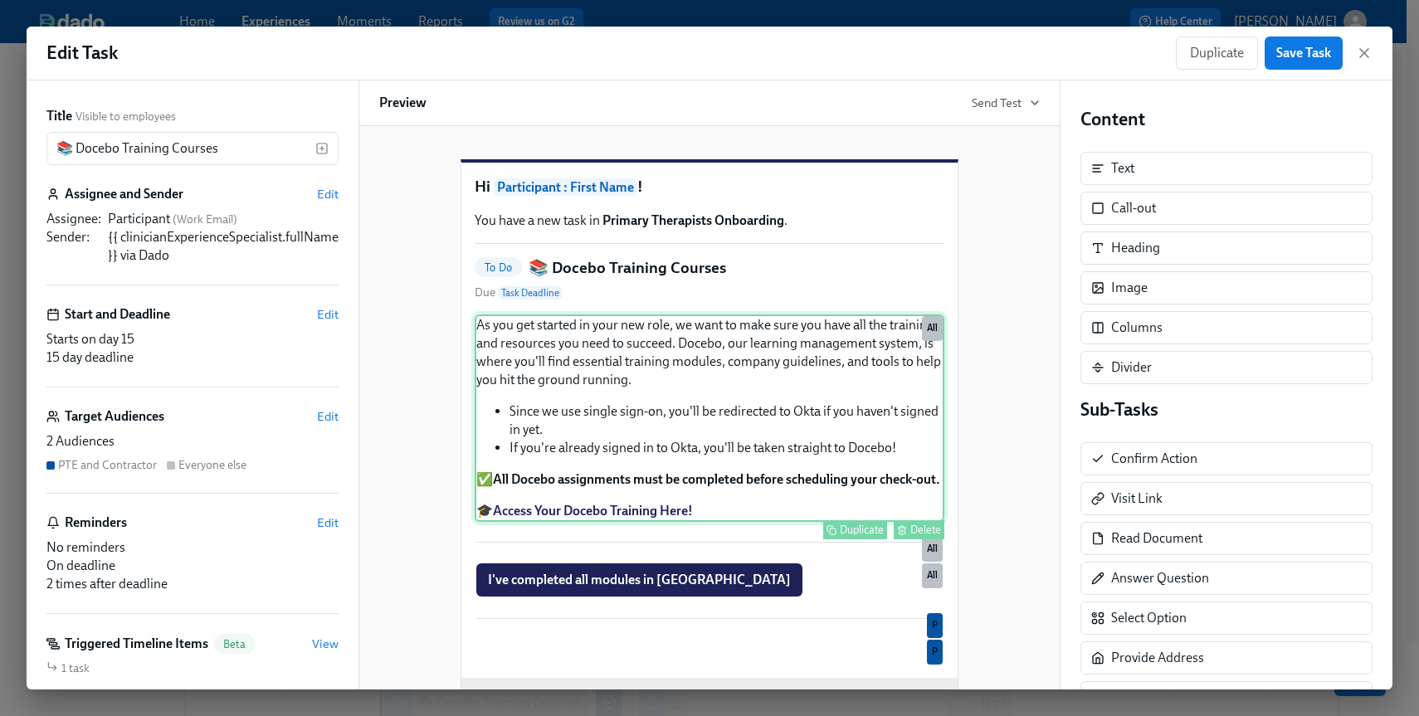
click at [739, 522] on div "As you get started in your new role, we want to make sure you have all the trai…" at bounding box center [710, 418] width 470 height 207
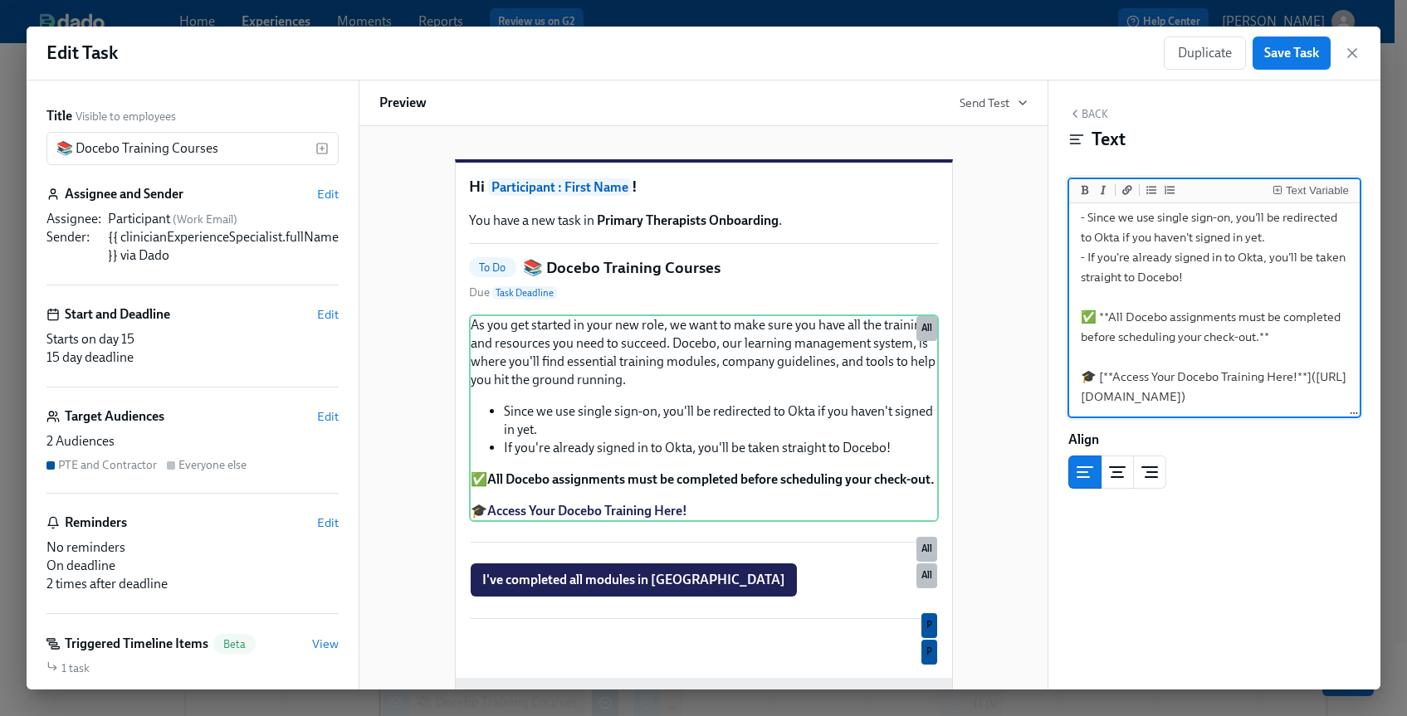
scroll to position [167, 0]
drag, startPoint x: 1283, startPoint y: 400, endPoint x: 1087, endPoint y: 391, distance: 196.1
click at [1087, 391] on textarea "As you get started in your new role, we want to make sure you have all the trai…" at bounding box center [1214, 237] width 284 height 355
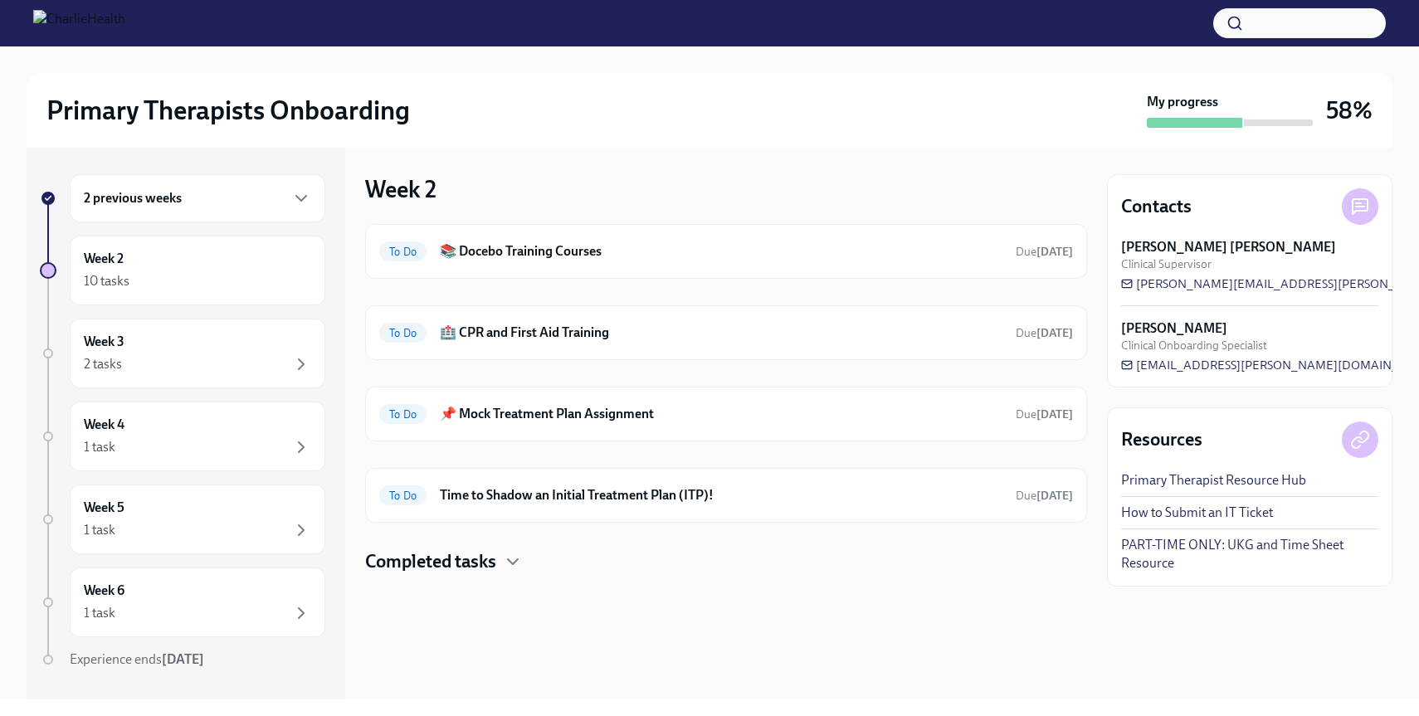
click at [203, 202] on div "2 previous weeks" at bounding box center [197, 198] width 227 height 20
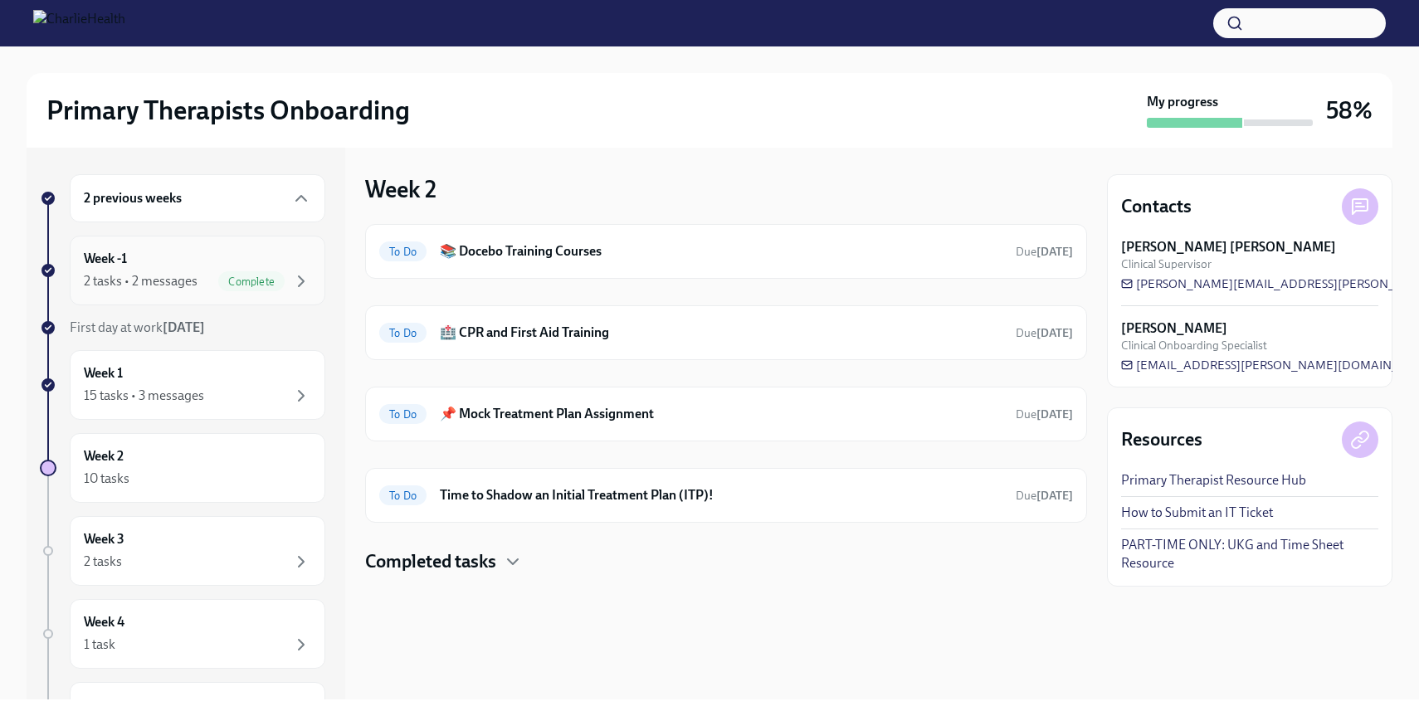
click at [167, 260] on div "Week -1 2 tasks • 2 messages Complete" at bounding box center [197, 270] width 227 height 41
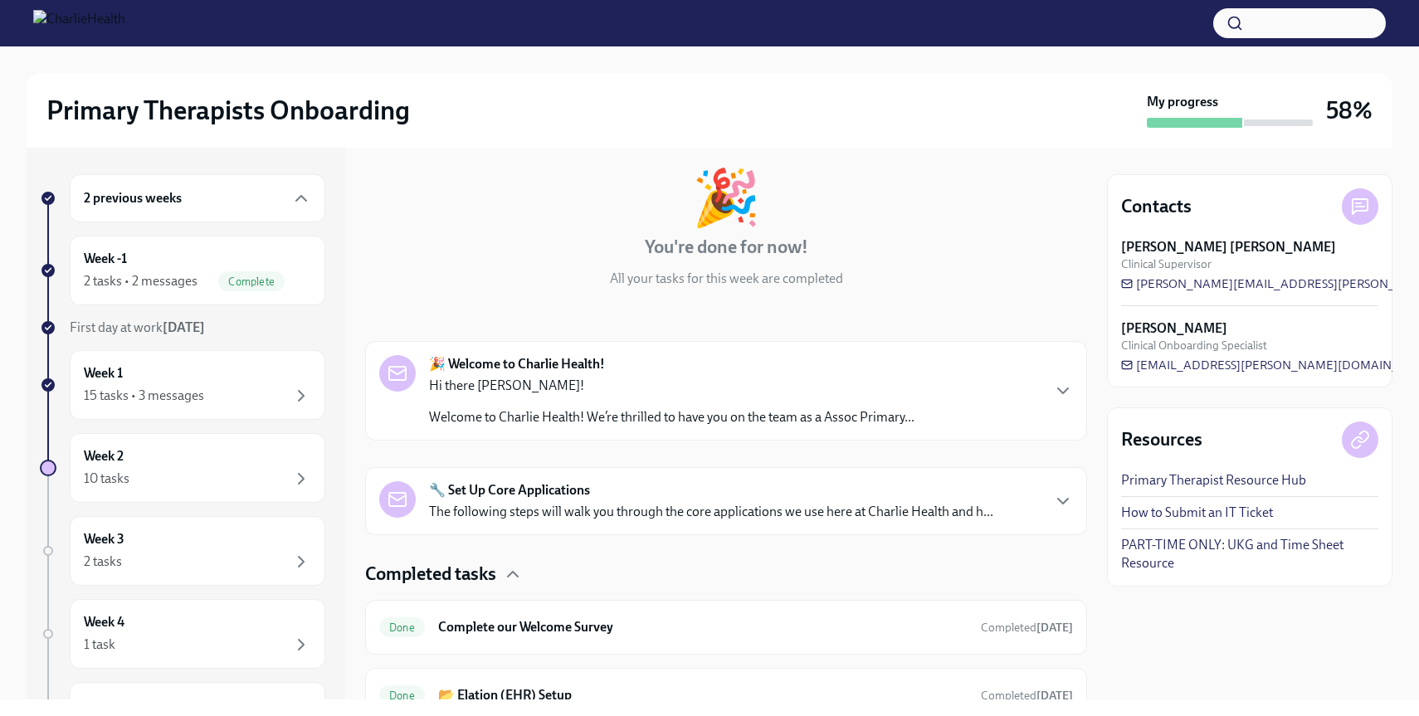
scroll to position [157, 0]
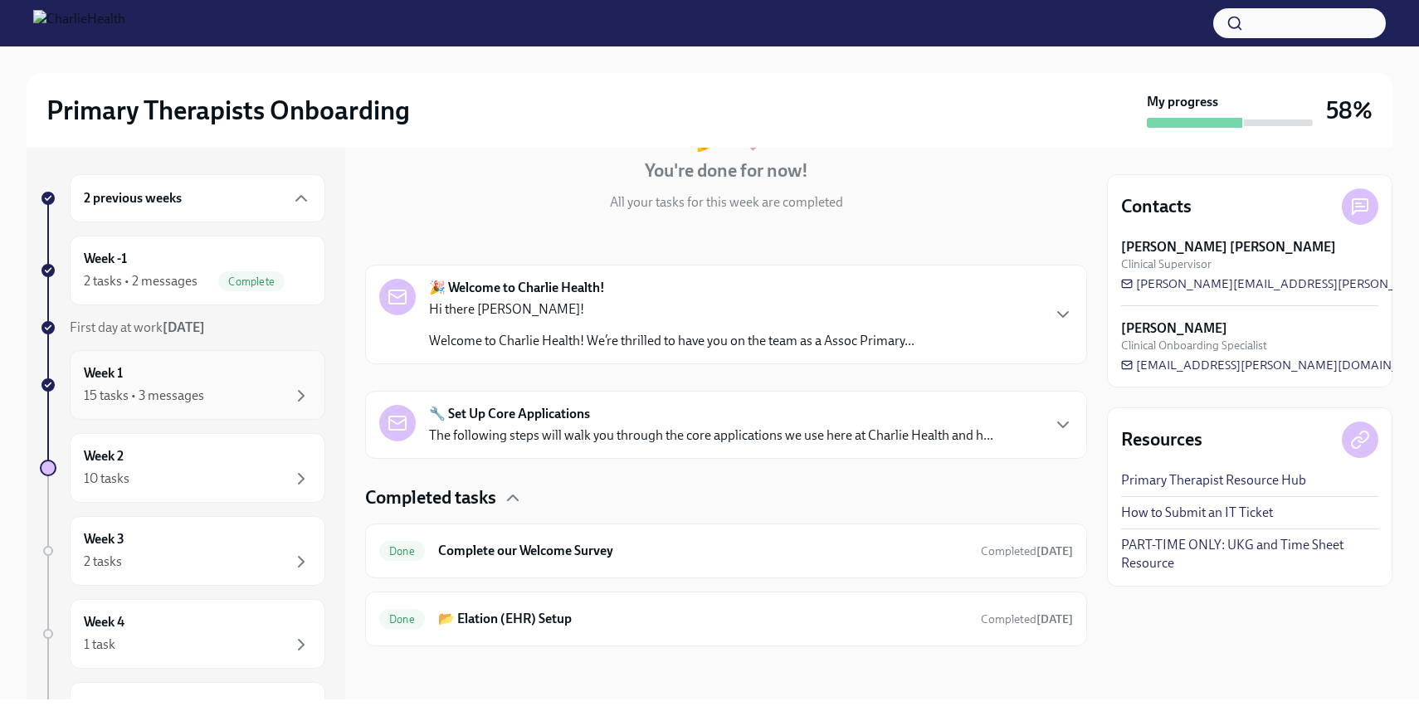
click at [191, 376] on div "Week 1 15 tasks • 3 messages" at bounding box center [197, 384] width 227 height 41
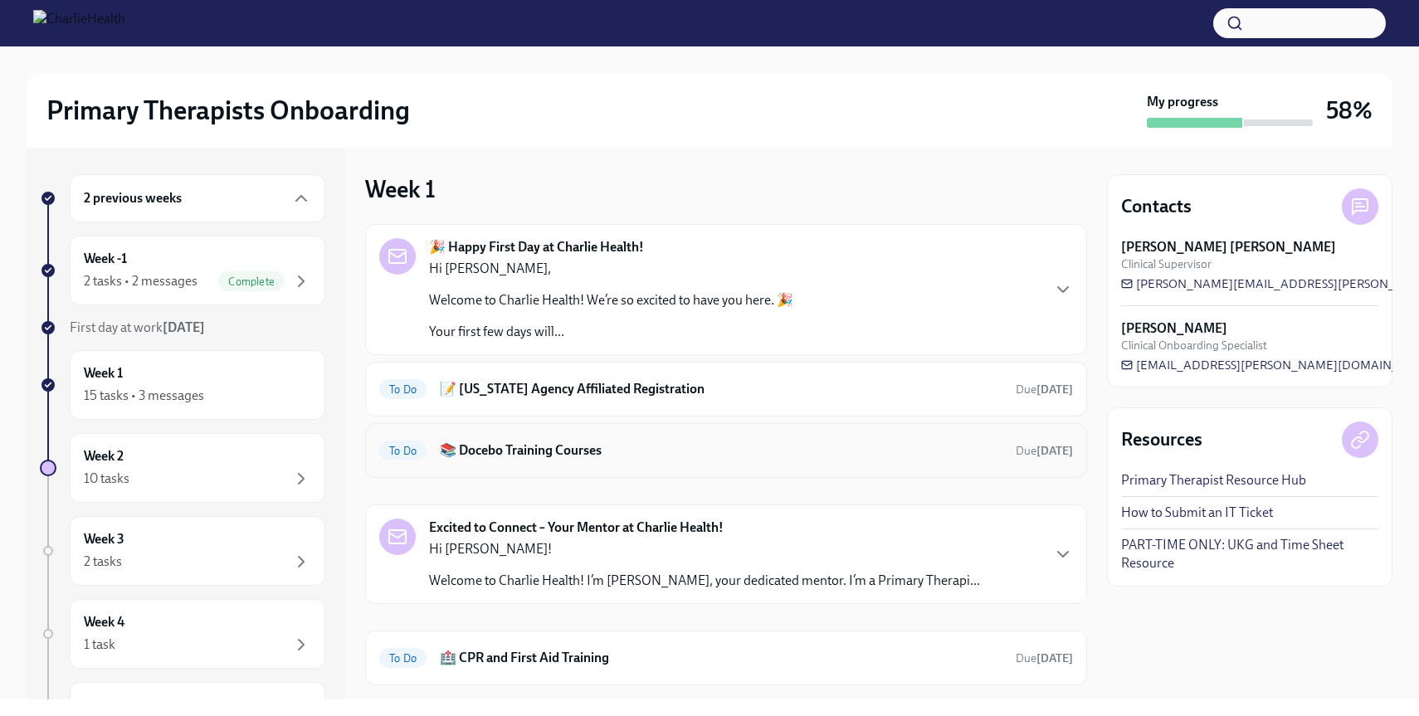
scroll to position [3, 0]
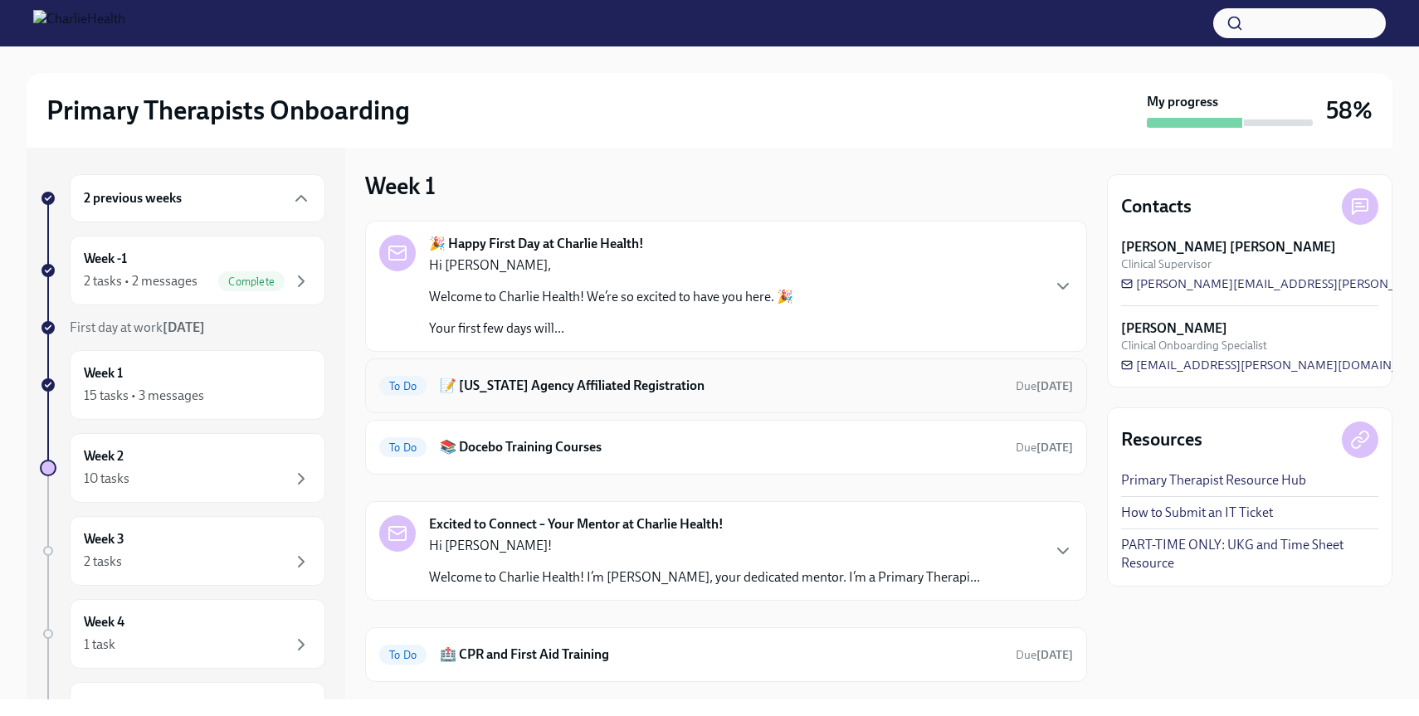
click at [652, 382] on h6 "📝 [US_STATE] Agency Affiliated Registration" at bounding box center [721, 386] width 563 height 18
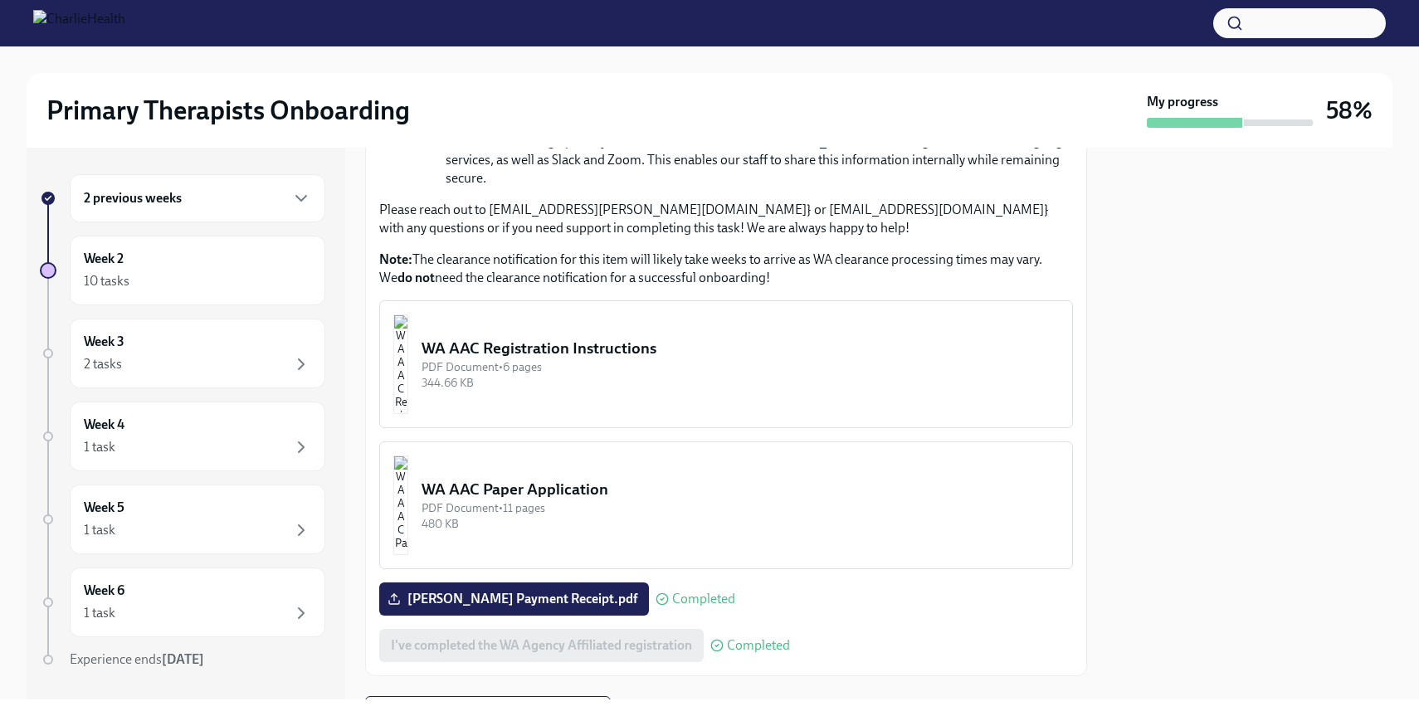
scroll to position [689, 0]
click at [655, 377] on button "WA AAC Registration Instructions PDF Document • 6 pages 344.66 KB" at bounding box center [726, 365] width 694 height 128
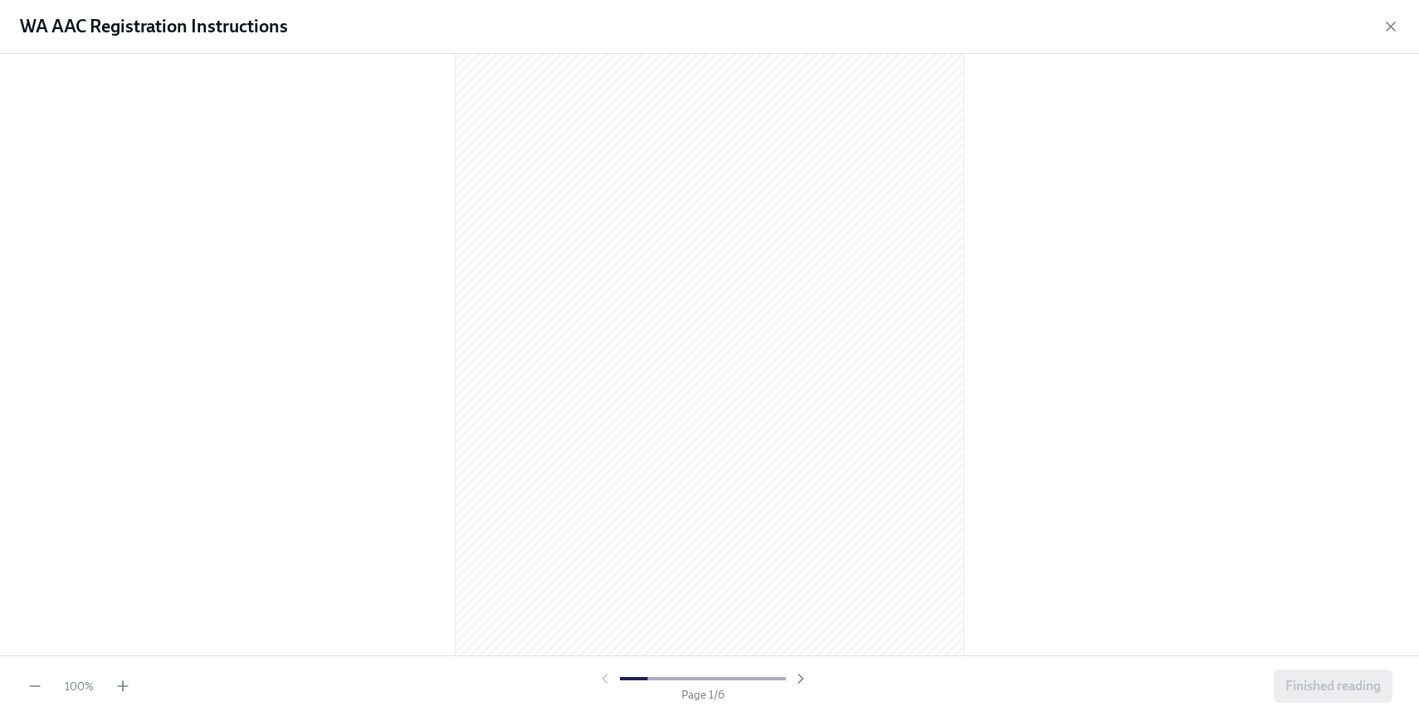
scroll to position [3445, 0]
click at [1323, 675] on button "Finished reading" at bounding box center [1333, 686] width 119 height 33
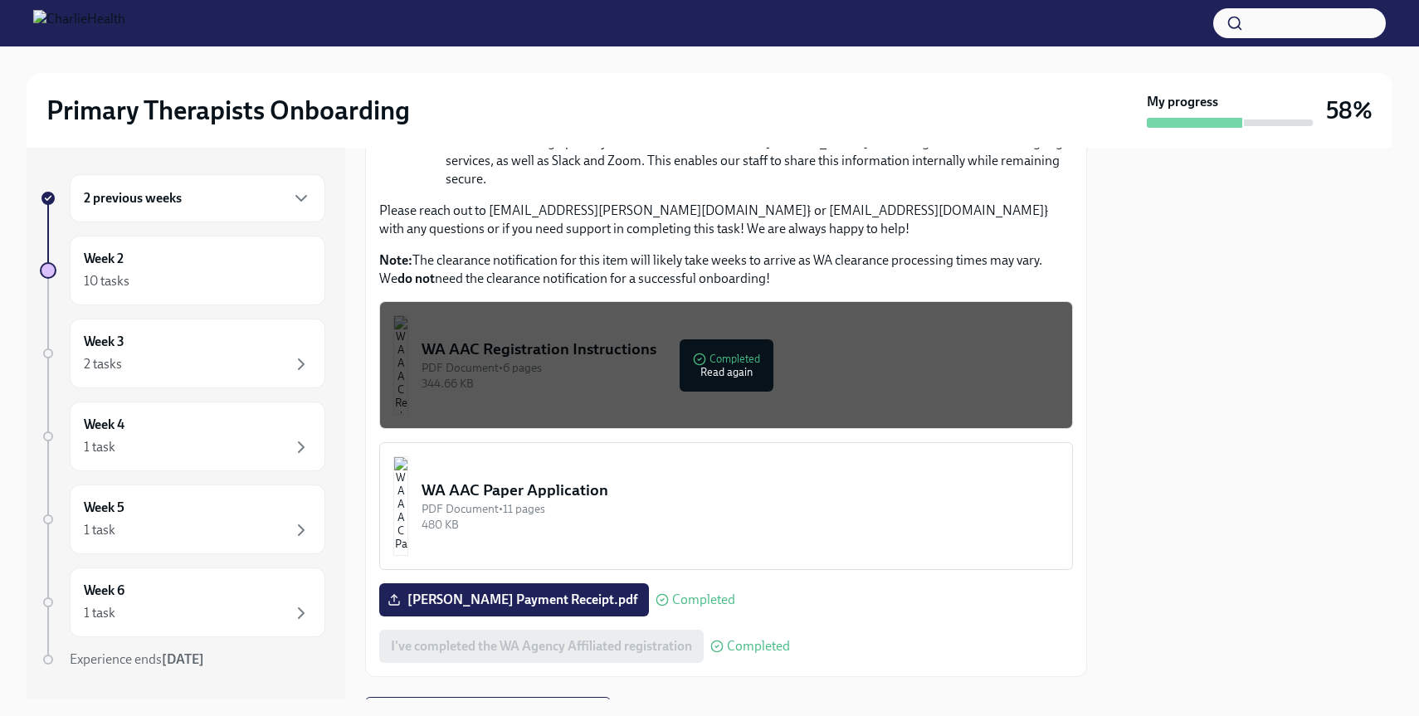
scroll to position [692, 0]
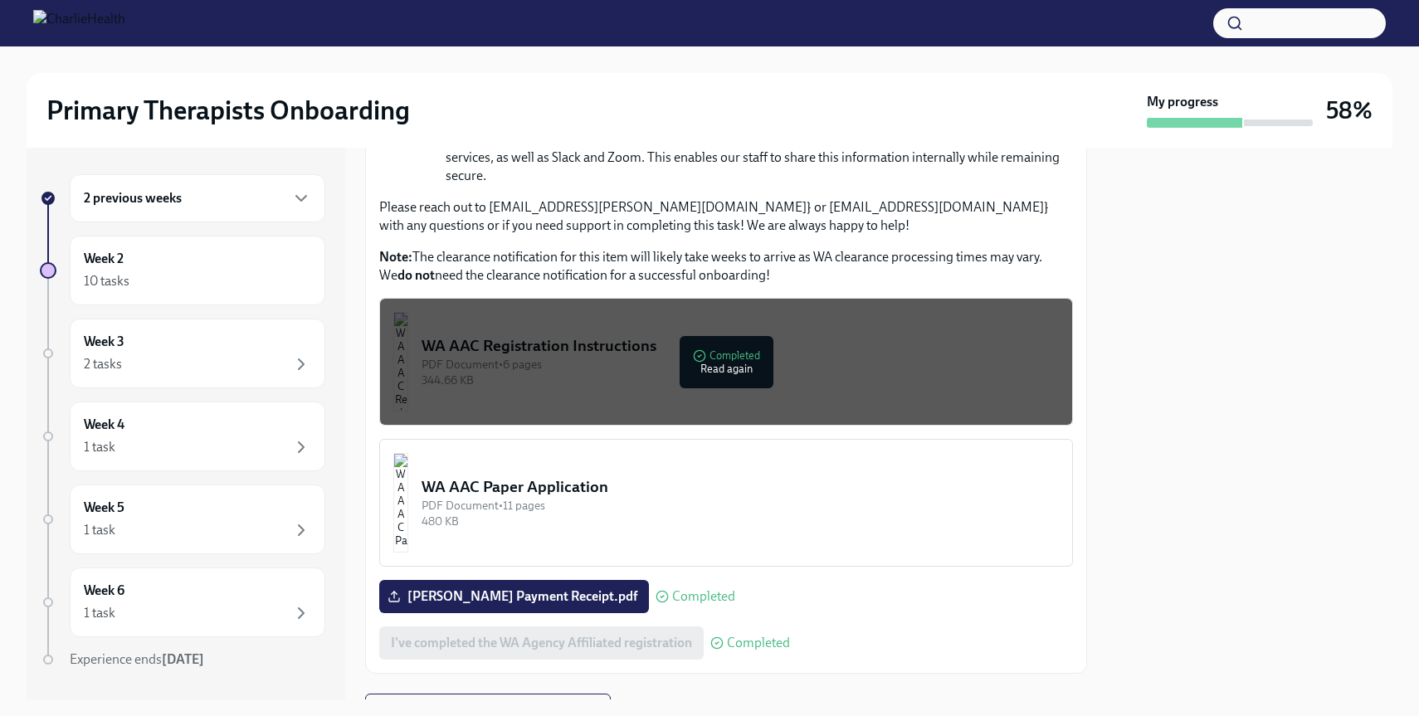
click at [617, 476] on div "WA AAC Paper Application" at bounding box center [740, 487] width 637 height 22
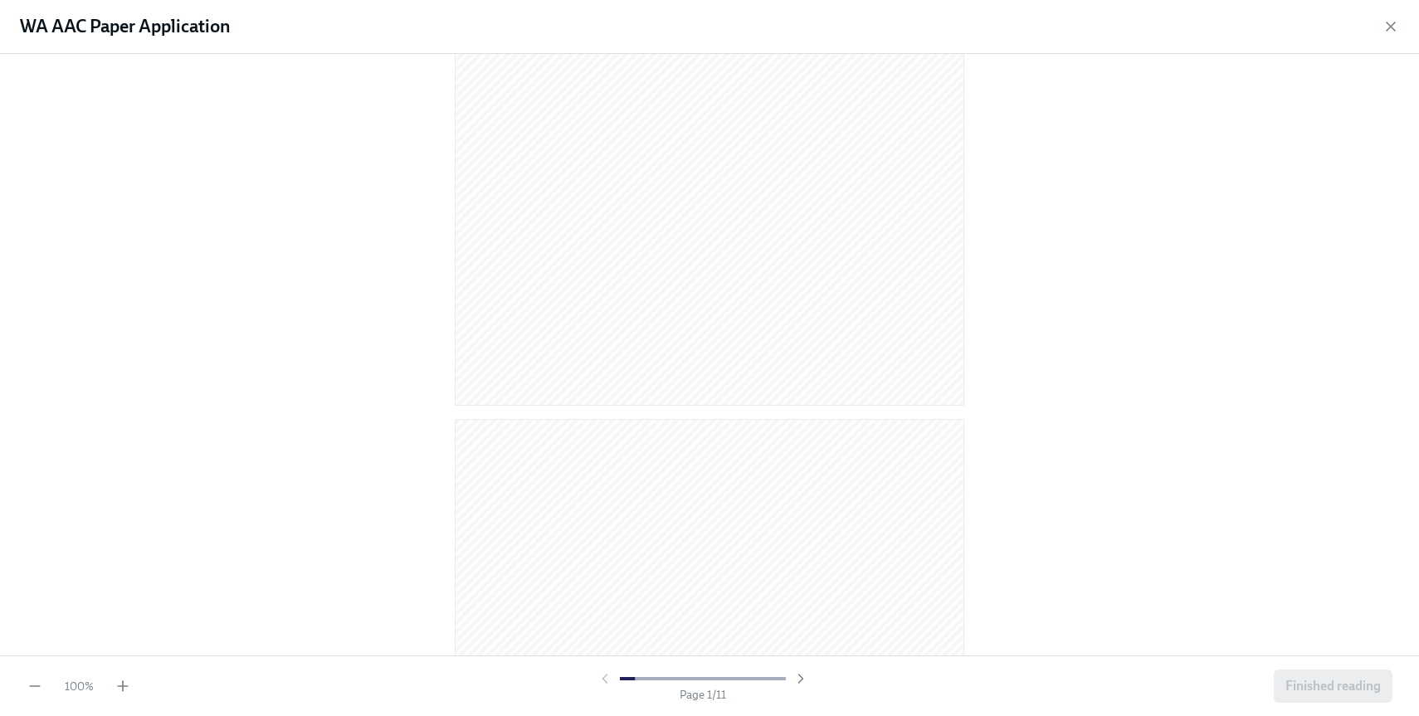
scroll to position [6806, 0]
click at [1320, 699] on button "Finished reading" at bounding box center [1333, 686] width 119 height 33
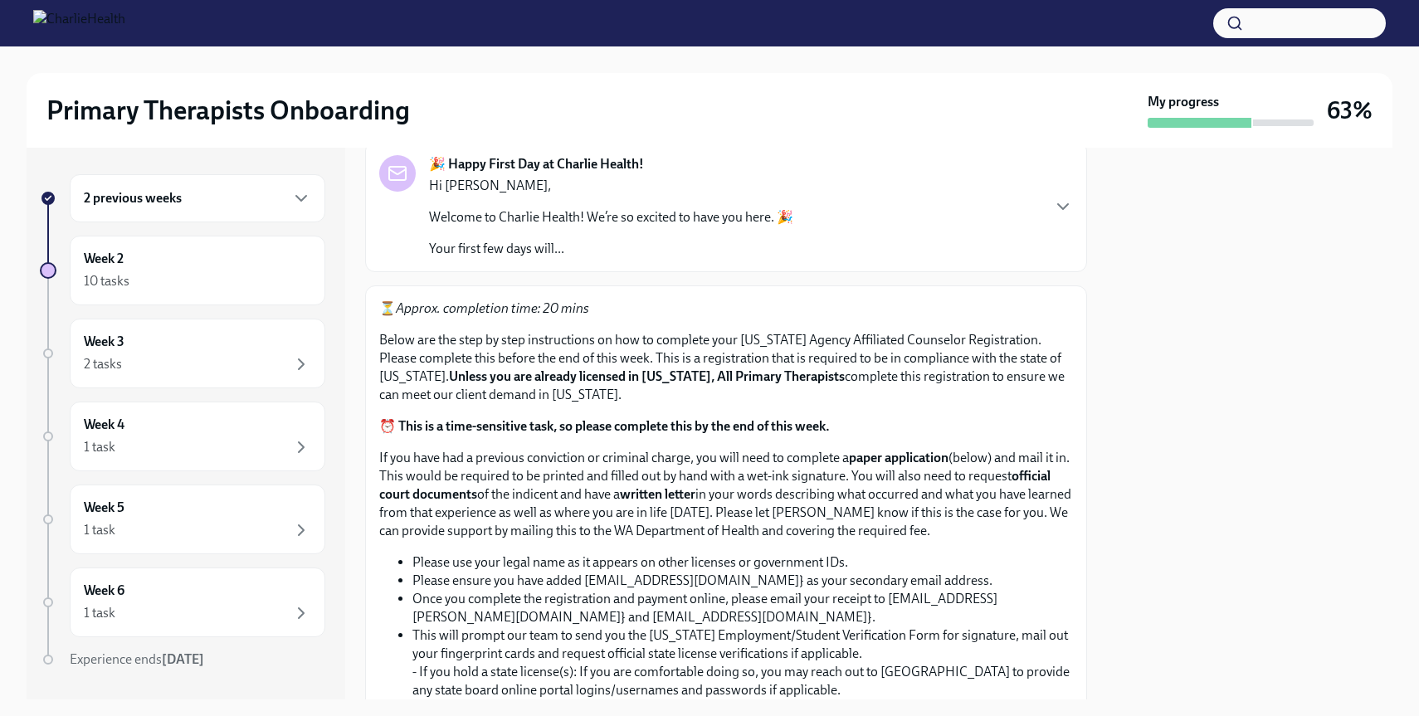
scroll to position [0, 0]
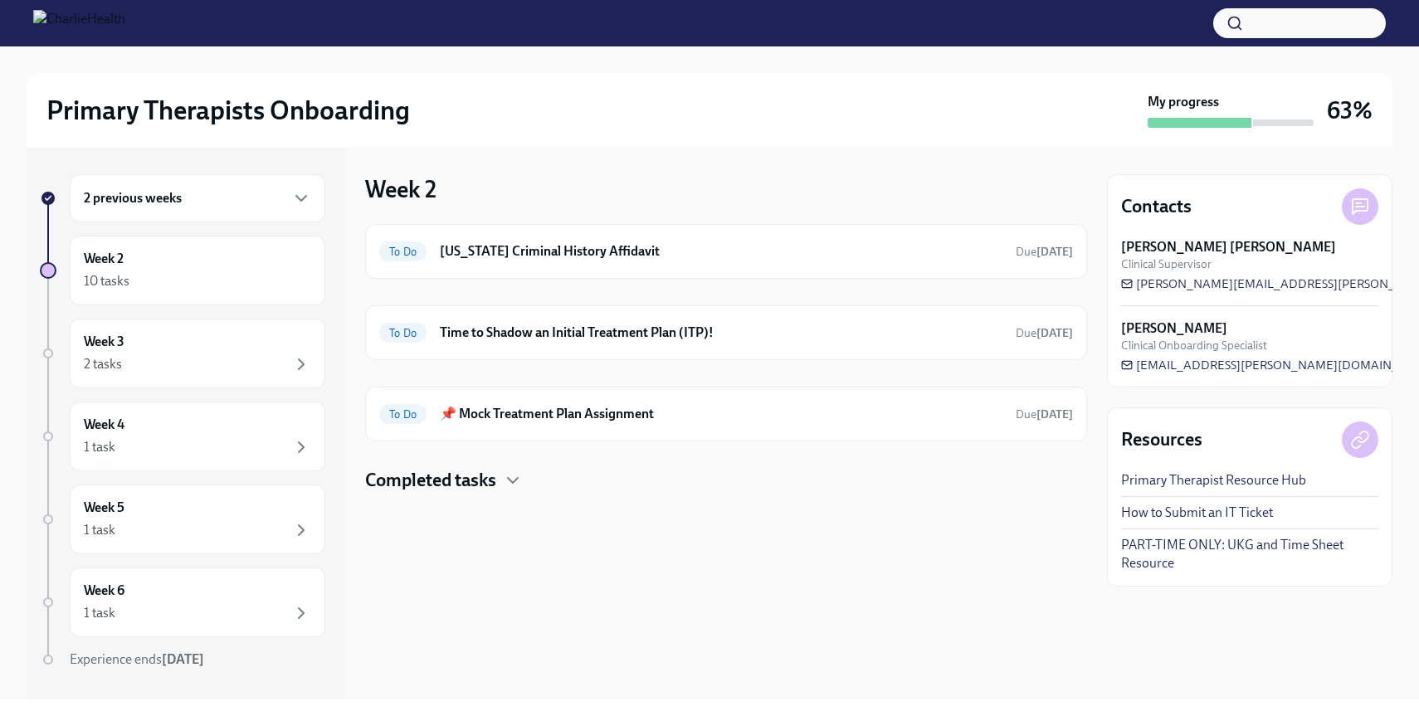
click at [257, 211] on div "2 previous weeks" at bounding box center [198, 198] width 256 height 48
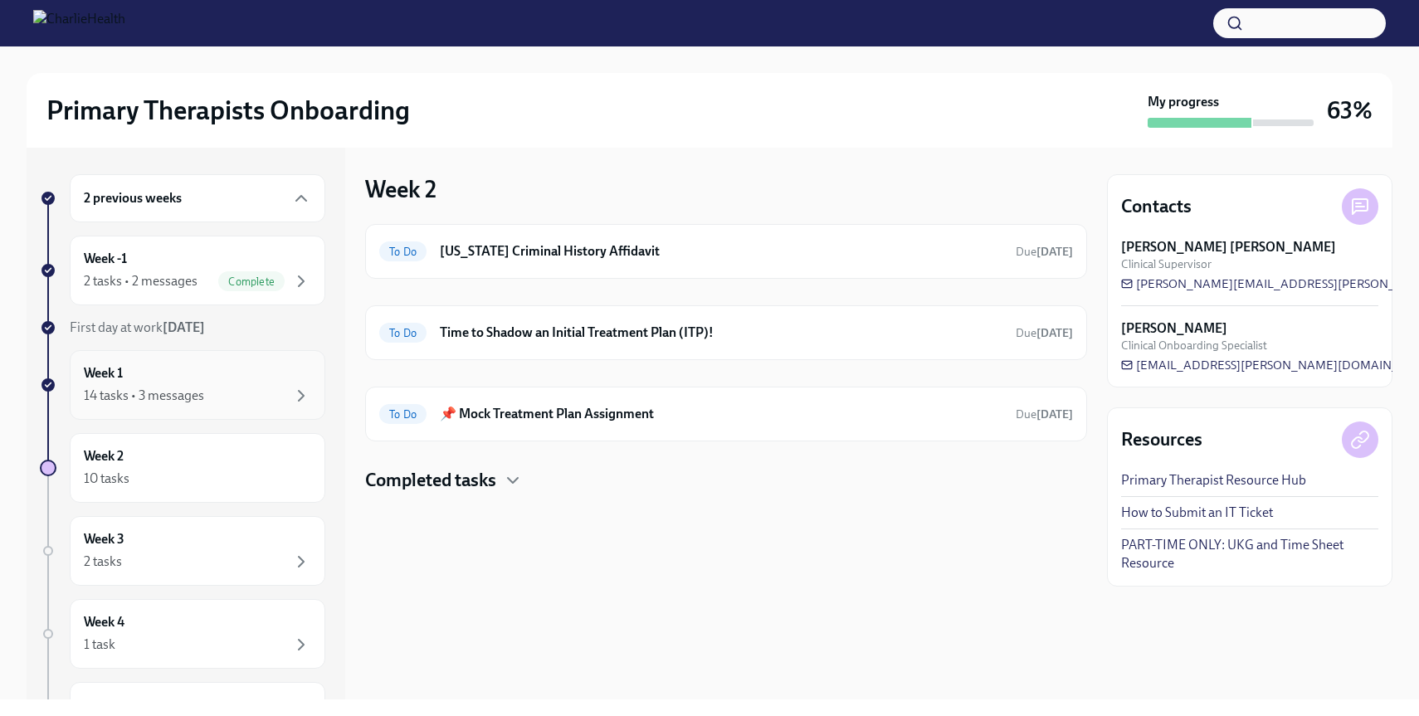
click at [214, 371] on div "Week 1 14 tasks • 3 messages" at bounding box center [197, 384] width 227 height 41
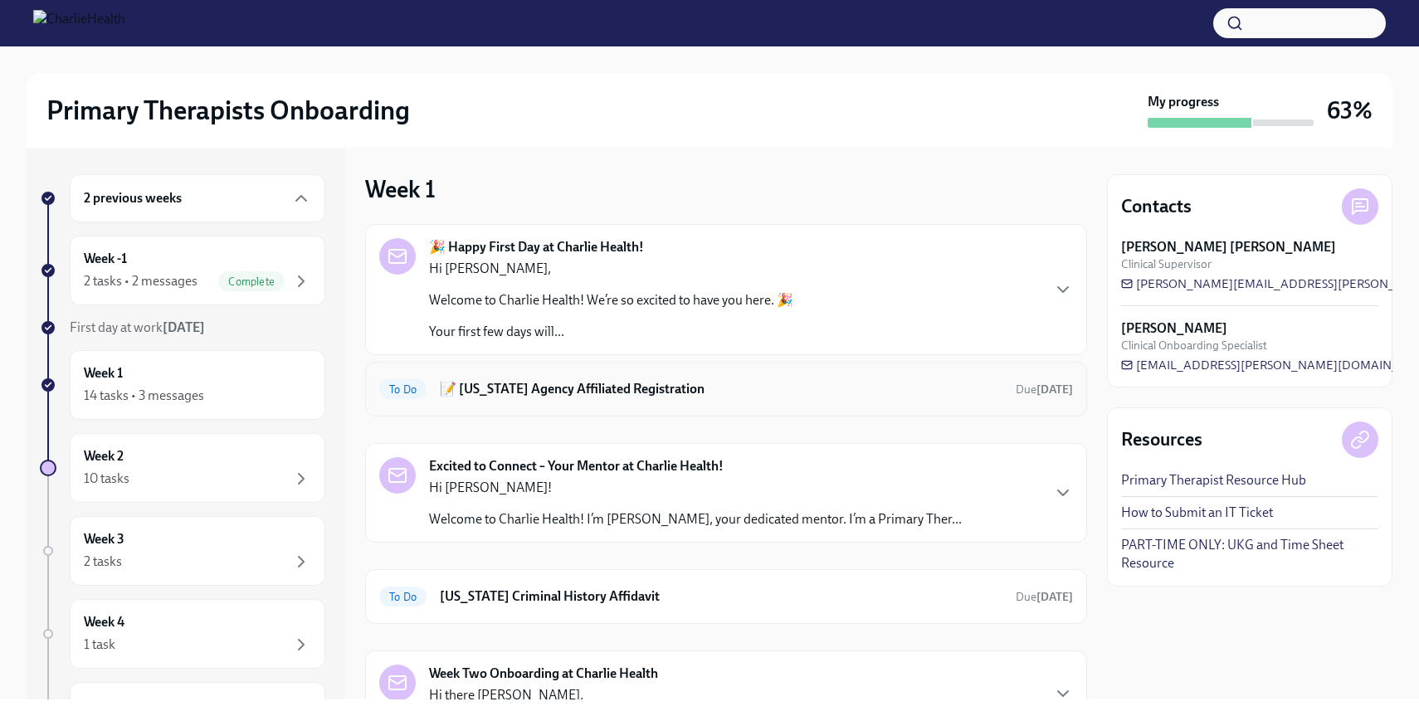
click at [632, 393] on h6 "📝 [US_STATE] Agency Affiliated Registration" at bounding box center [721, 389] width 563 height 18
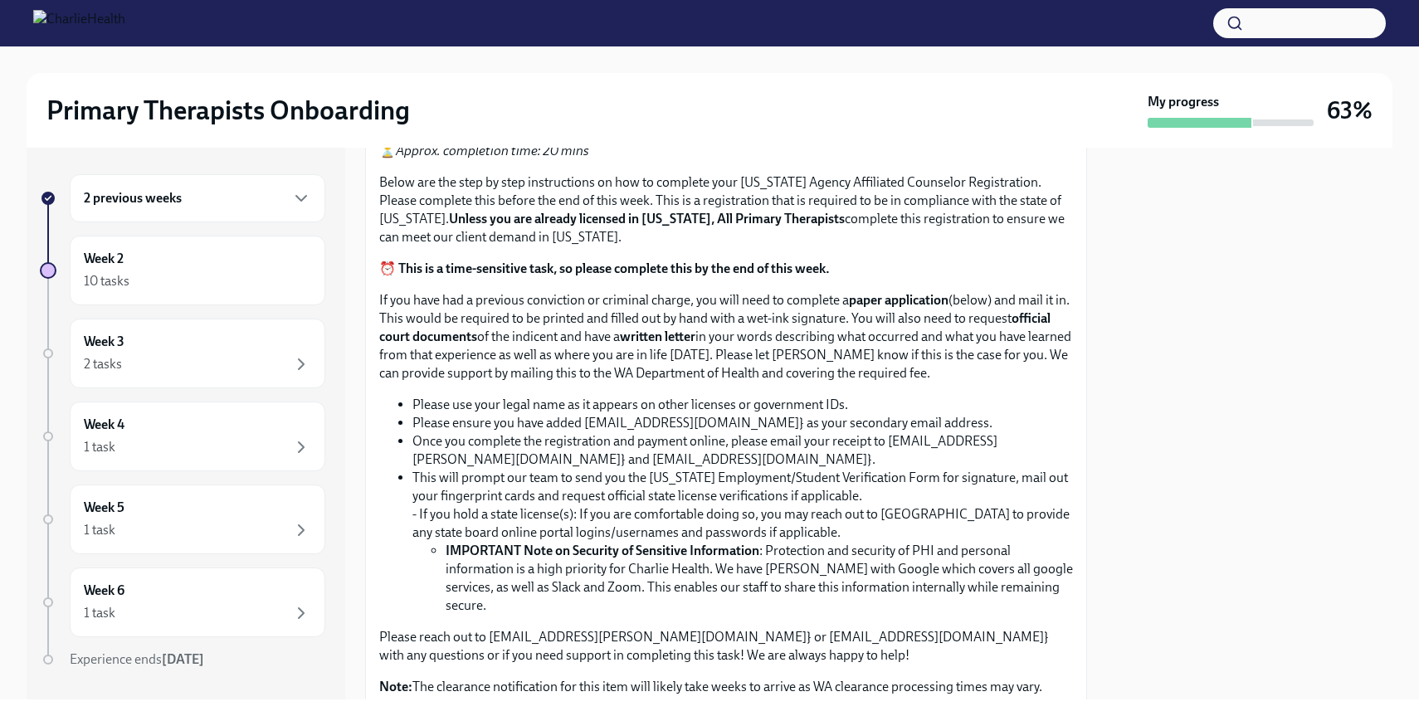
scroll to position [754, 0]
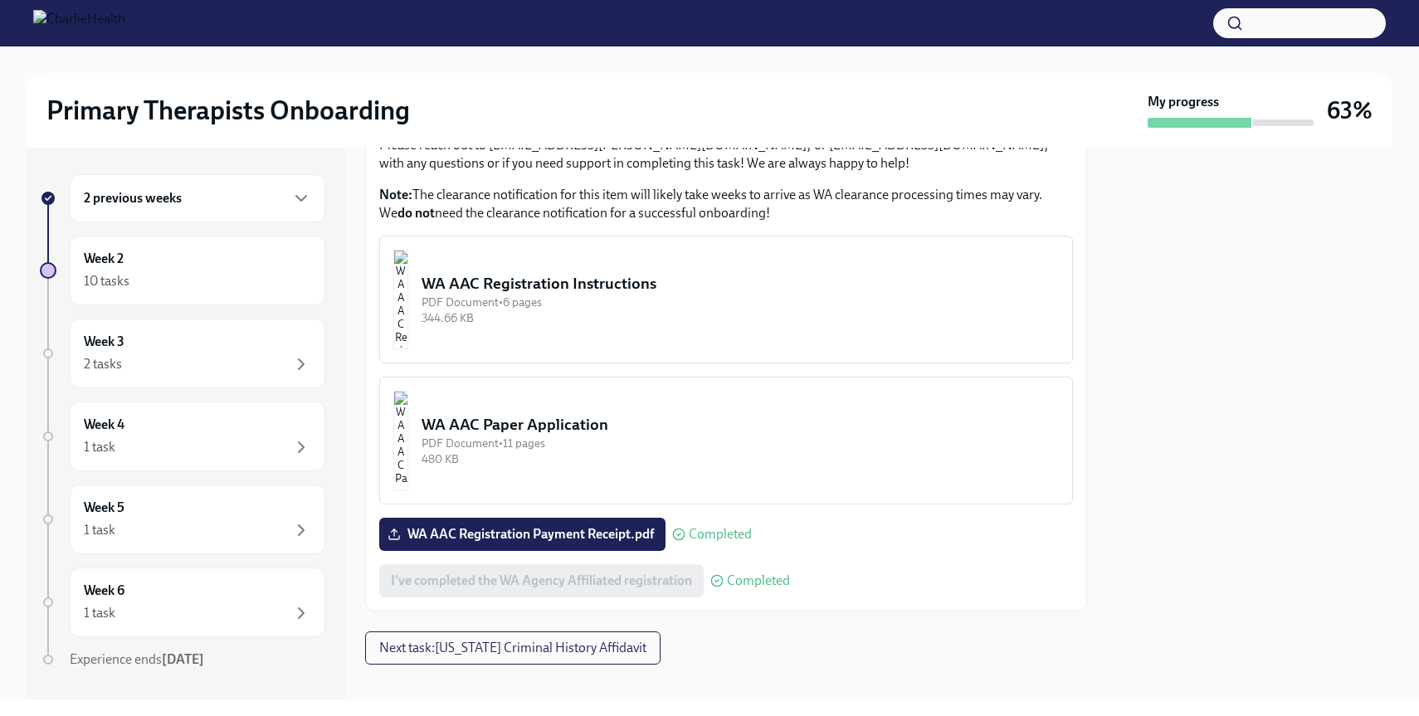
click at [610, 310] on div "344.66 KB" at bounding box center [740, 318] width 637 height 16
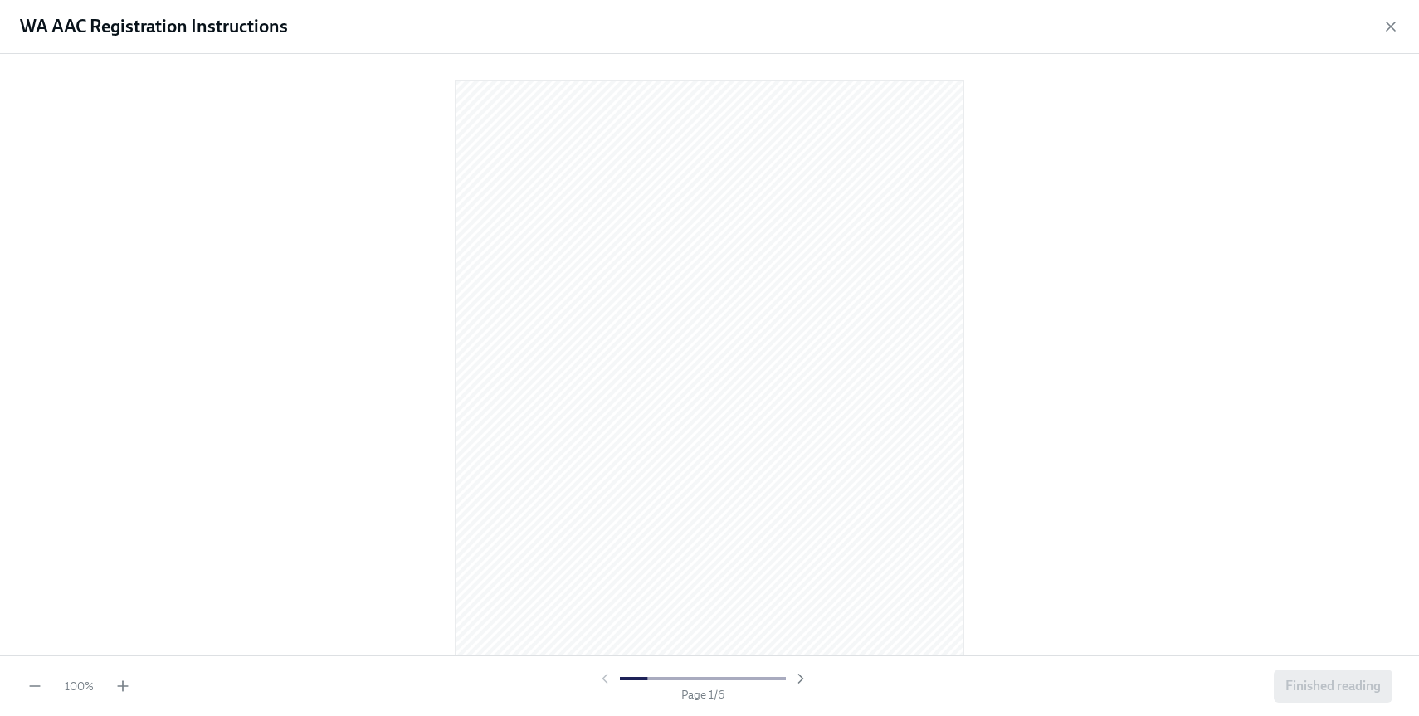
scroll to position [3445, 0]
click at [1303, 674] on button "Finished reading" at bounding box center [1333, 686] width 119 height 33
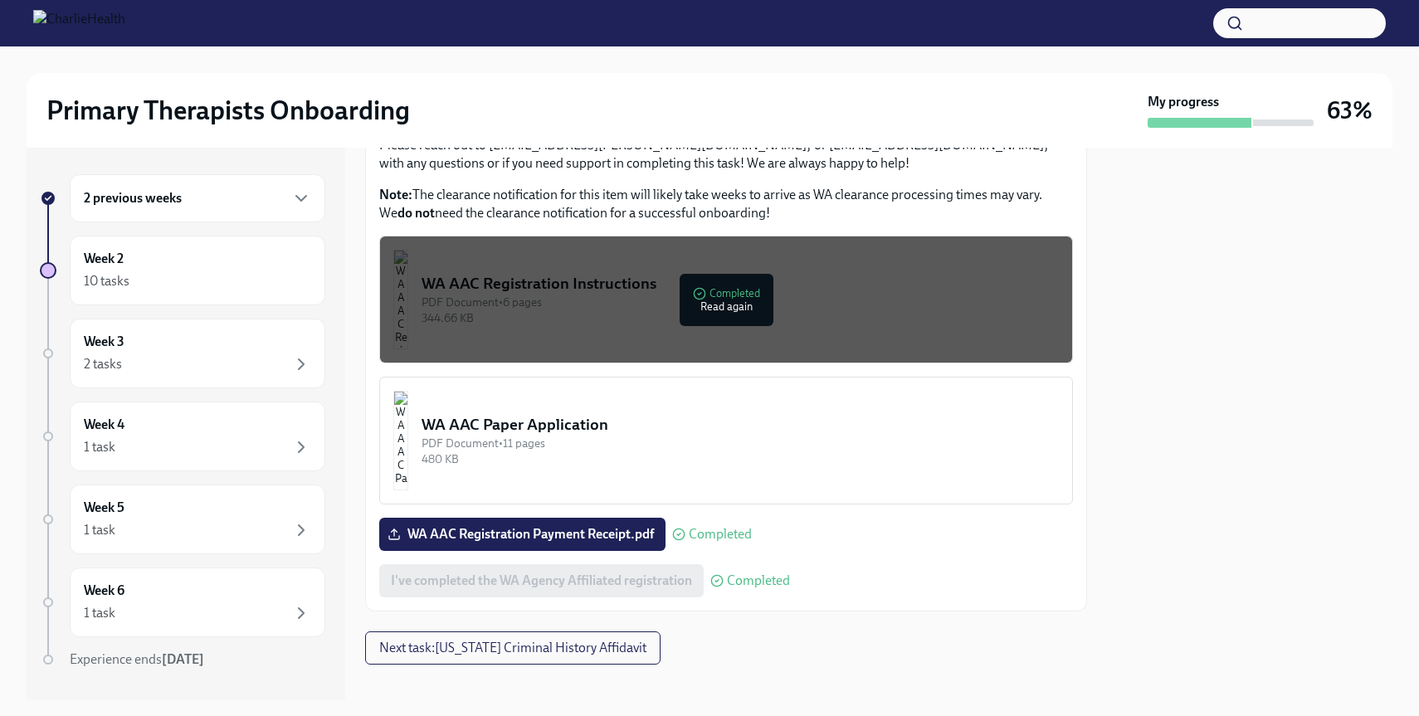
click at [679, 451] on div "480 KB" at bounding box center [740, 459] width 637 height 16
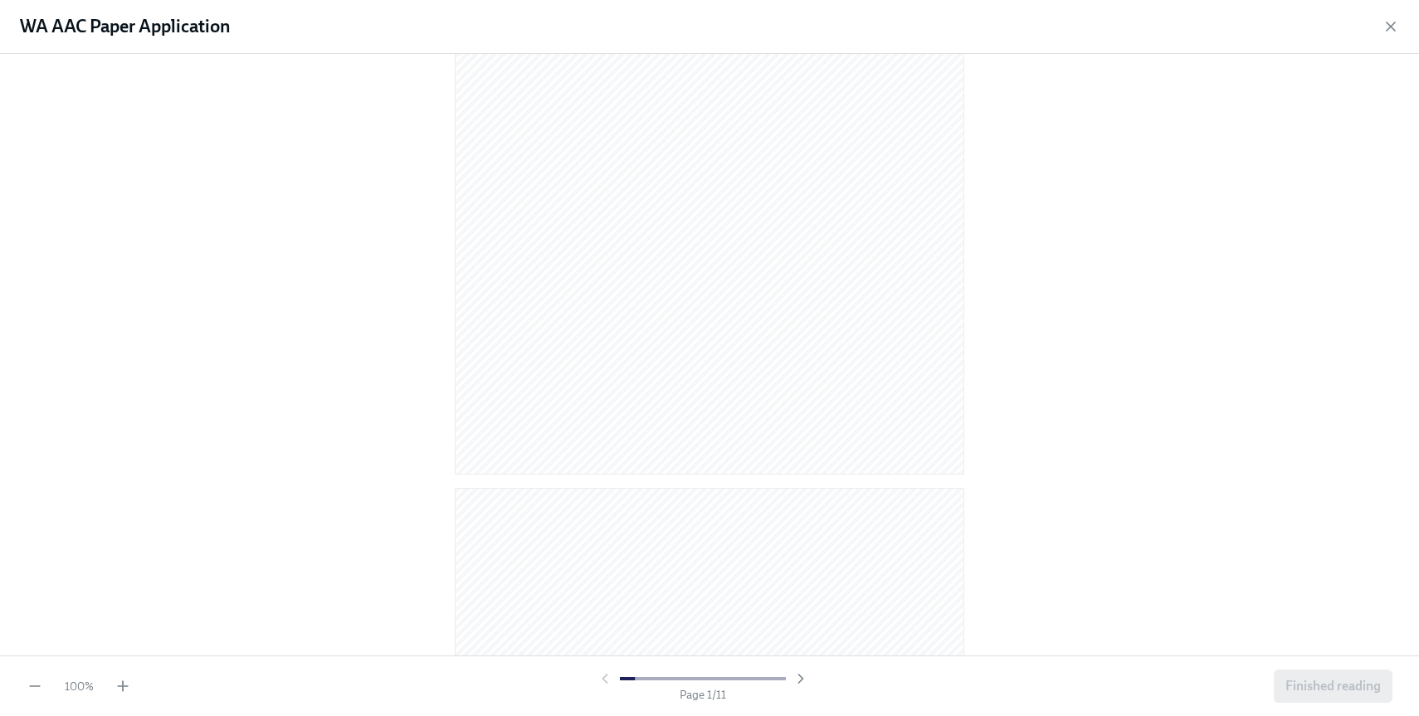
scroll to position [6806, 0]
click at [1337, 667] on div "100 % Page 11 / 11 Finished reading" at bounding box center [709, 686] width 1419 height 61
click at [1322, 691] on span "Finished reading" at bounding box center [1332, 686] width 95 height 17
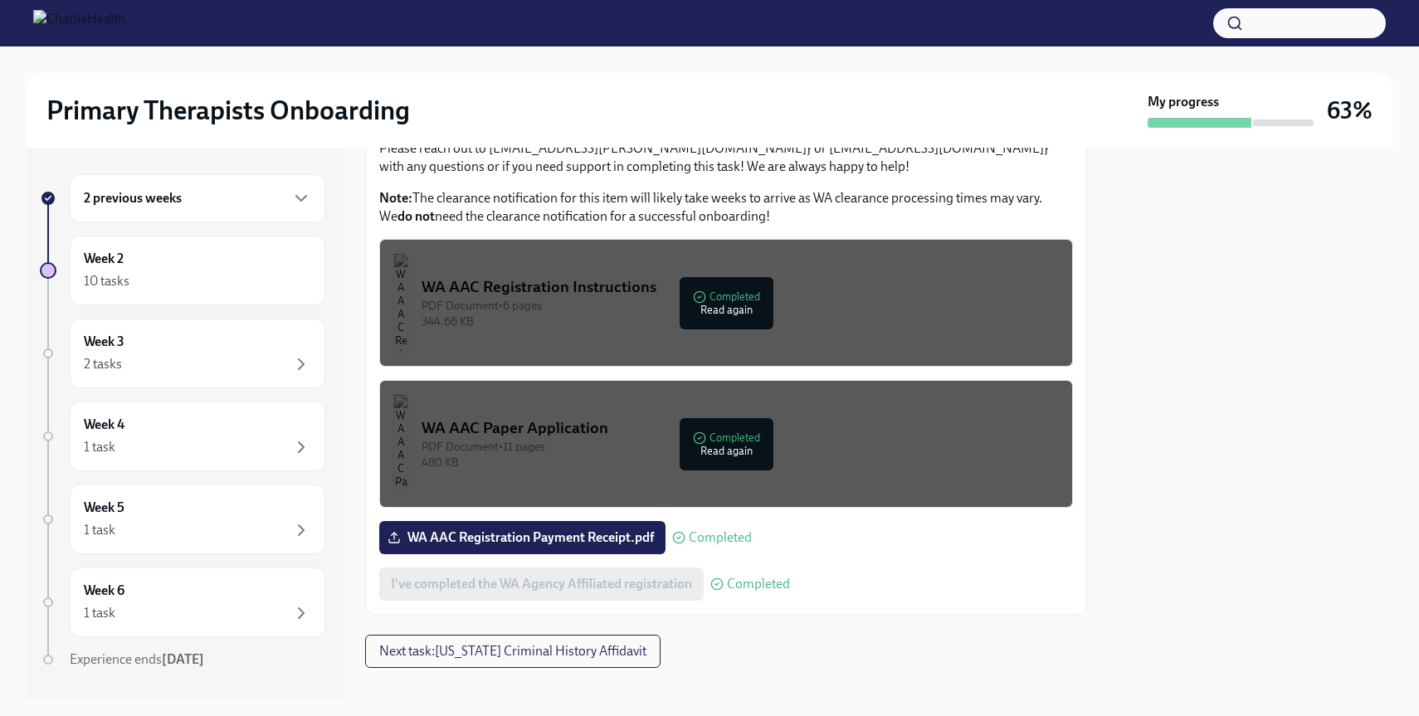
scroll to position [754, 0]
